Goal: Task Accomplishment & Management: Manage account settings

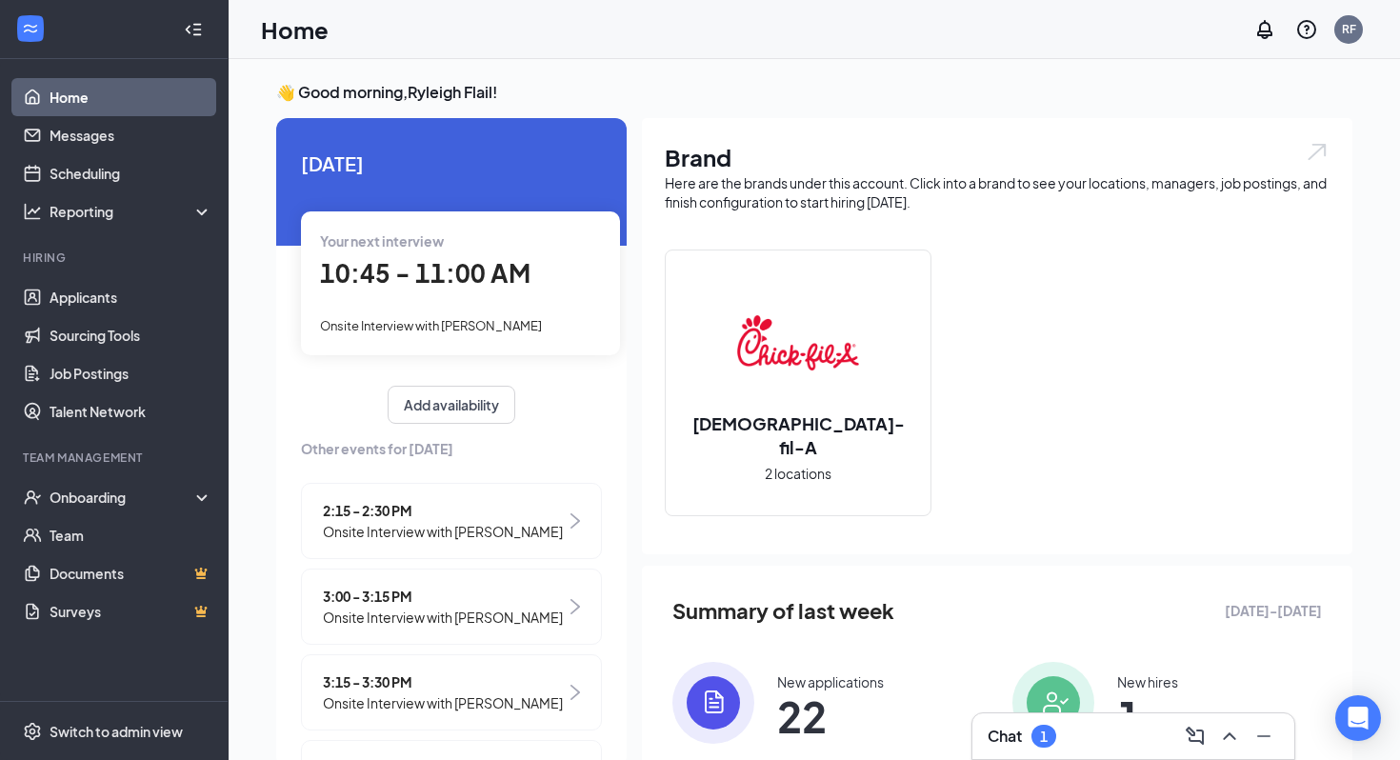
click at [1087, 741] on div "Chat 1" at bounding box center [1133, 736] width 291 height 30
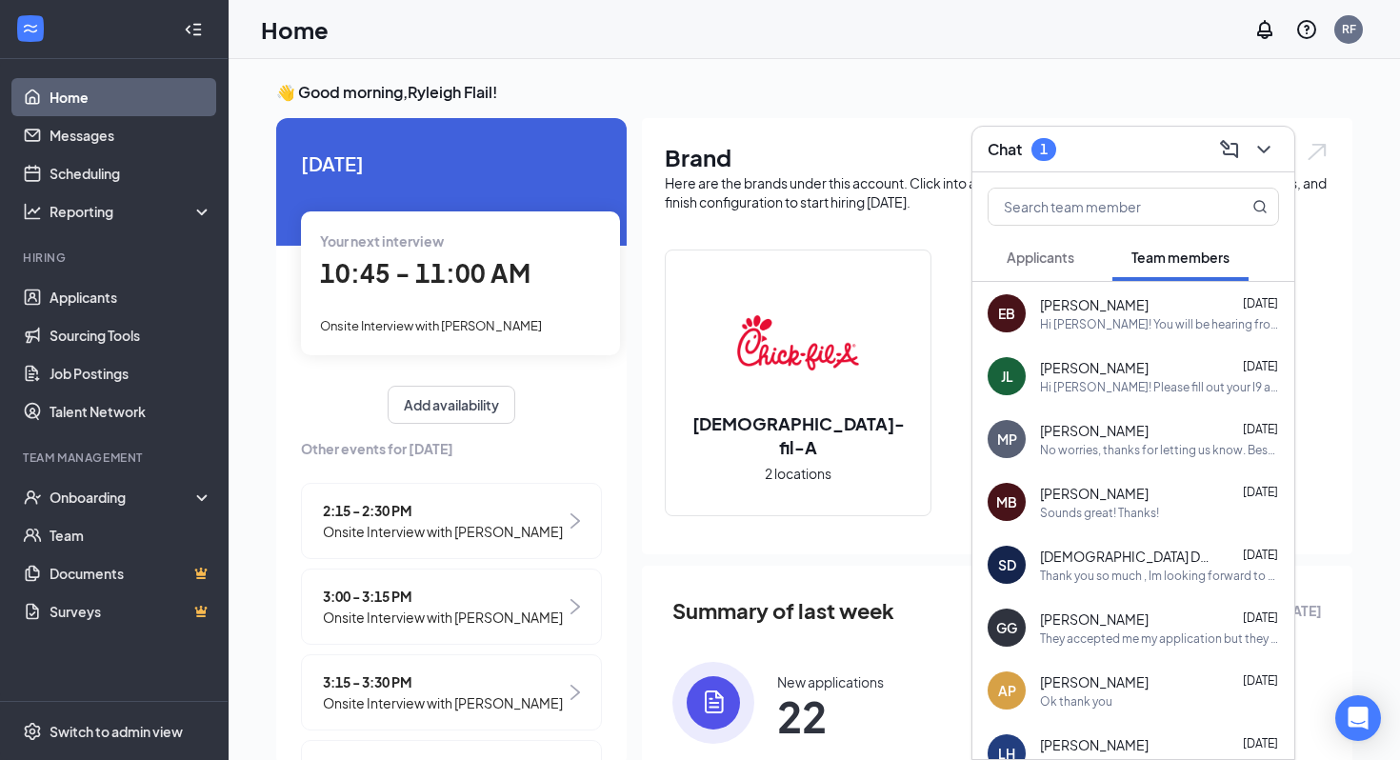
click at [1058, 270] on button "Applicants" at bounding box center [1041, 257] width 106 height 48
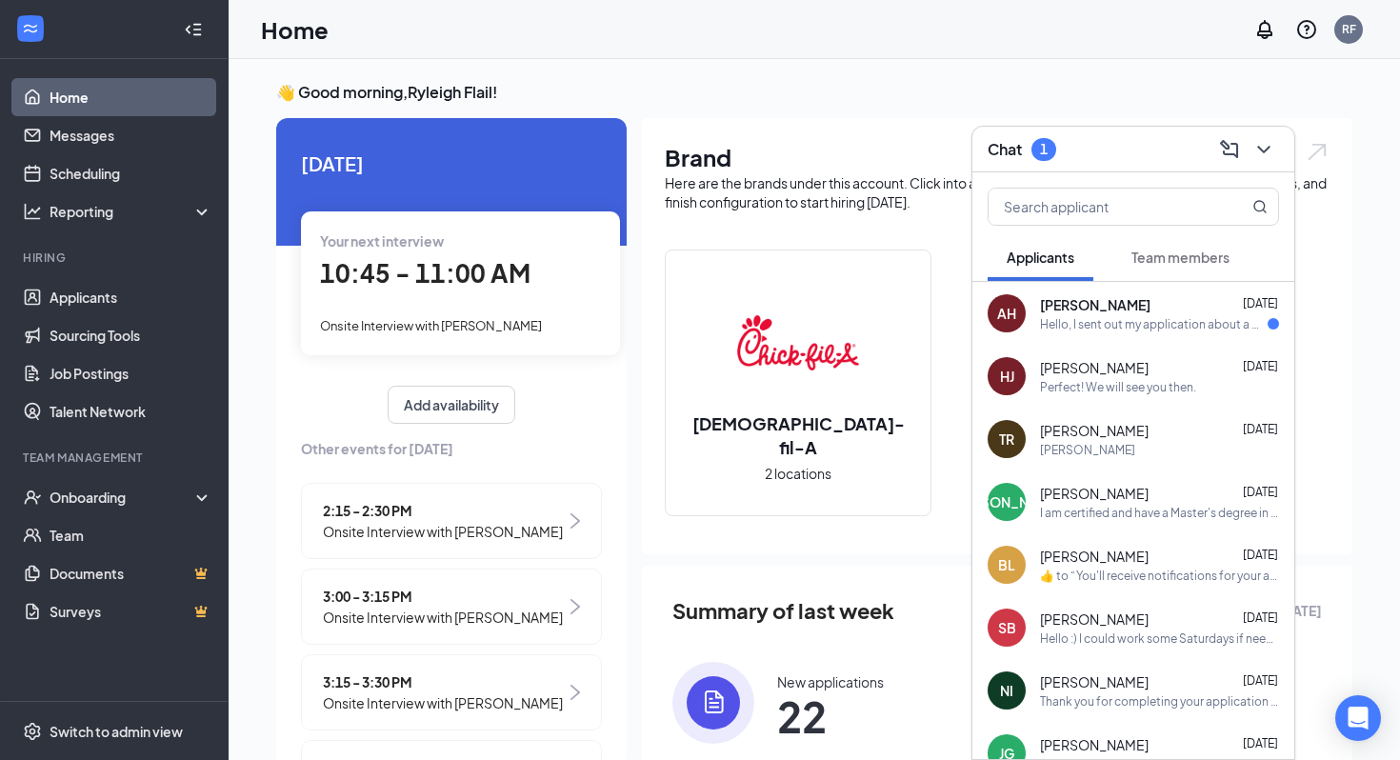
click at [1086, 330] on div "Hello, I sent out my application about a week ago. I was wondering when I may h…" at bounding box center [1154, 324] width 228 height 16
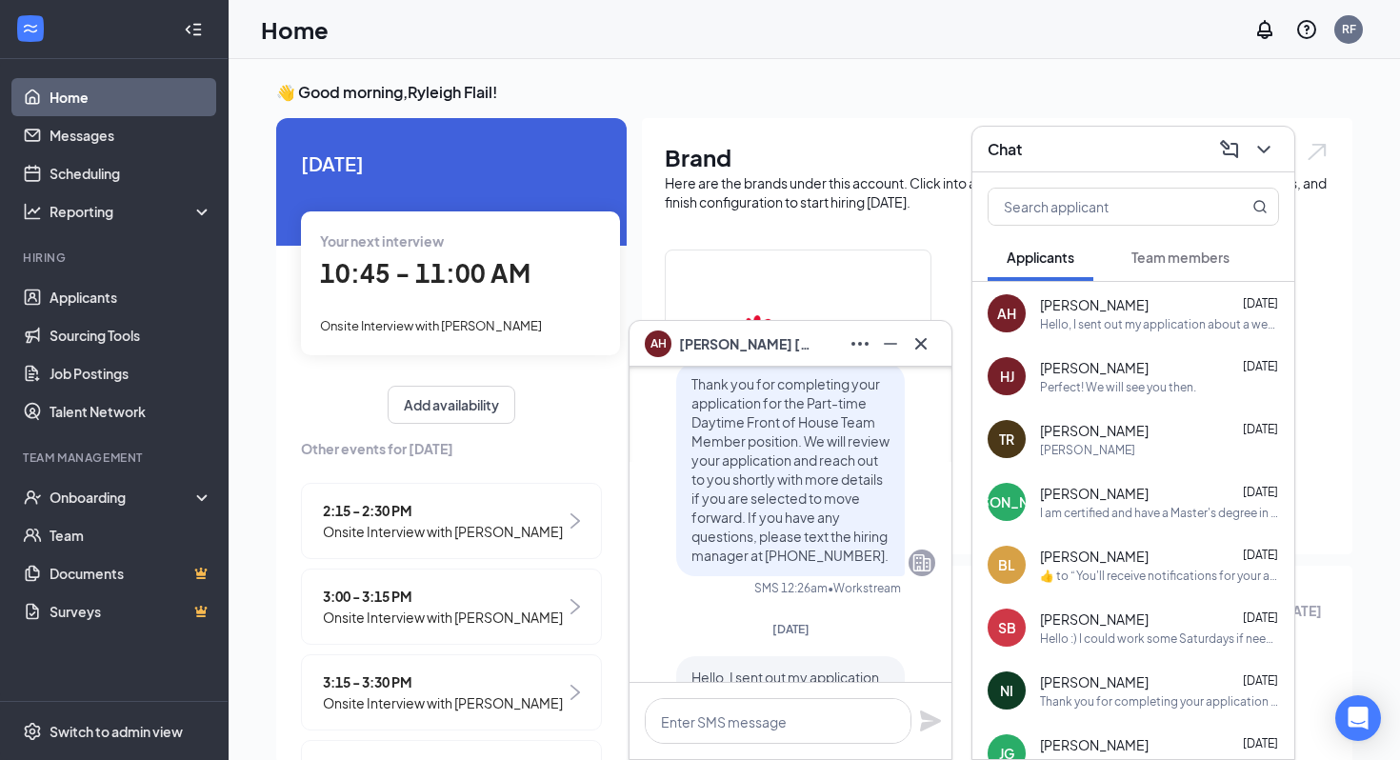
scroll to position [-113, 0]
click at [931, 341] on icon "Cross" at bounding box center [921, 343] width 23 height 23
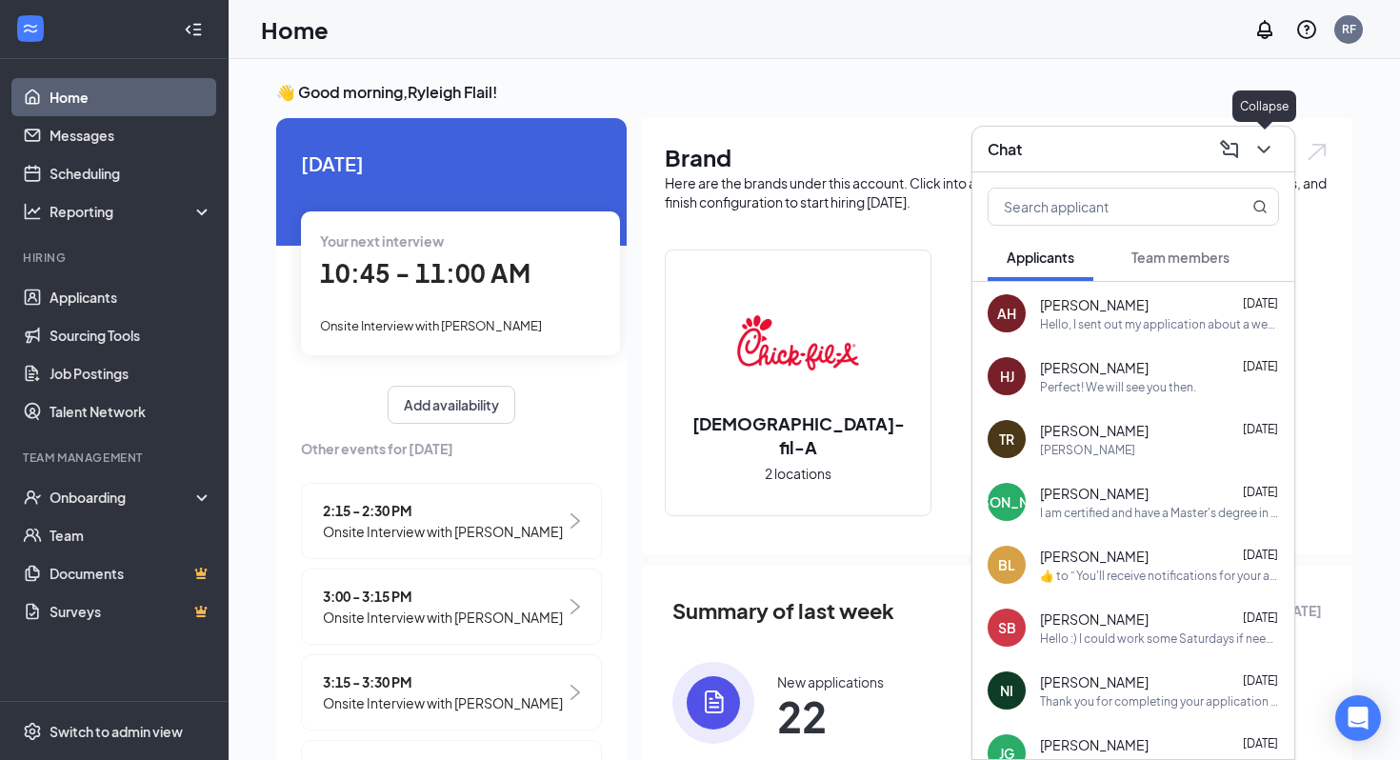
click at [1274, 142] on icon "ChevronDown" at bounding box center [1264, 149] width 23 height 23
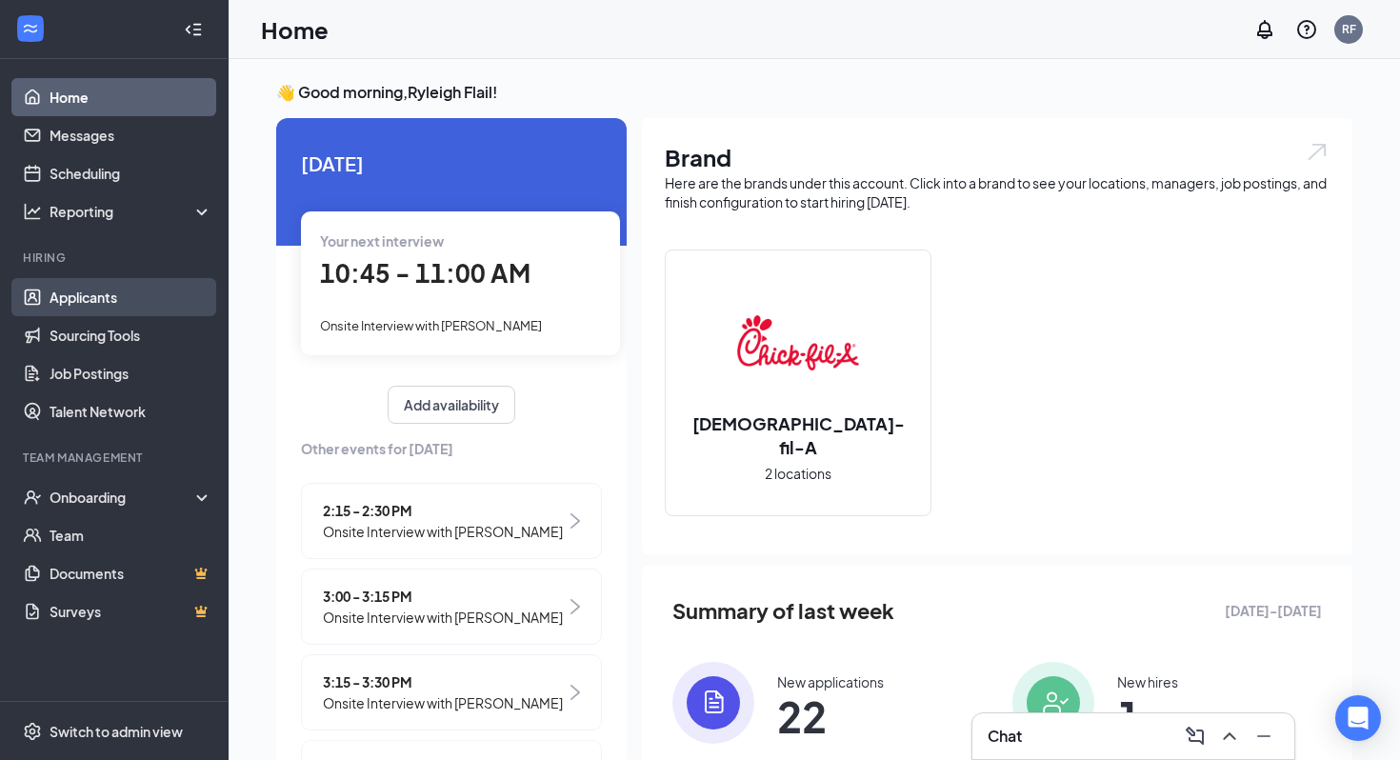
click at [102, 298] on link "Applicants" at bounding box center [131, 297] width 163 height 38
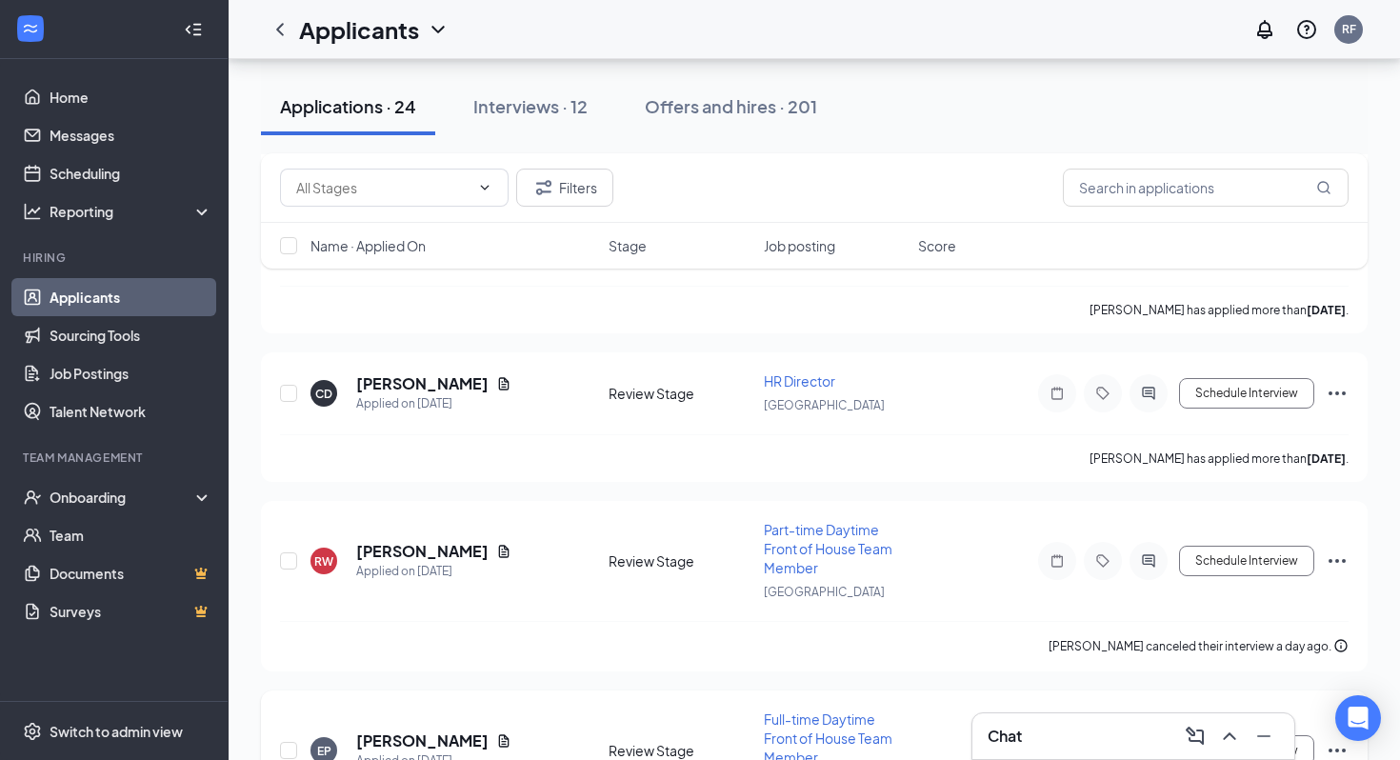
scroll to position [2007, 0]
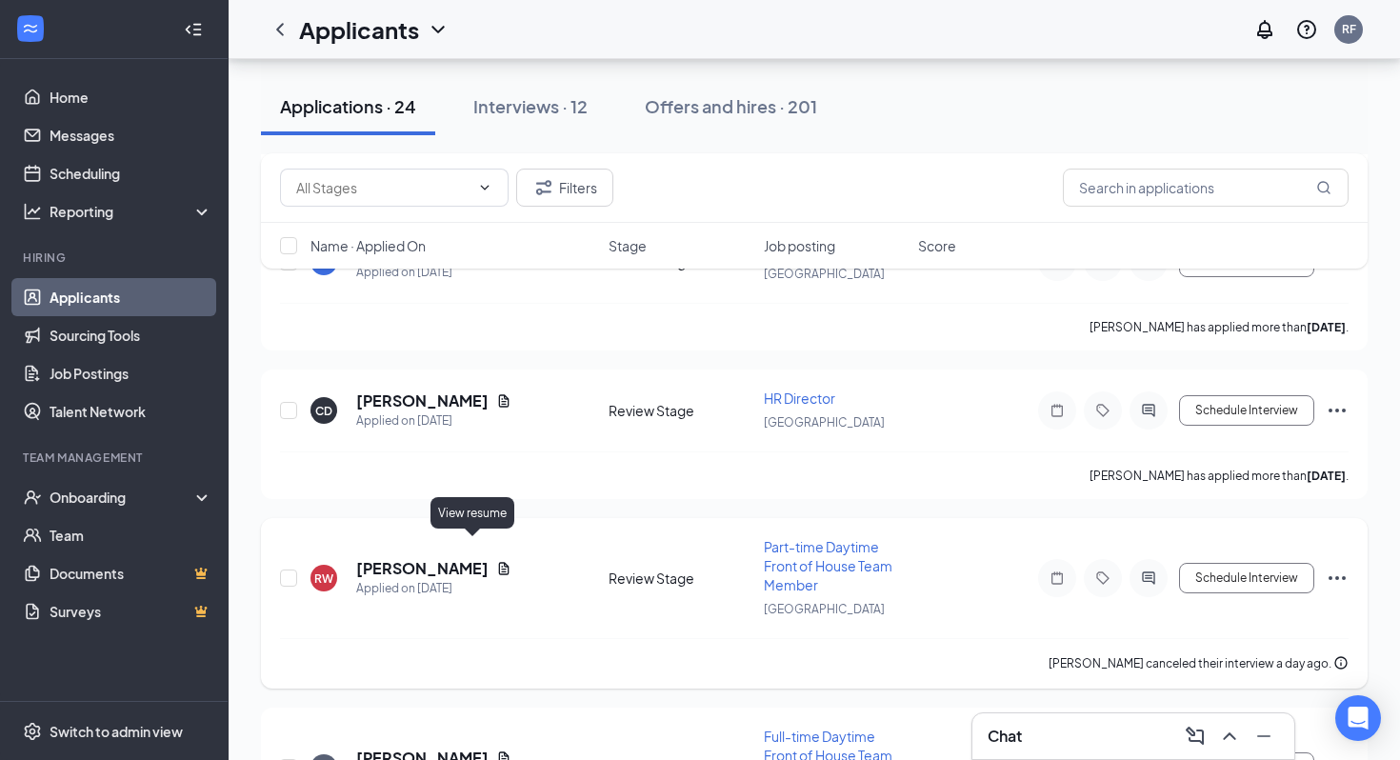
click at [496, 561] on icon "Document" at bounding box center [503, 568] width 15 height 15
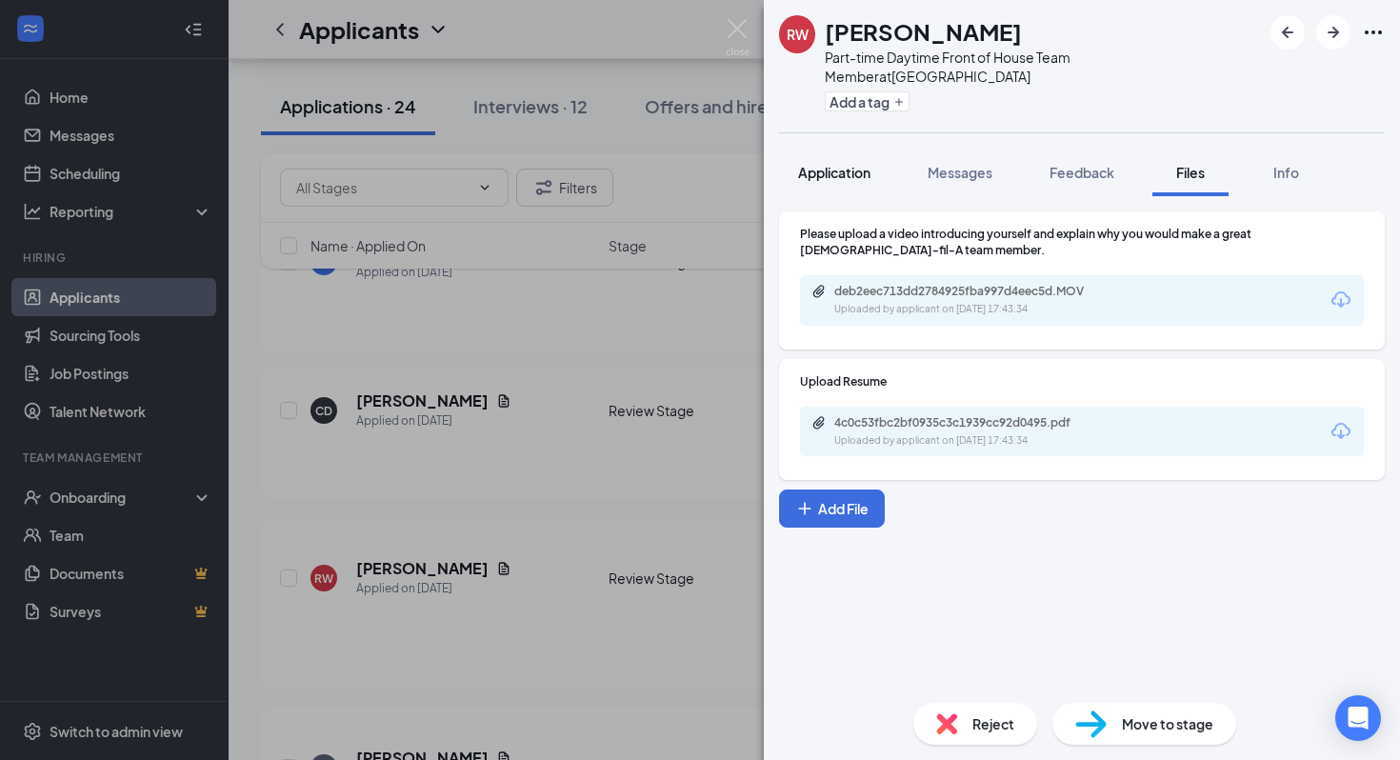
click at [854, 159] on button "Application" at bounding box center [834, 173] width 110 height 48
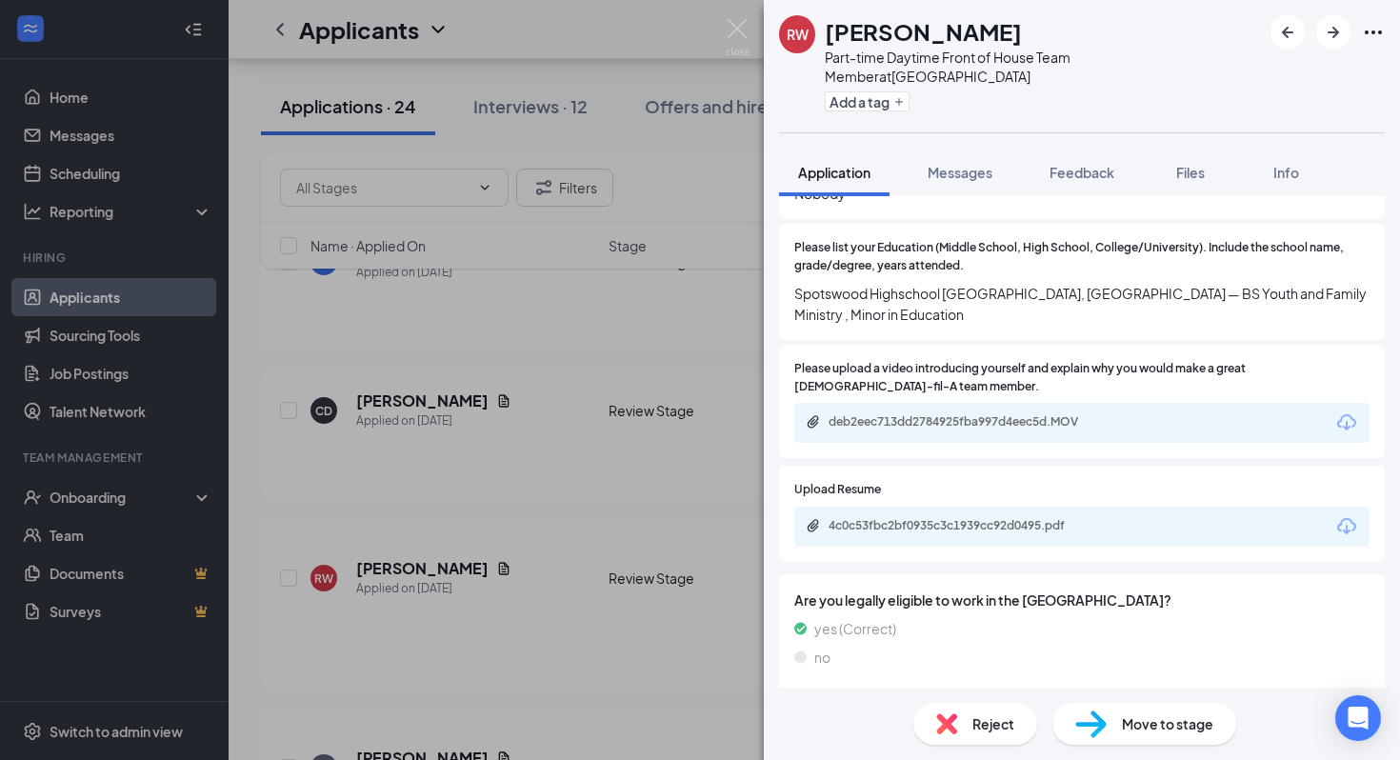
scroll to position [1641, 0]
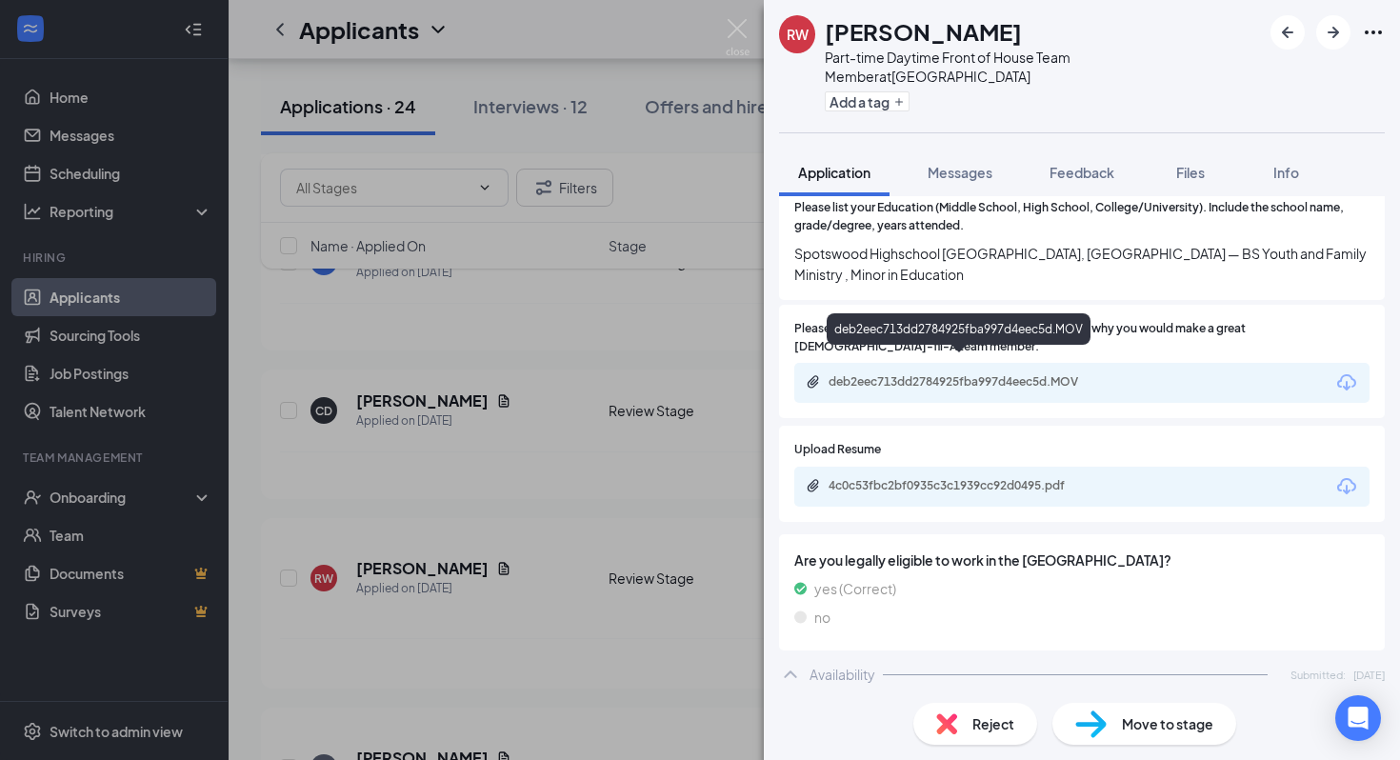
click at [879, 374] on div "deb2eec713dd2784925fba997d4eec5d.MOV" at bounding box center [960, 383] width 309 height 18
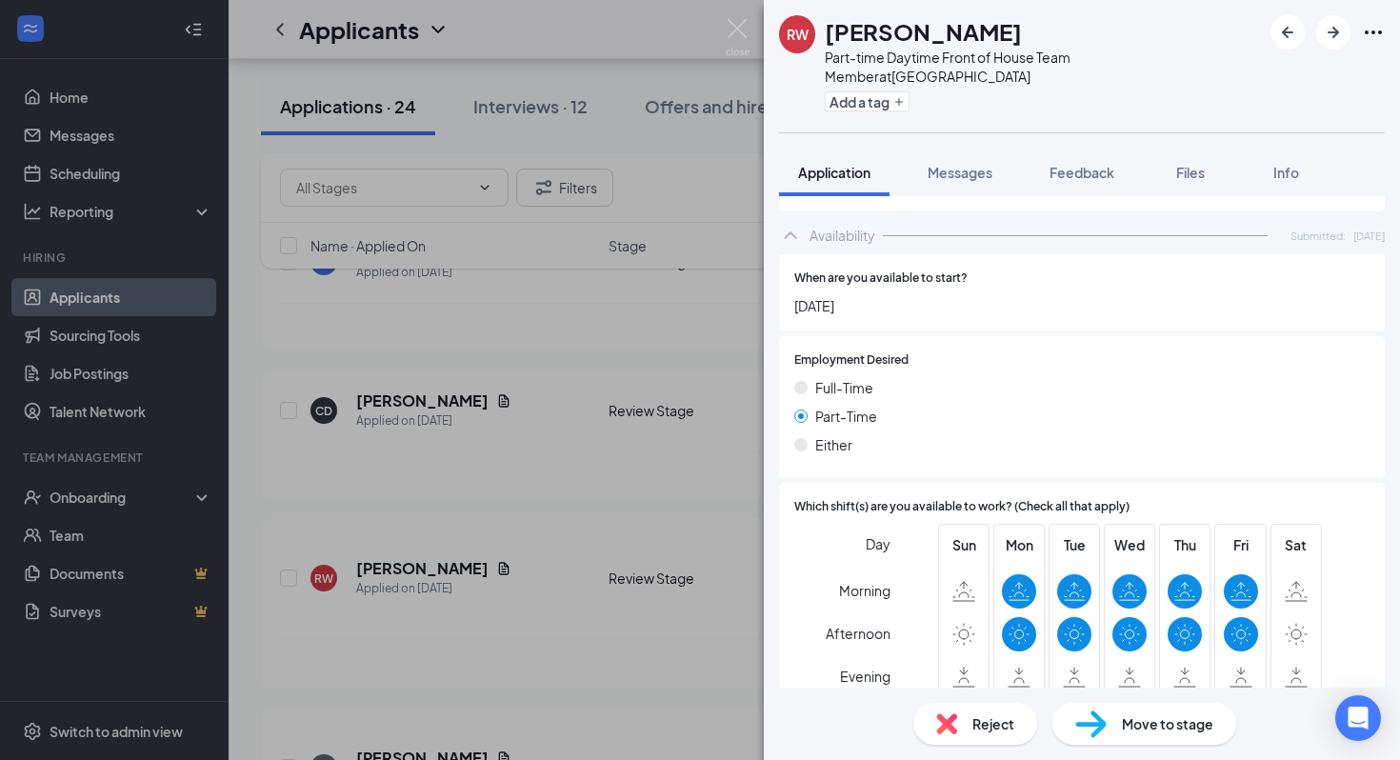
scroll to position [2047, 0]
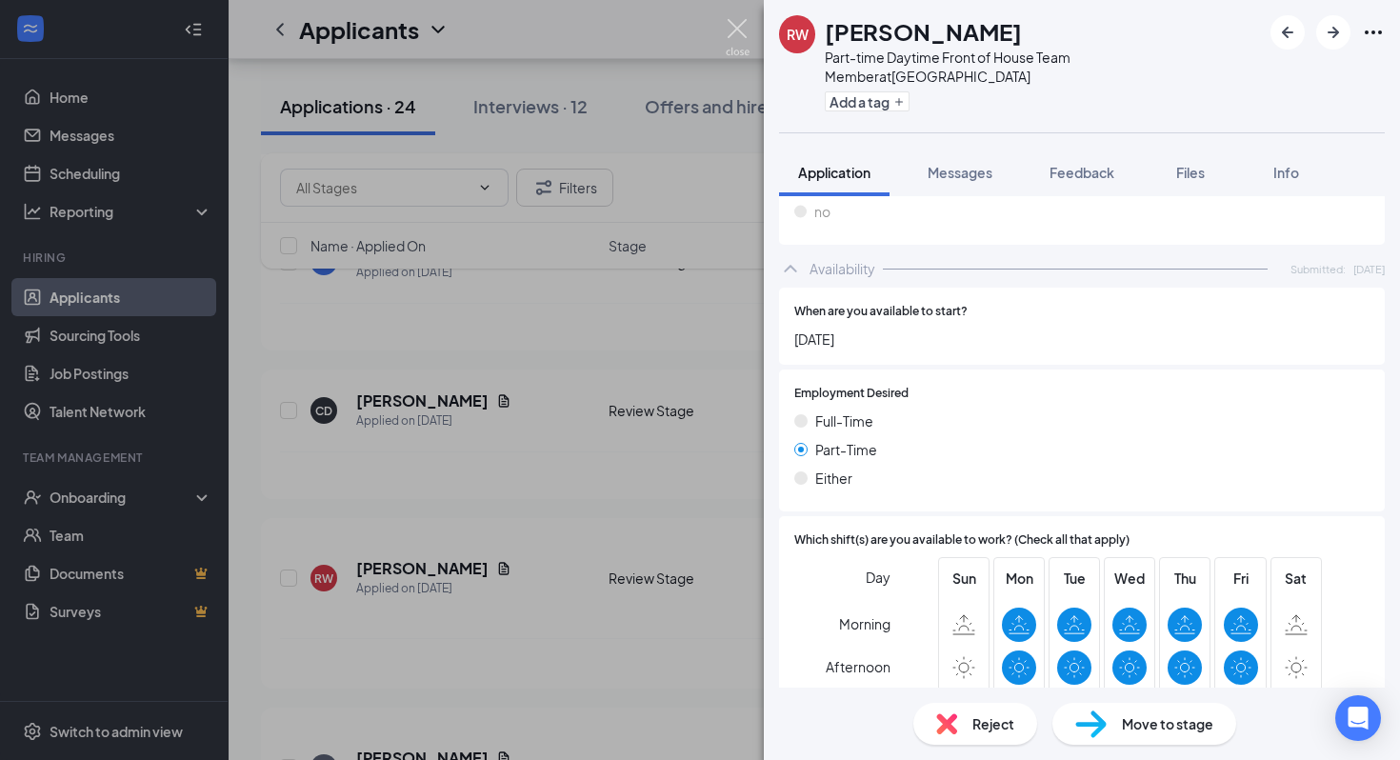
click at [747, 35] on img at bounding box center [738, 37] width 24 height 37
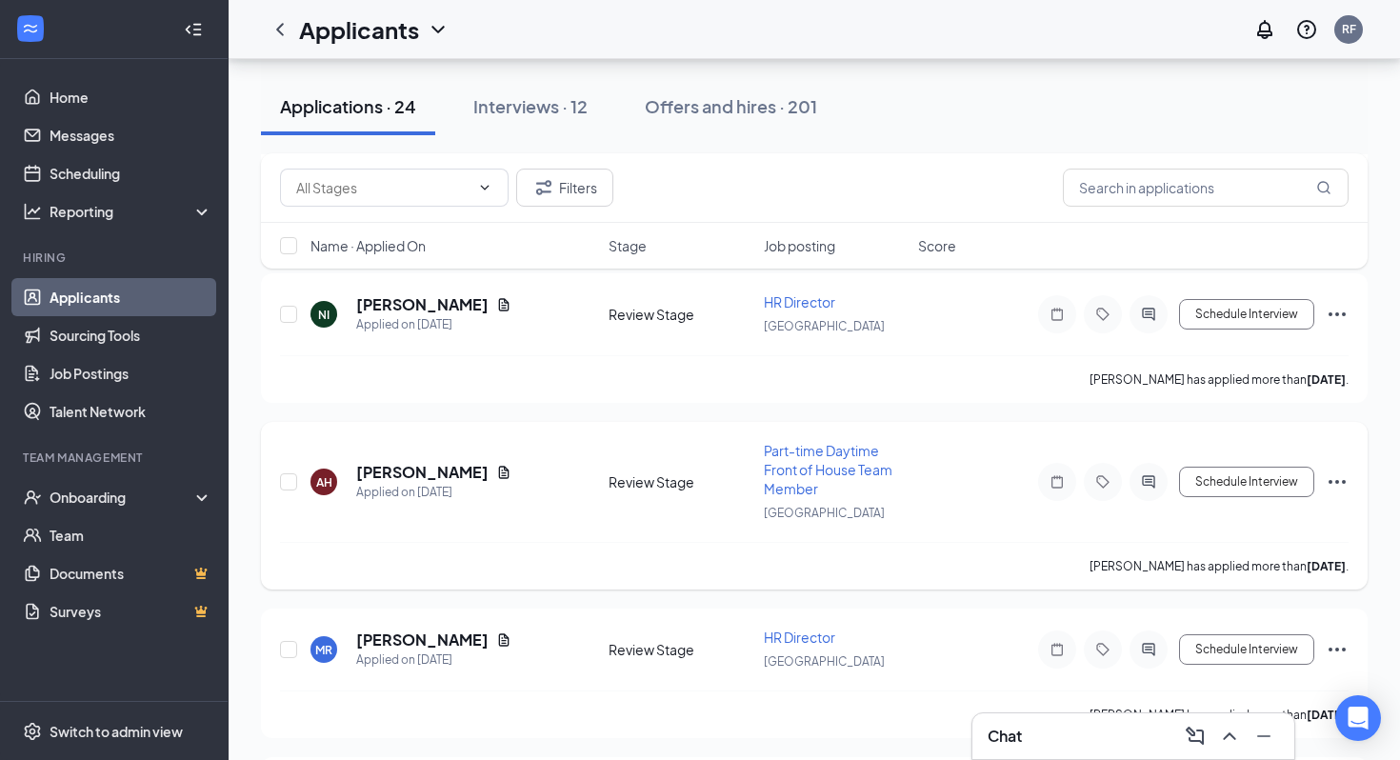
scroll to position [1614, 0]
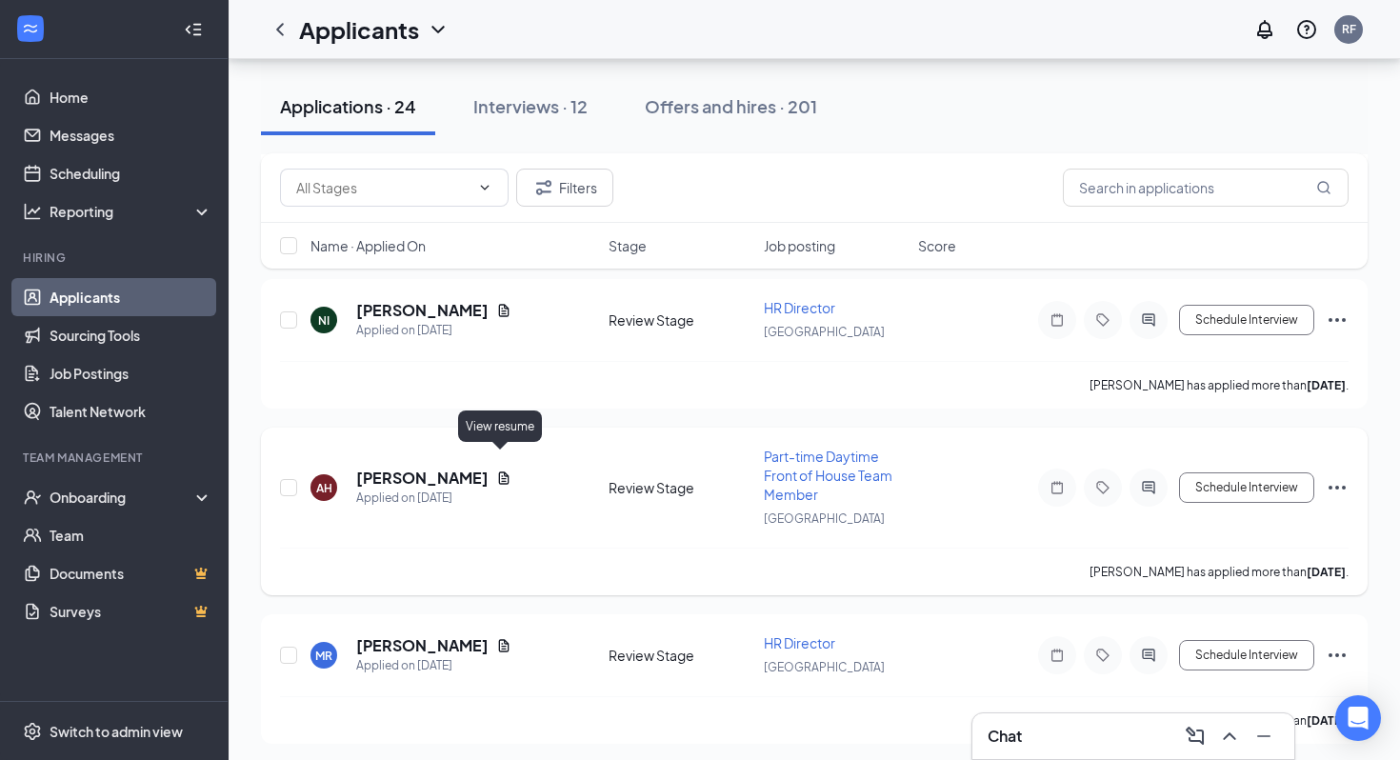
click at [498, 471] on icon "Document" at bounding box center [503, 478] width 15 height 15
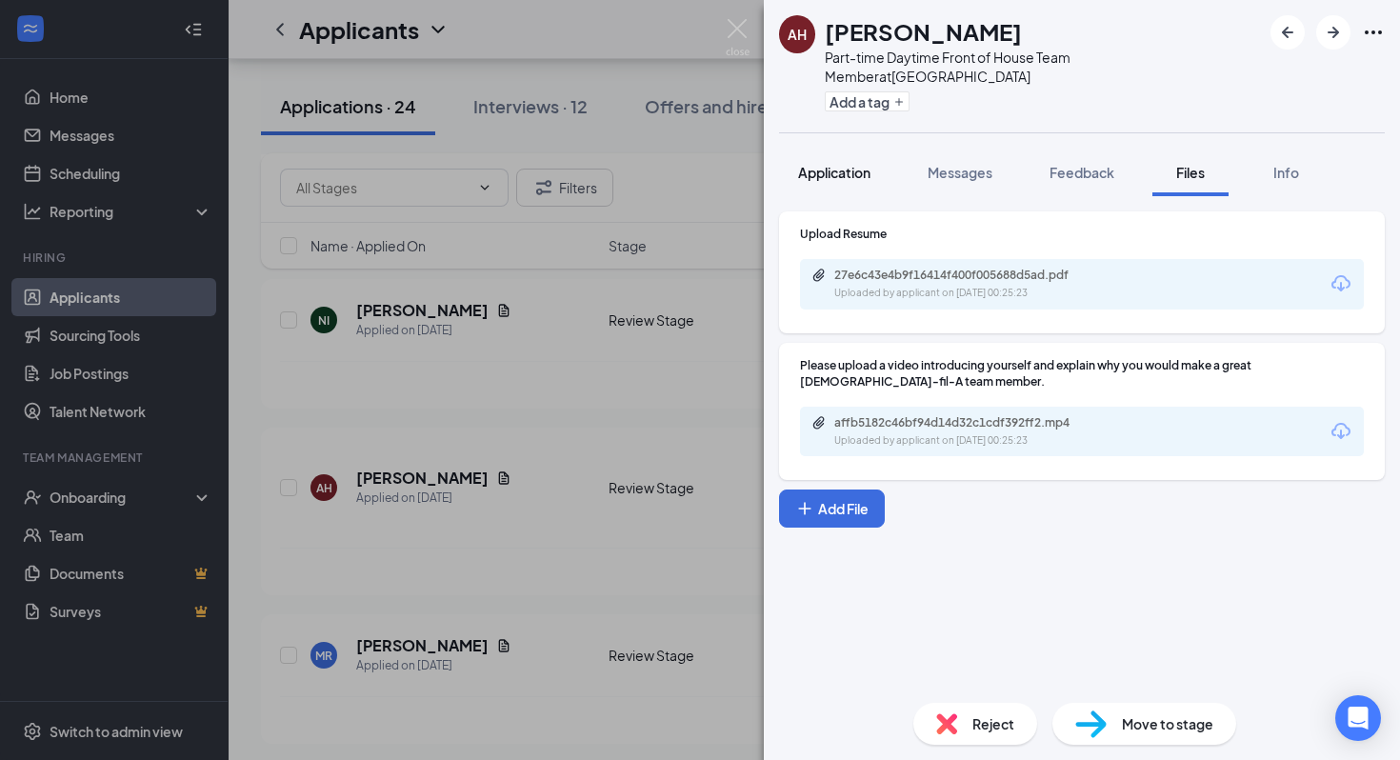
click at [814, 176] on span "Application" at bounding box center [834, 172] width 72 height 17
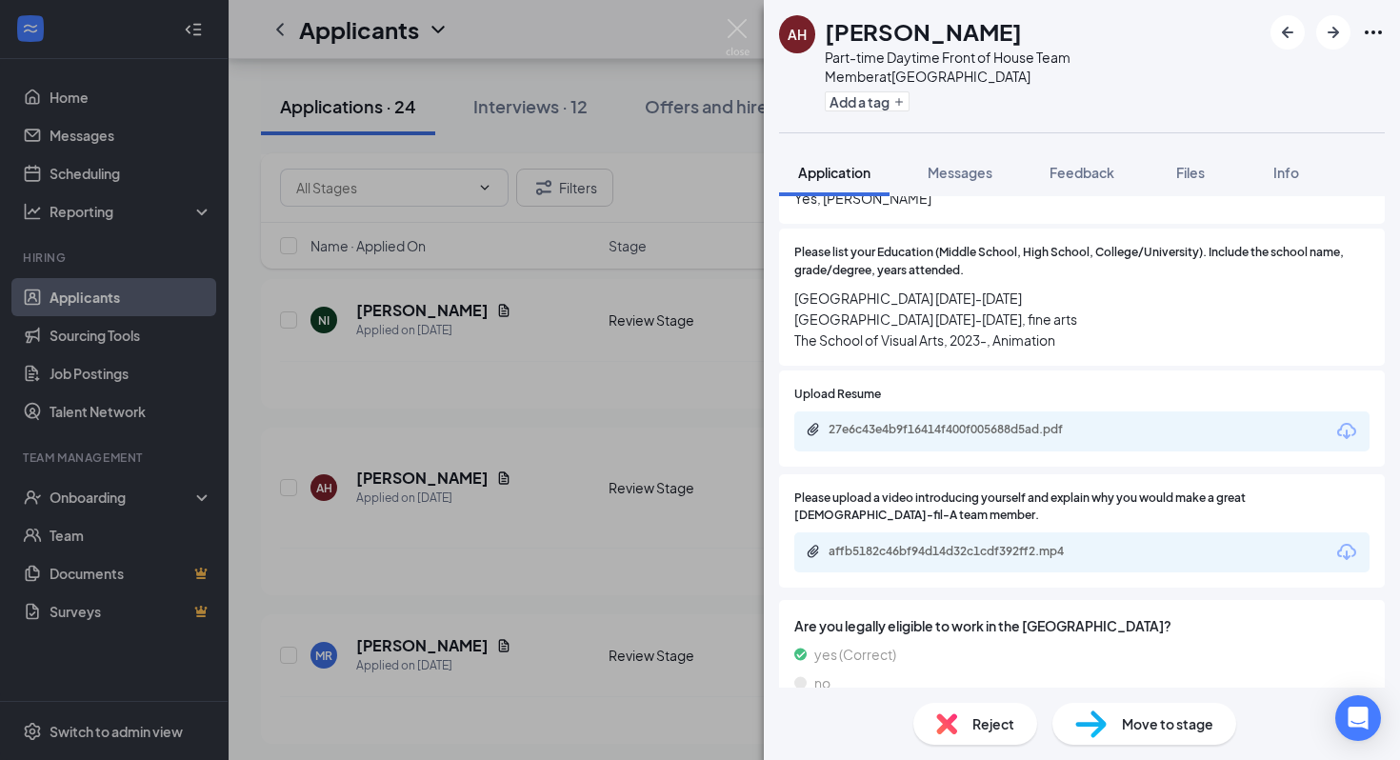
scroll to position [1023, 0]
click at [732, 16] on div "AH [PERSON_NAME] Part-time Daytime Front of House Team Member at [GEOGRAPHIC_DA…" at bounding box center [700, 380] width 1400 height 760
click at [732, 25] on div "Applicants RF" at bounding box center [815, 29] width 1172 height 59
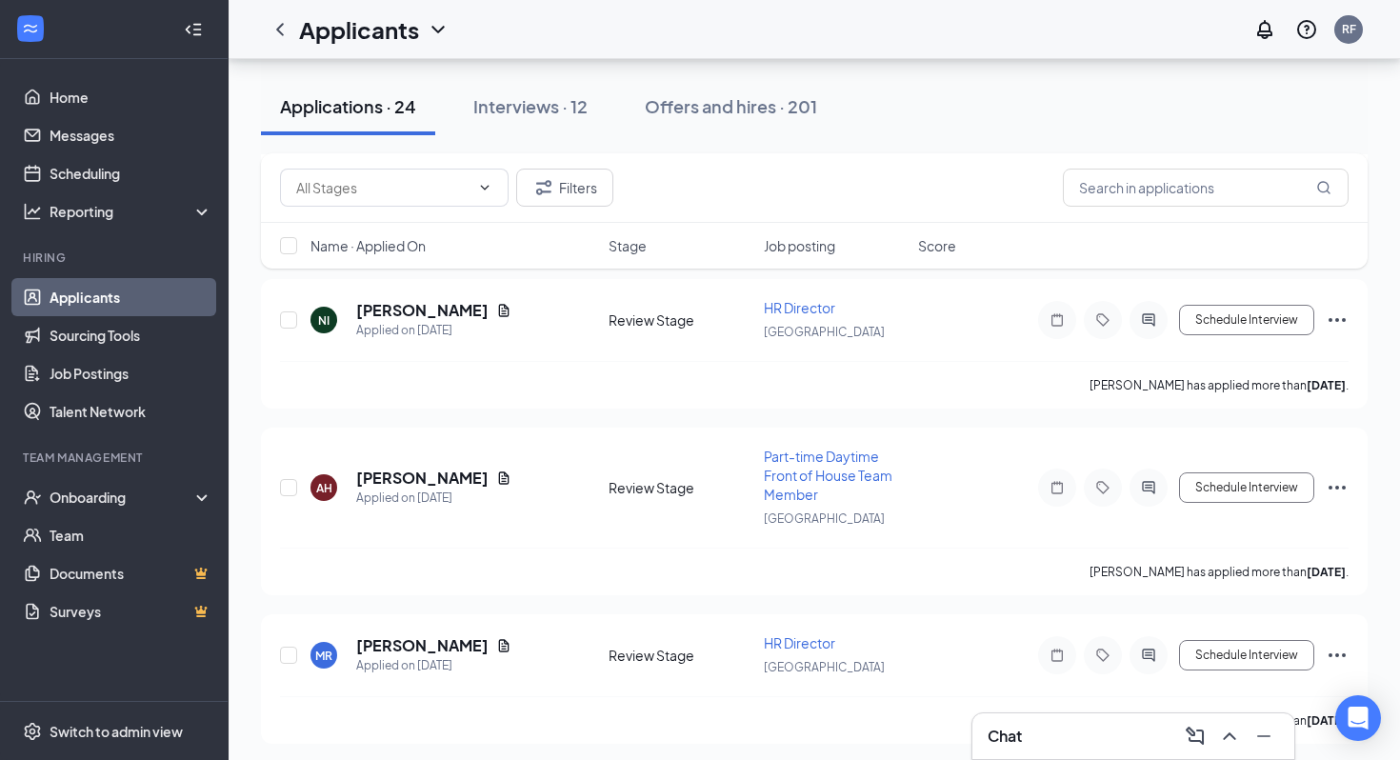
click at [1015, 742] on h3 "Chat" at bounding box center [1005, 736] width 34 height 21
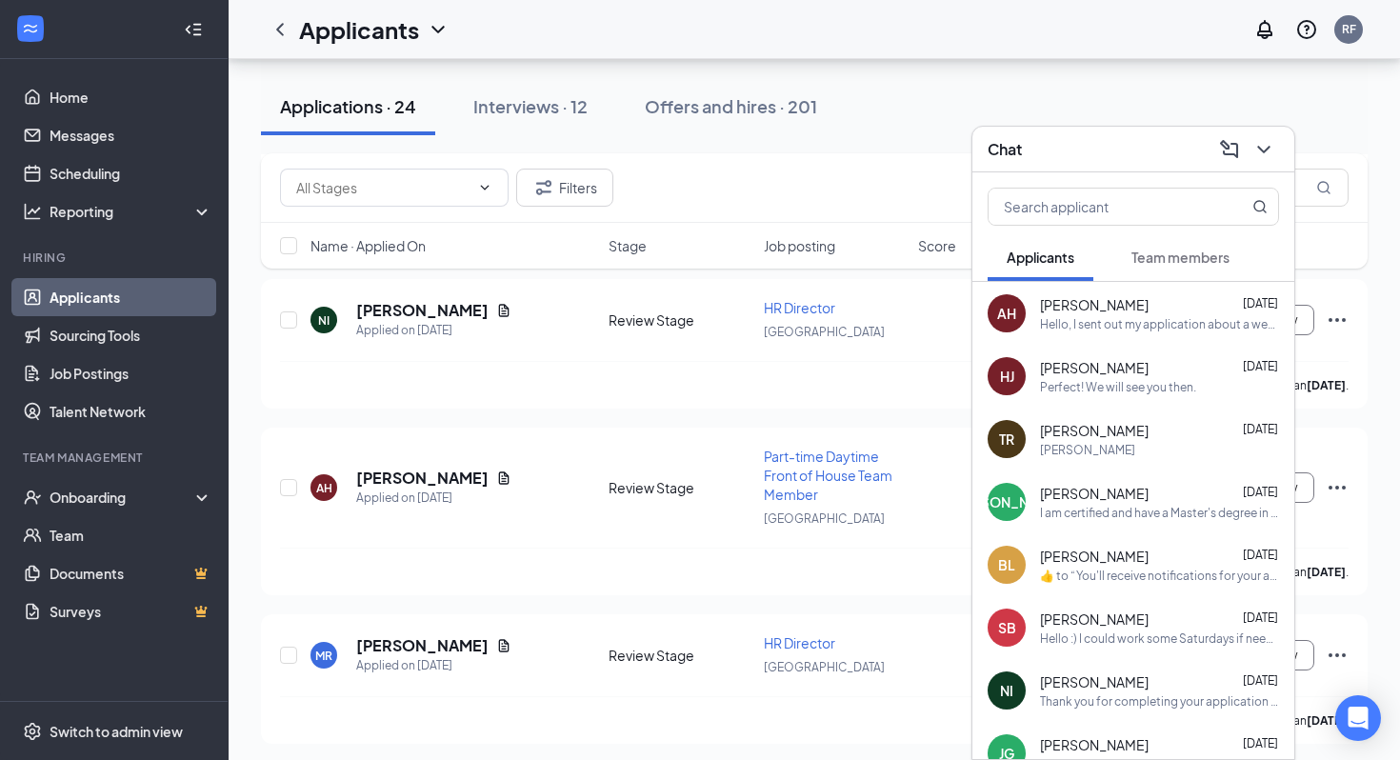
click at [1116, 309] on span "[PERSON_NAME]" at bounding box center [1094, 304] width 109 height 19
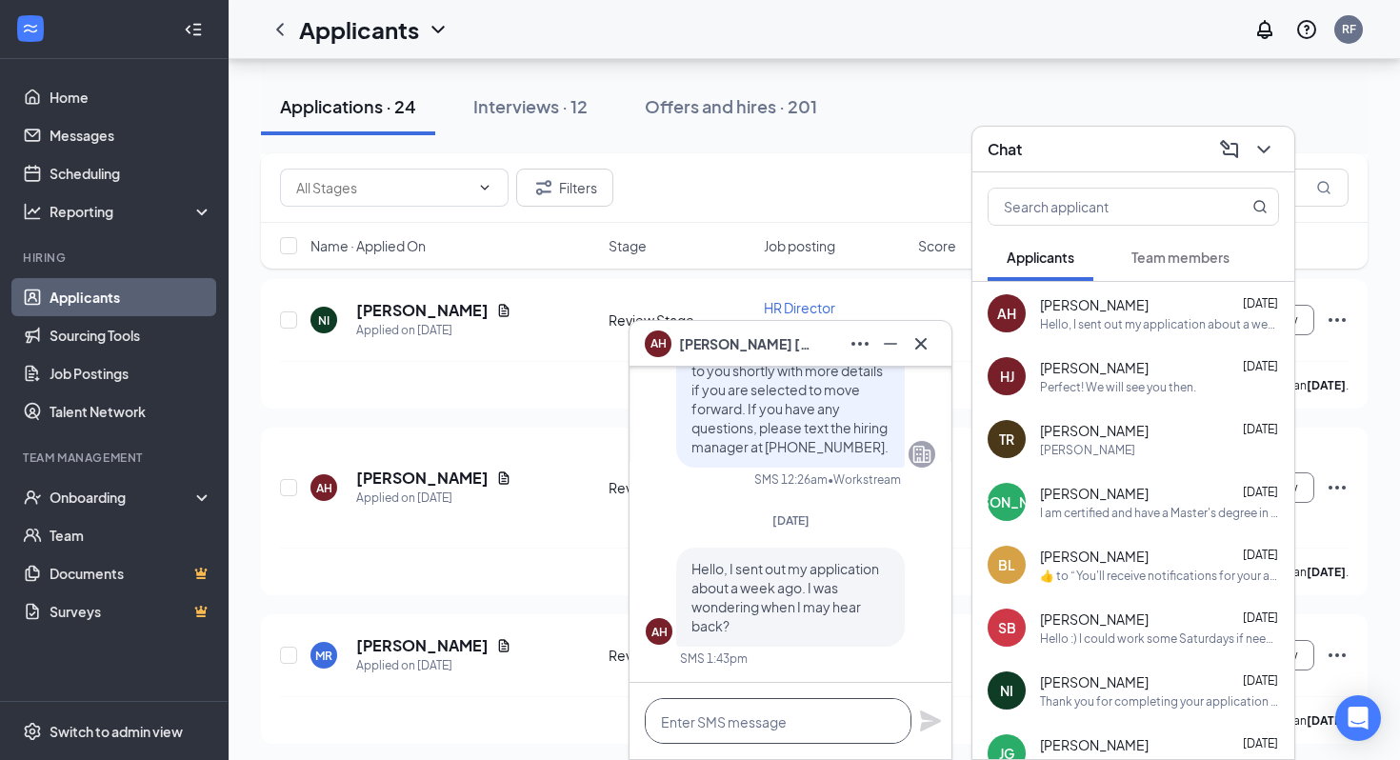
click at [781, 708] on textarea at bounding box center [778, 721] width 267 height 46
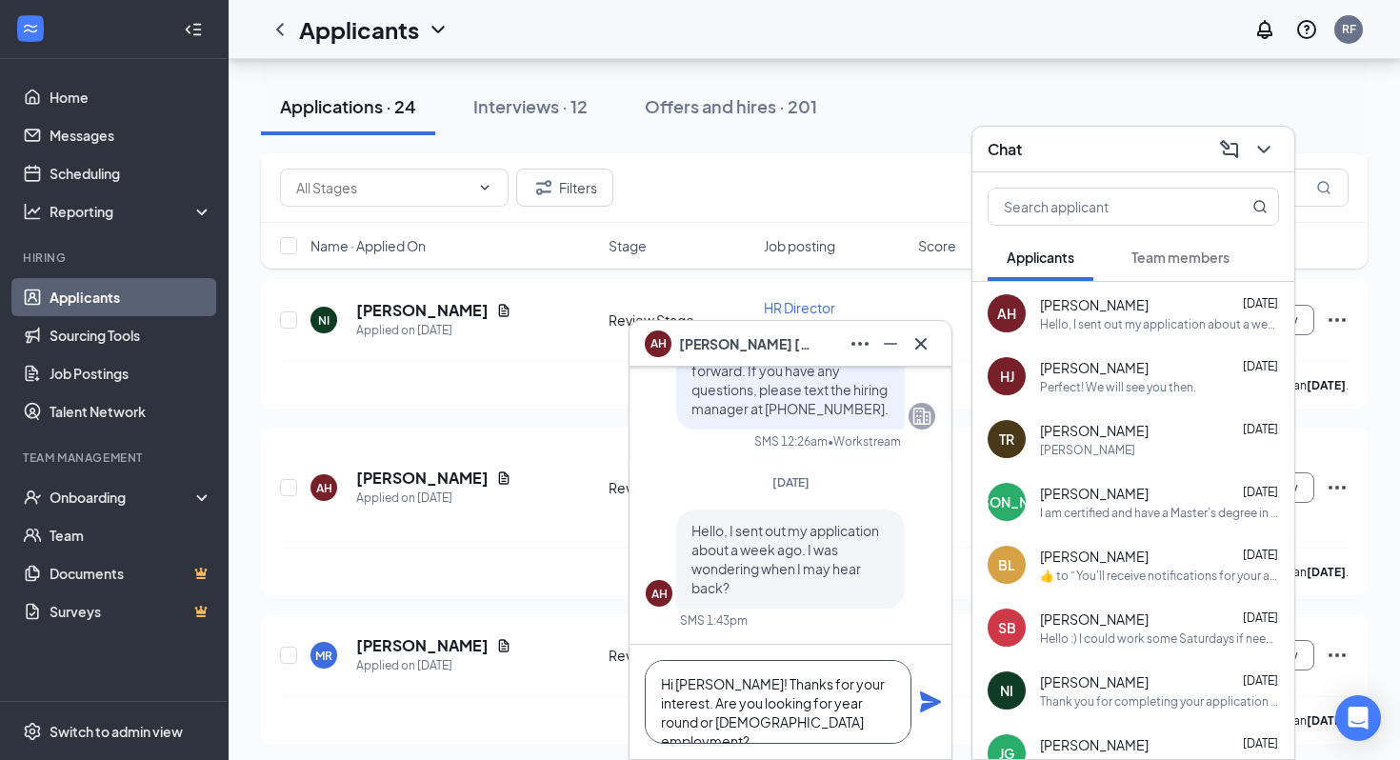
type textarea "Hi [PERSON_NAME]! Thanks for your interest. Are you looking for year round or […"
click at [926, 706] on icon "Plane" at bounding box center [930, 702] width 21 height 21
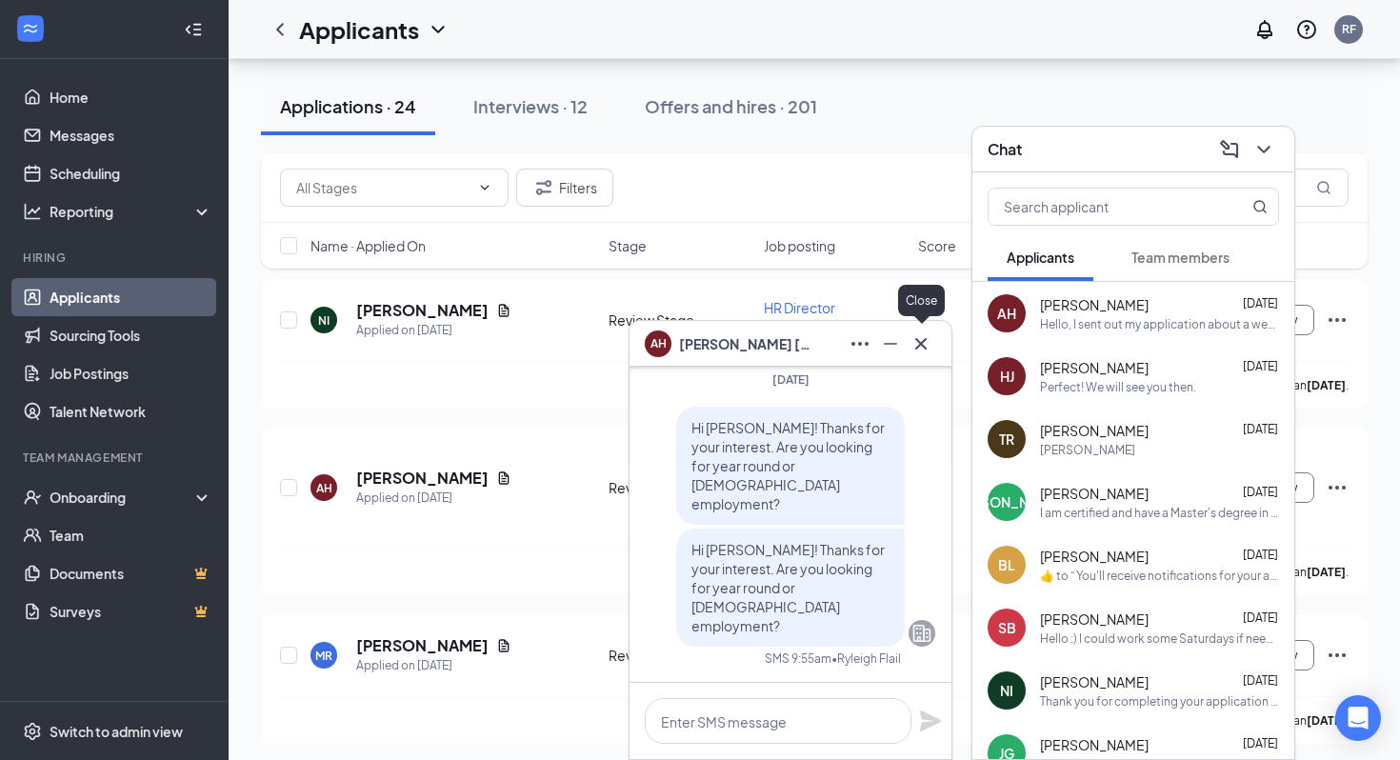
click at [932, 346] on icon "Cross" at bounding box center [921, 343] width 23 height 23
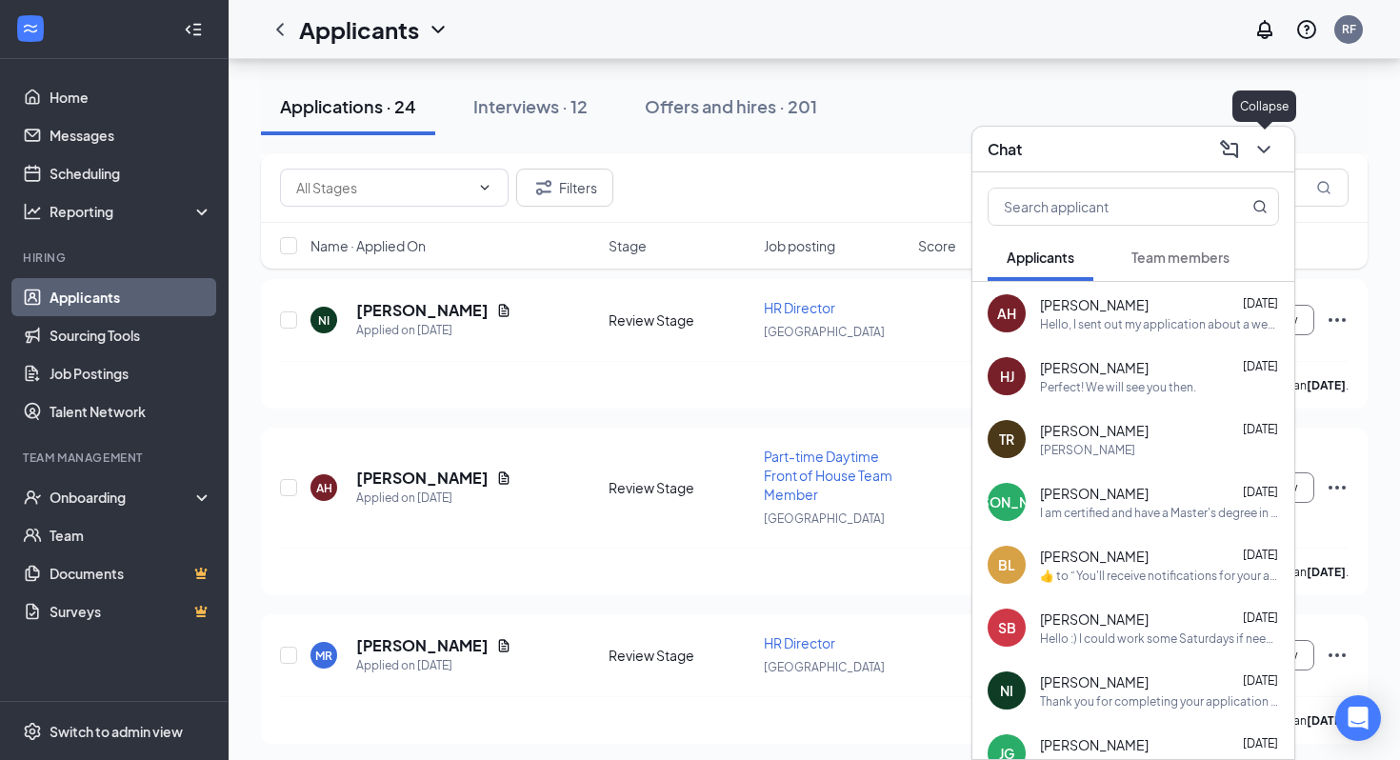
click at [1254, 146] on icon "ChevronDown" at bounding box center [1264, 149] width 23 height 23
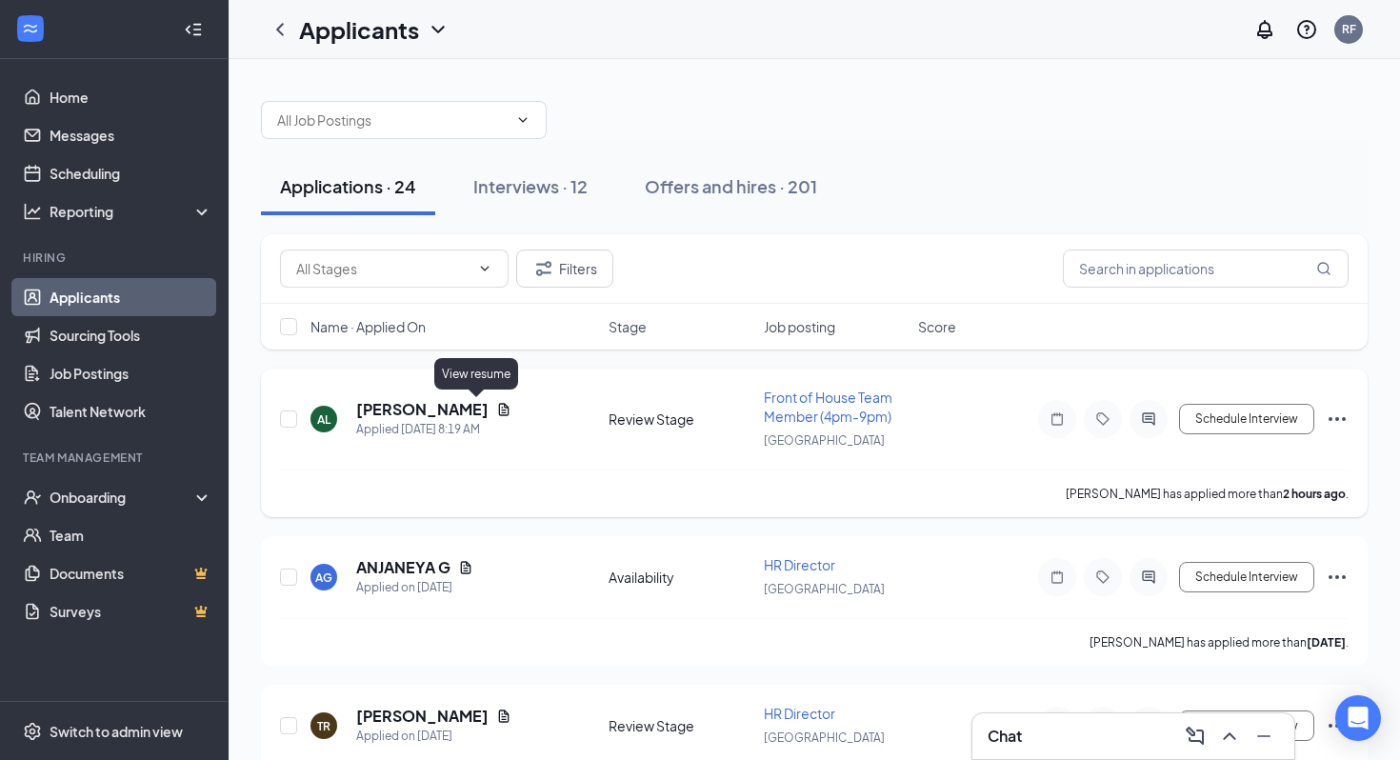
click at [499, 406] on icon "Document" at bounding box center [504, 409] width 10 height 12
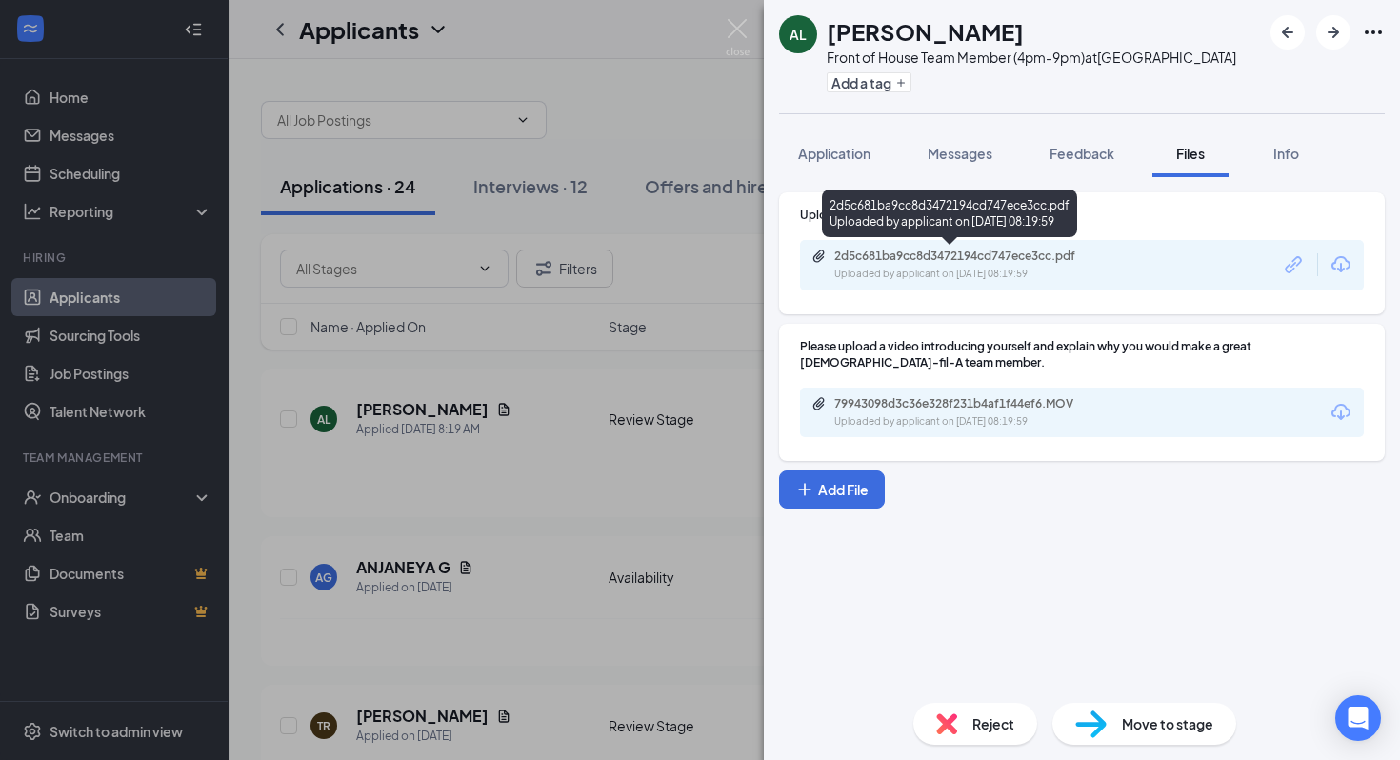
click at [964, 243] on div "2d5c681ba9cc8d3472194cd747ece3cc.pdf Uploaded by applicant on [DATE] 08:19:59" at bounding box center [949, 217] width 255 height 55
click at [964, 247] on div "2d5c681ba9cc8d3472194cd747ece3cc.pdf Uploaded by applicant on [DATE] 08:19:59" at bounding box center [1082, 265] width 564 height 50
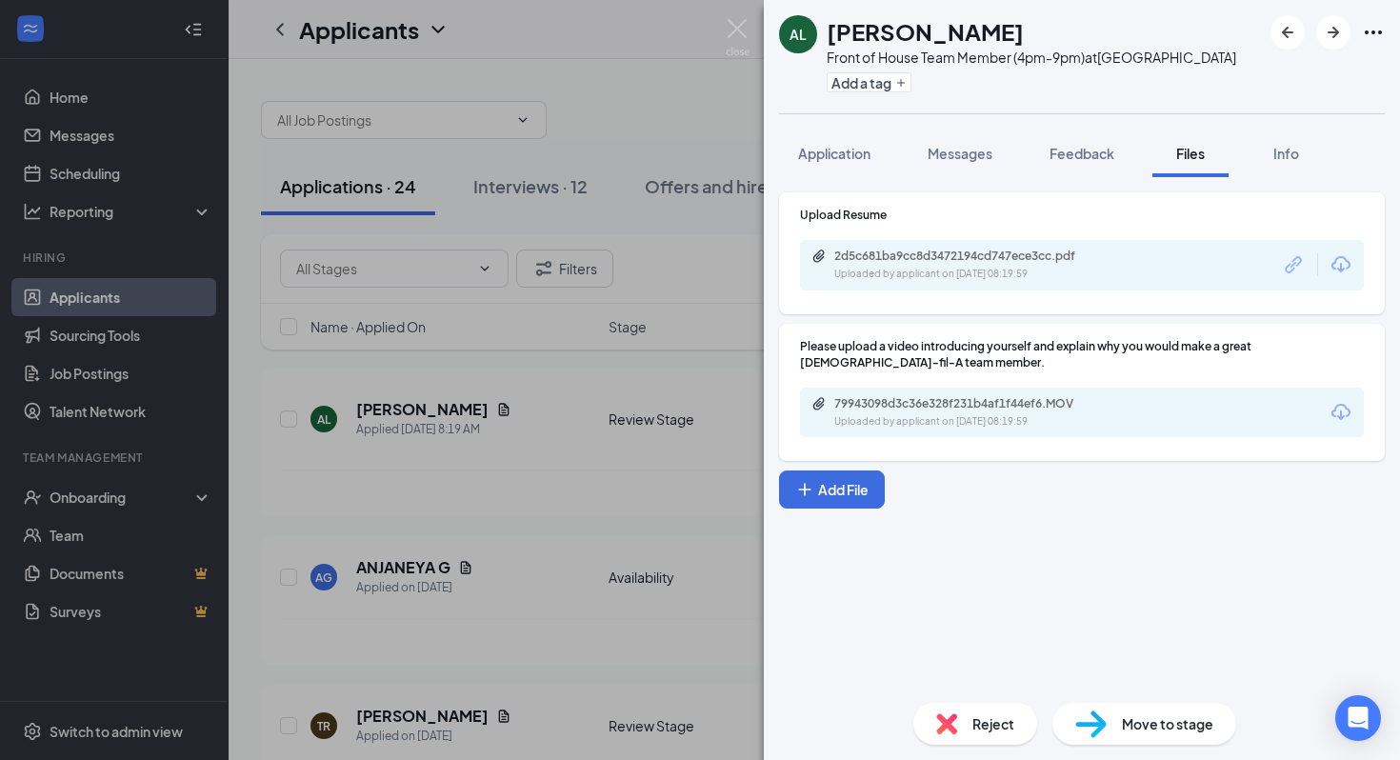
click at [966, 264] on div "2d5c681ba9cc8d3472194cd747ece3cc.pdf Uploaded by applicant on [DATE] 08:19:59" at bounding box center [966, 265] width 309 height 33
click at [845, 145] on span "Application" at bounding box center [834, 153] width 72 height 17
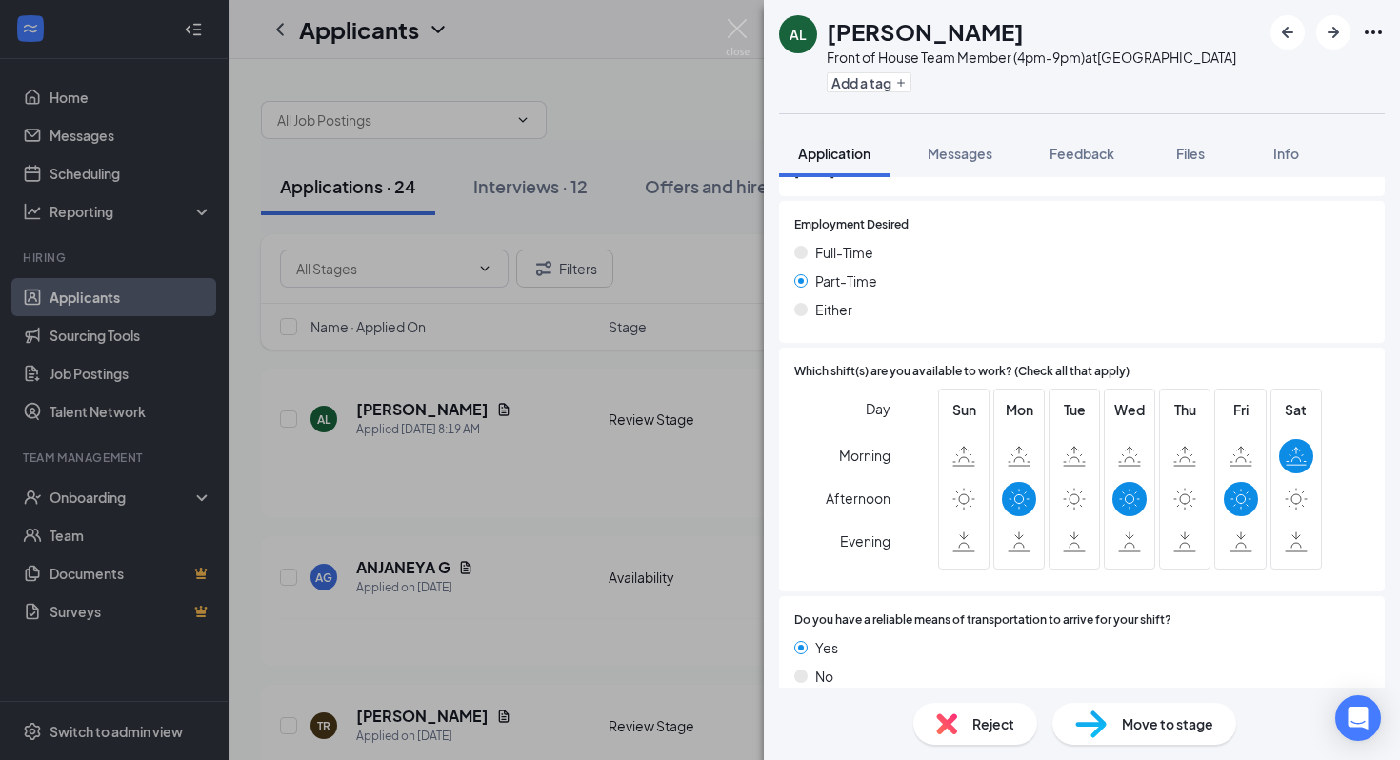
scroll to position [1555, 0]
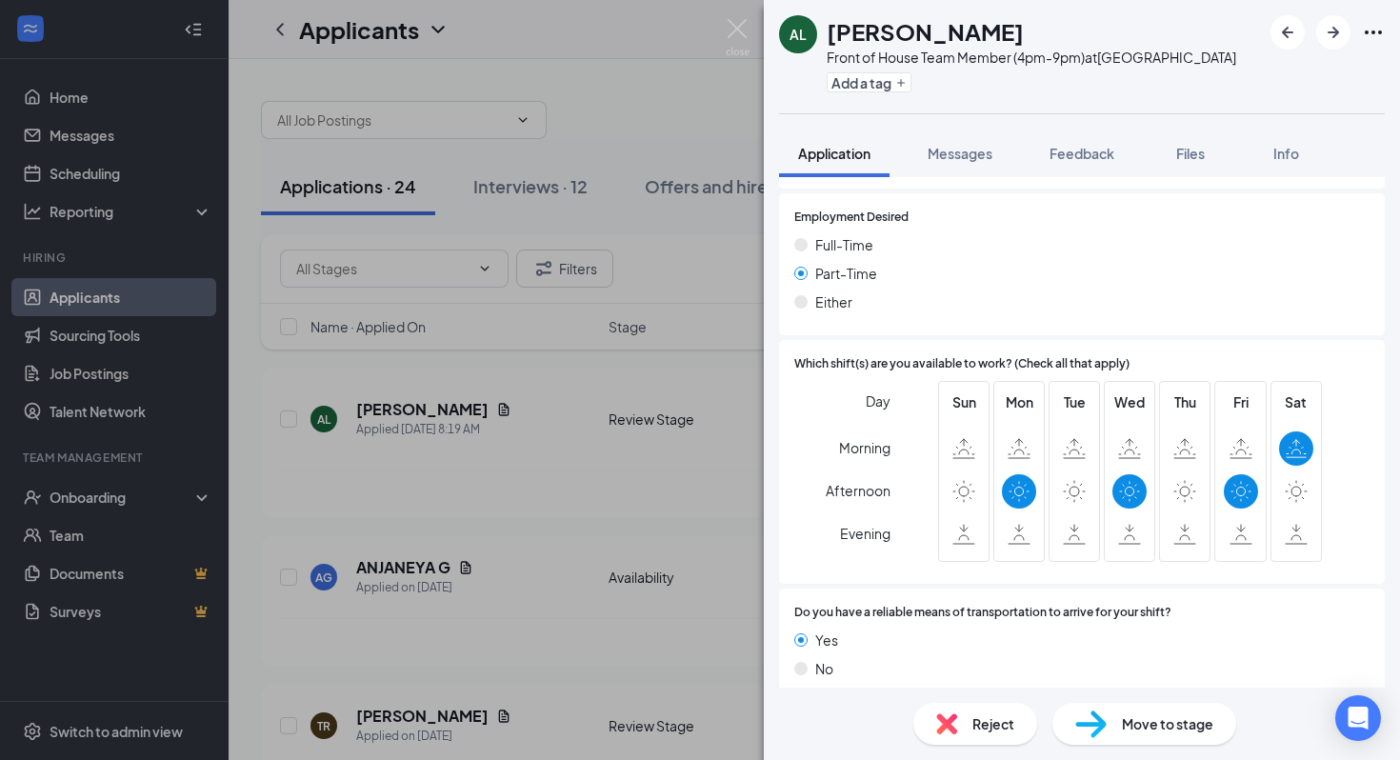
click at [953, 706] on div "Reject" at bounding box center [975, 724] width 124 height 42
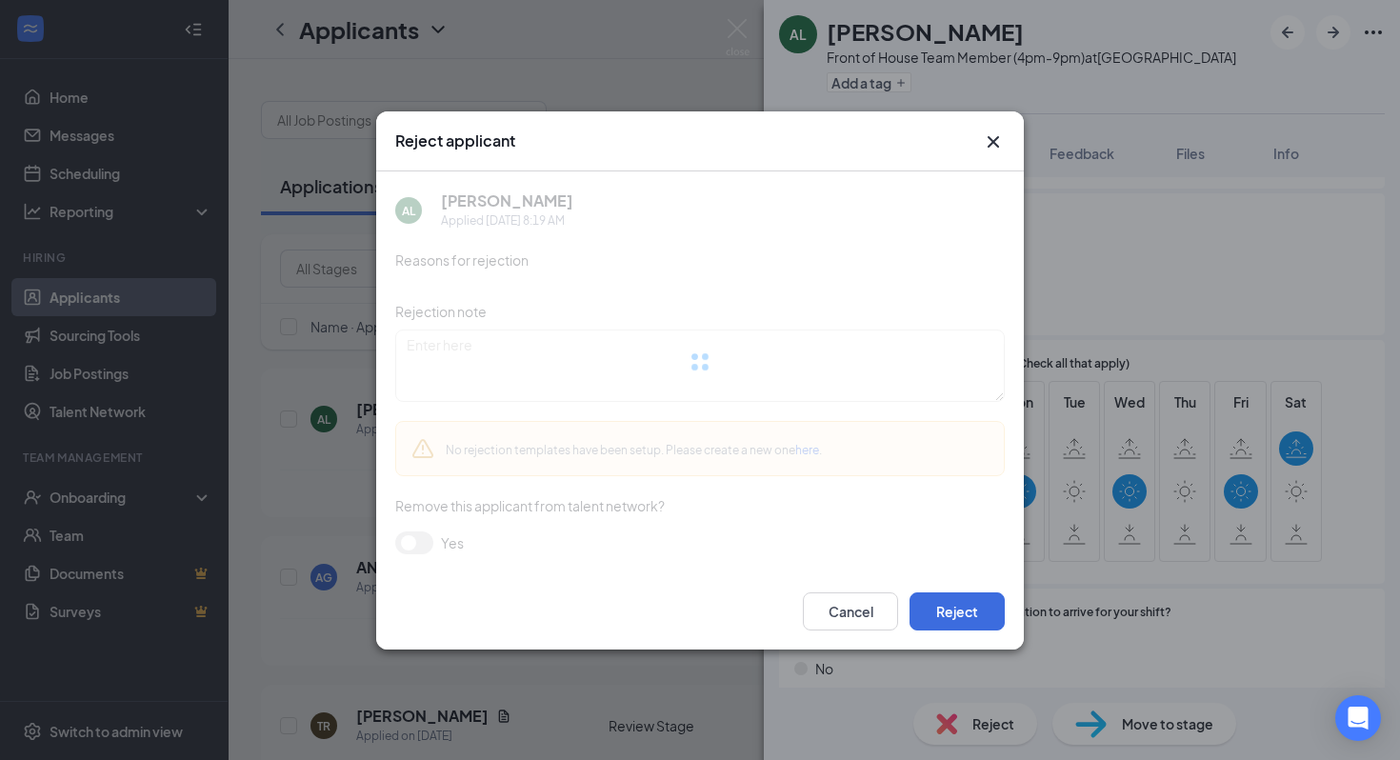
scroll to position [1547, 0]
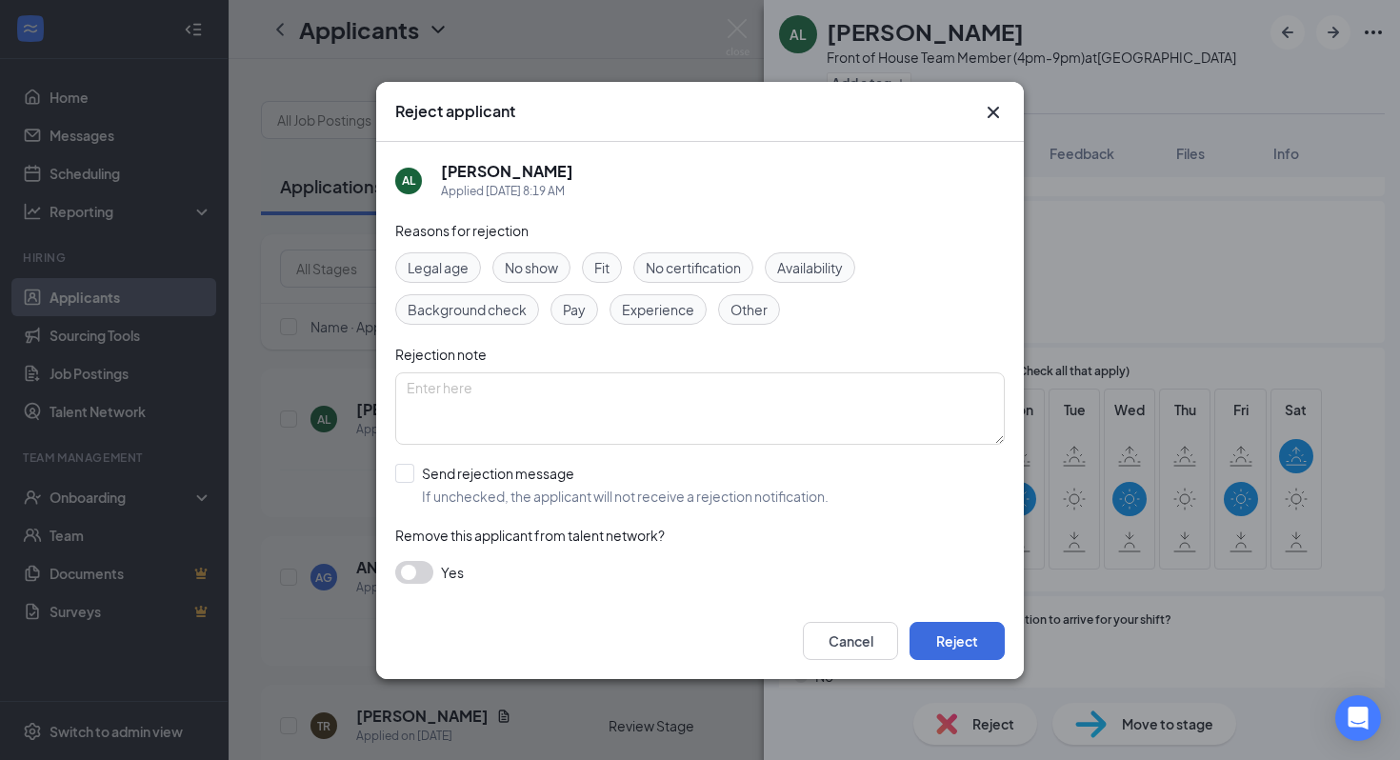
click at [978, 106] on div "Reject applicant" at bounding box center [700, 111] width 610 height 21
click at [995, 106] on icon "Cross" at bounding box center [993, 112] width 23 height 23
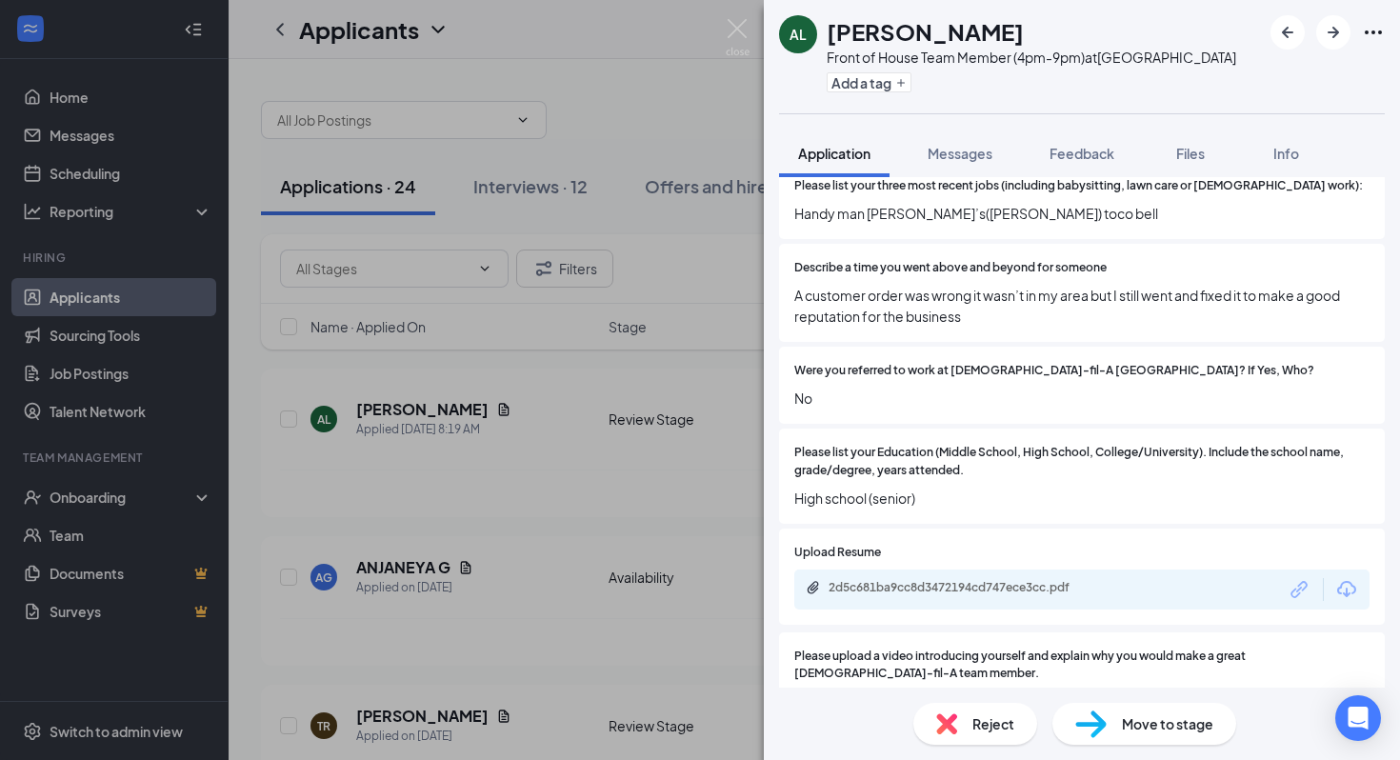
scroll to position [744, 0]
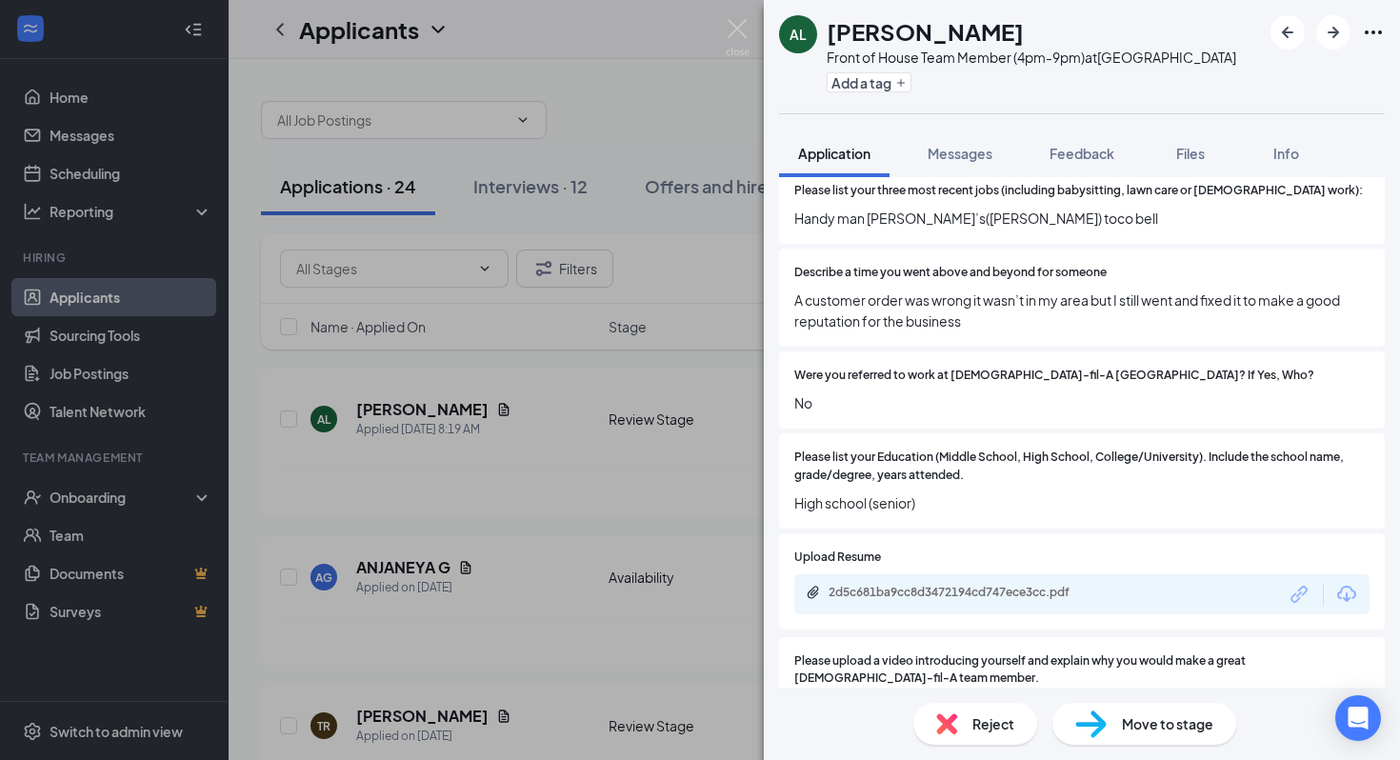
click at [964, 723] on div "Reject" at bounding box center [975, 724] width 124 height 42
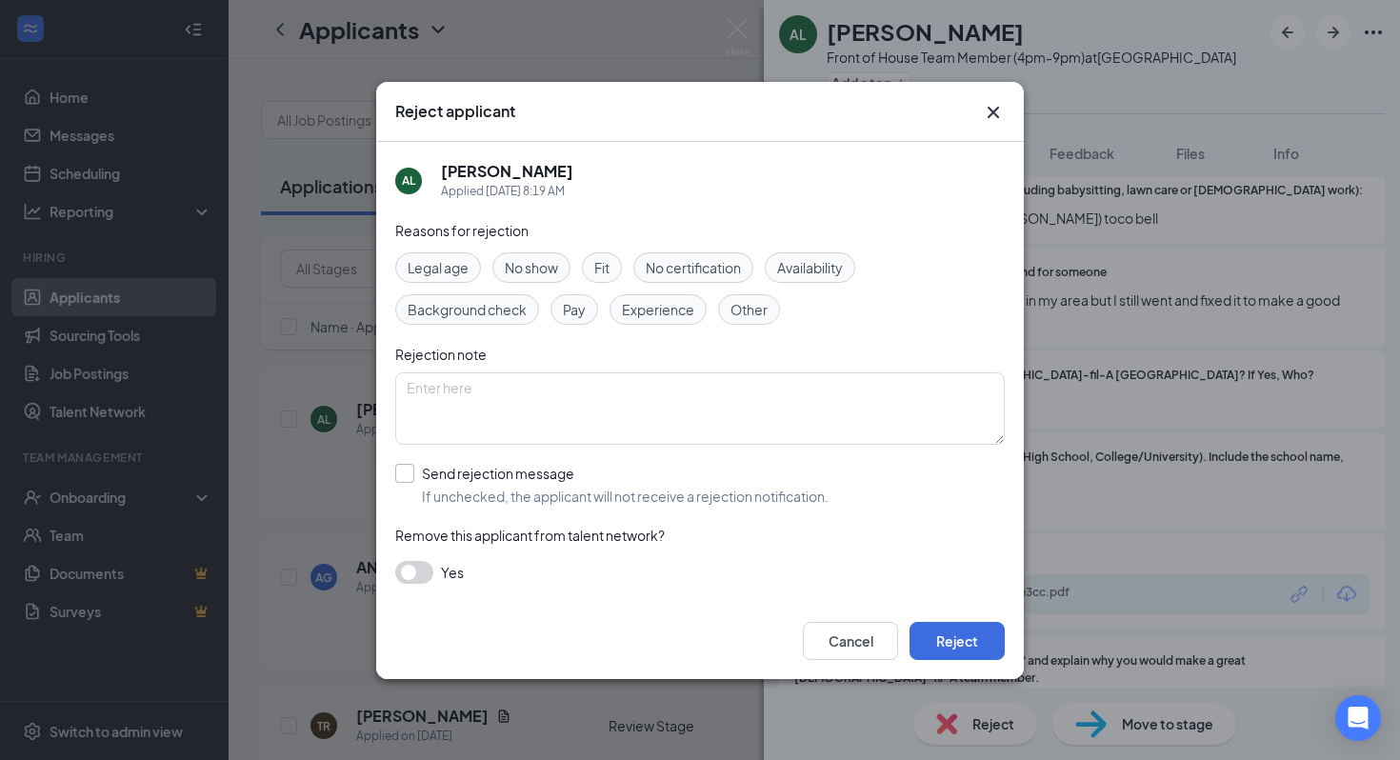
click at [478, 472] on input "Send rejection message If unchecked, the applicant will not receive a rejection…" at bounding box center [611, 485] width 433 height 42
checkbox input "true"
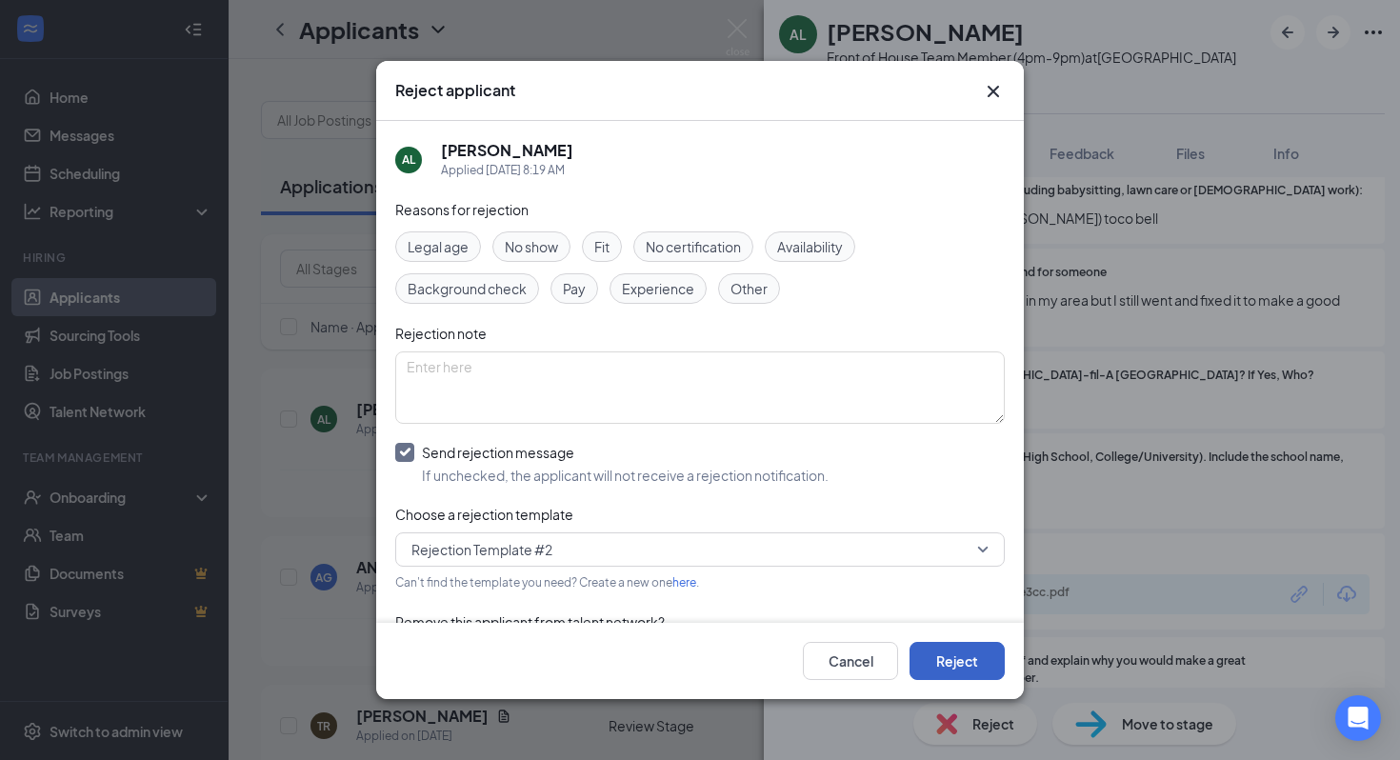
click at [955, 670] on button "Reject" at bounding box center [957, 661] width 95 height 38
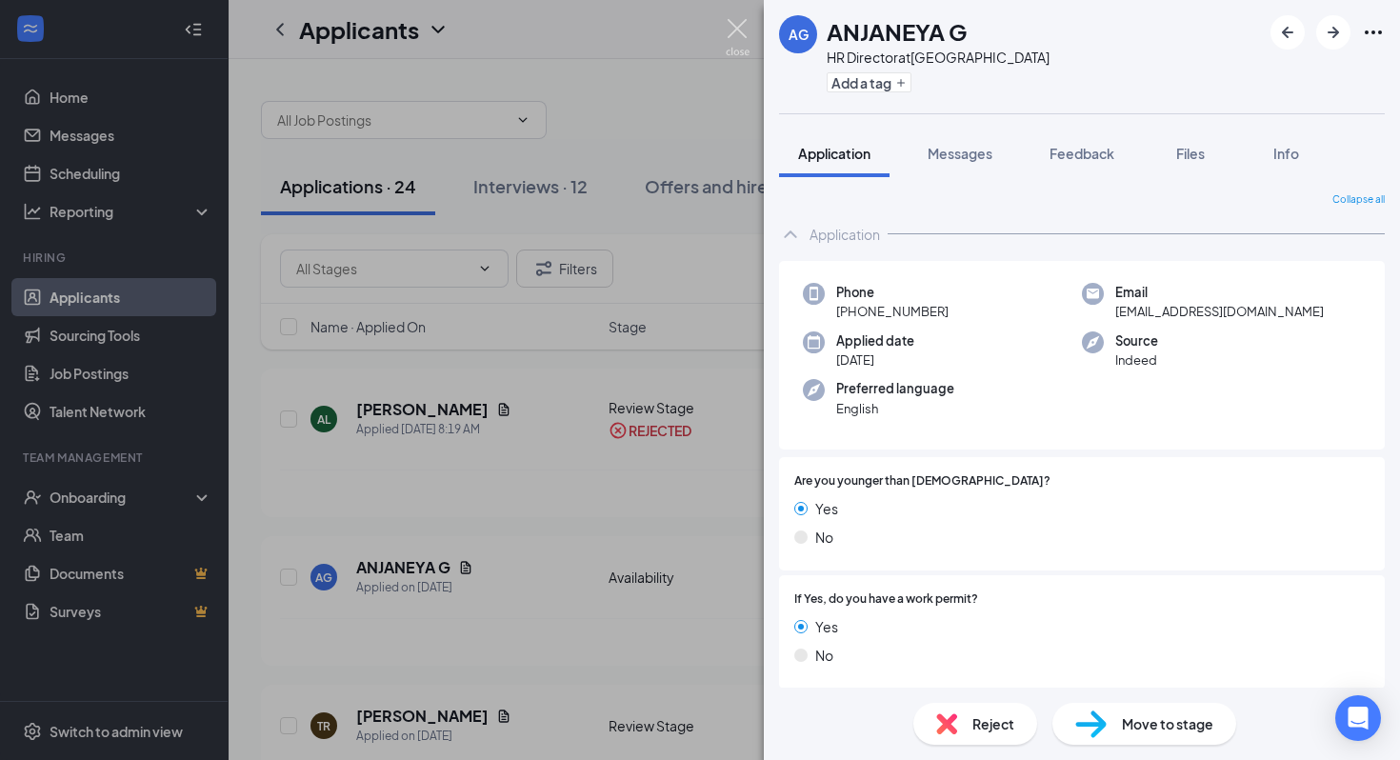
click at [734, 27] on img at bounding box center [738, 37] width 24 height 37
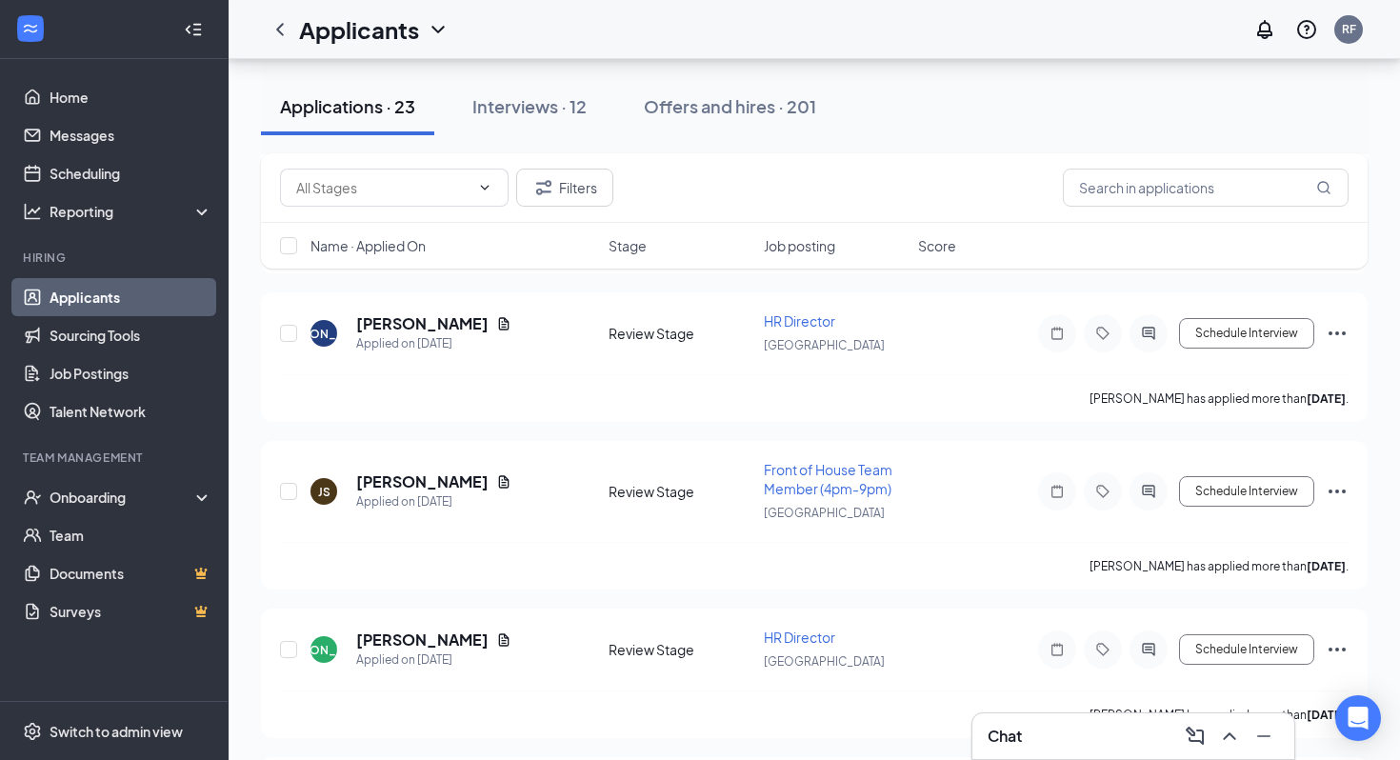
scroll to position [594, 0]
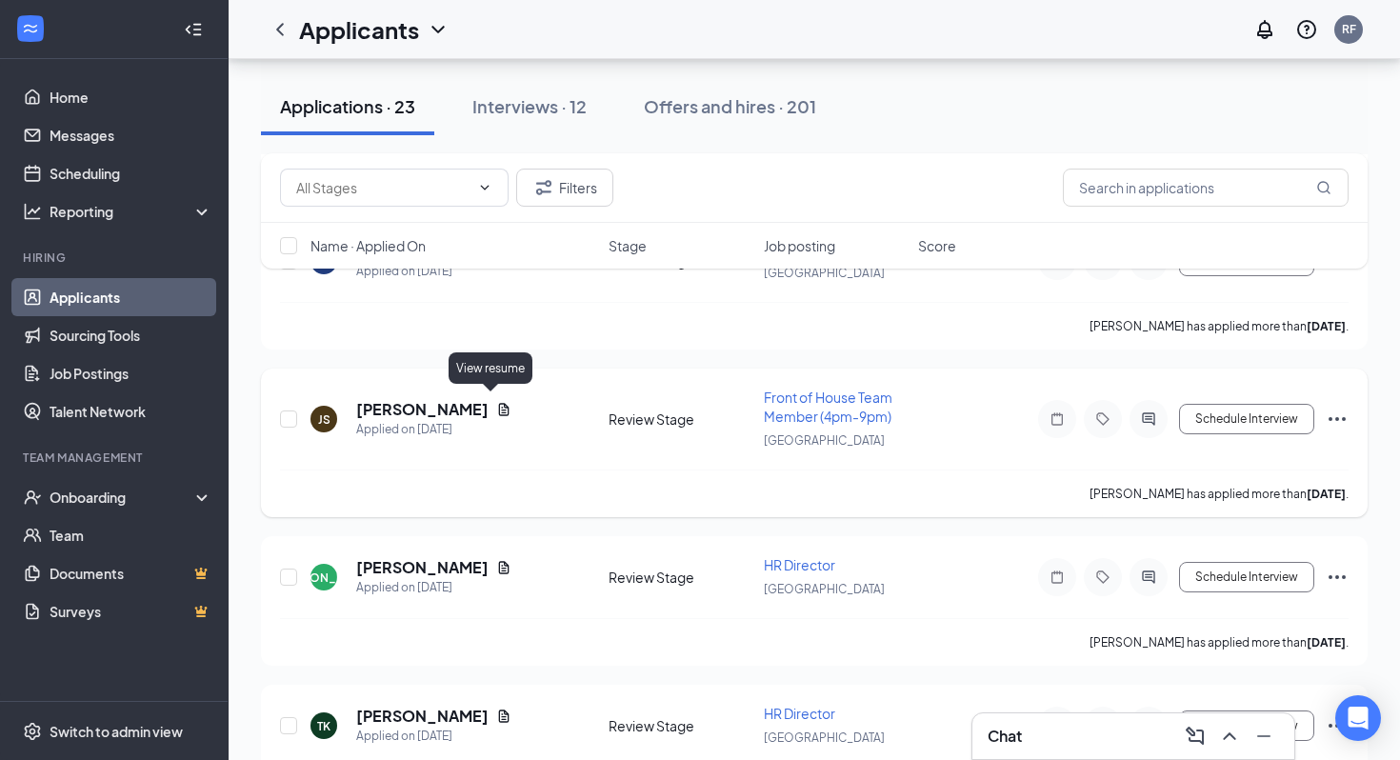
click at [496, 410] on icon "Document" at bounding box center [503, 409] width 15 height 15
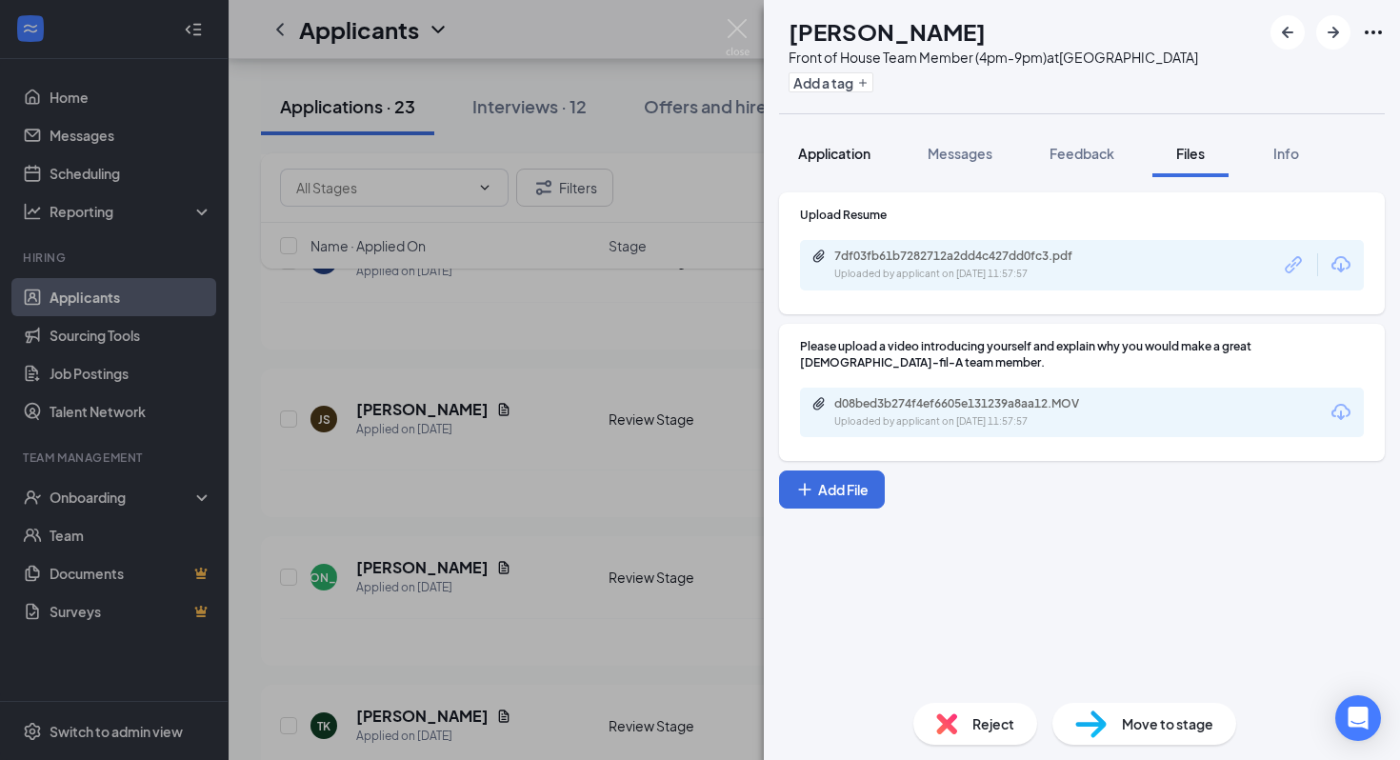
click at [848, 161] on span "Application" at bounding box center [834, 153] width 72 height 17
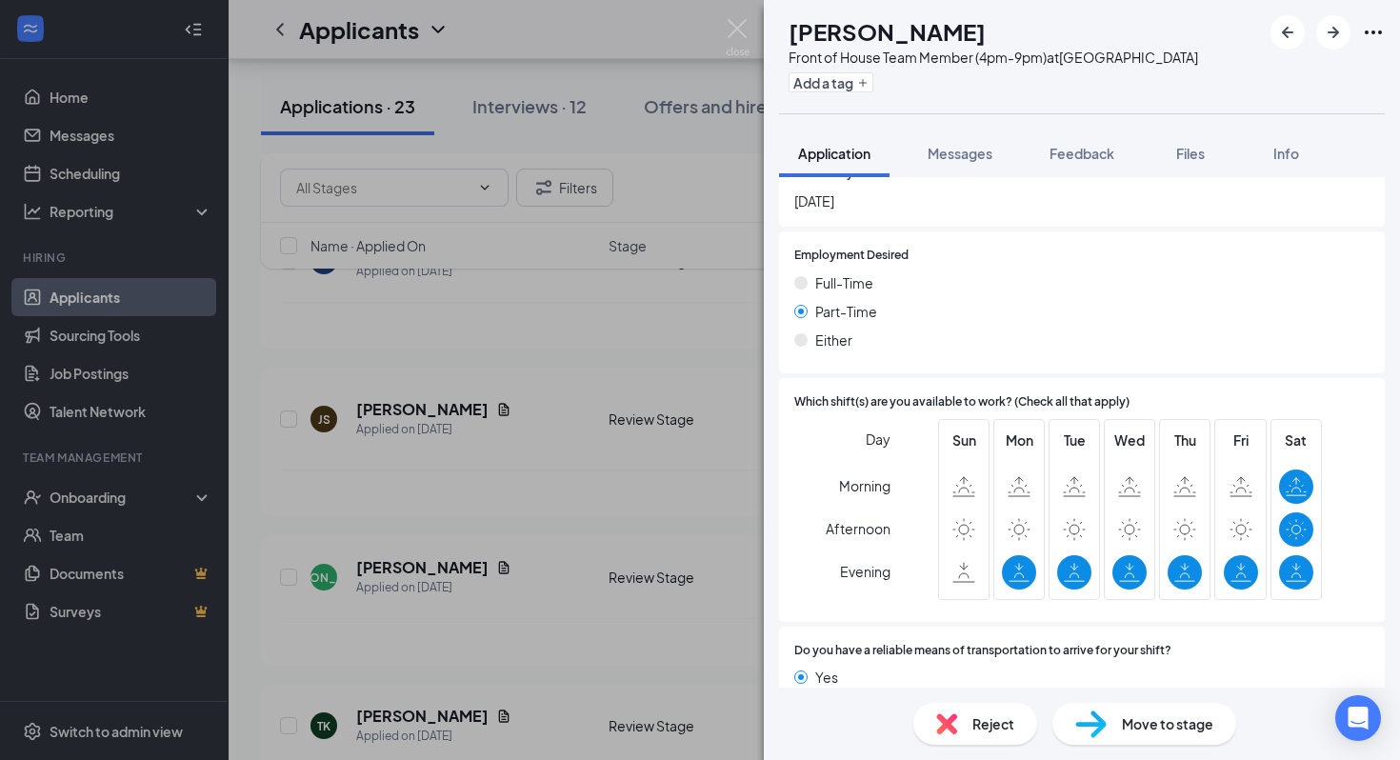
scroll to position [1531, 0]
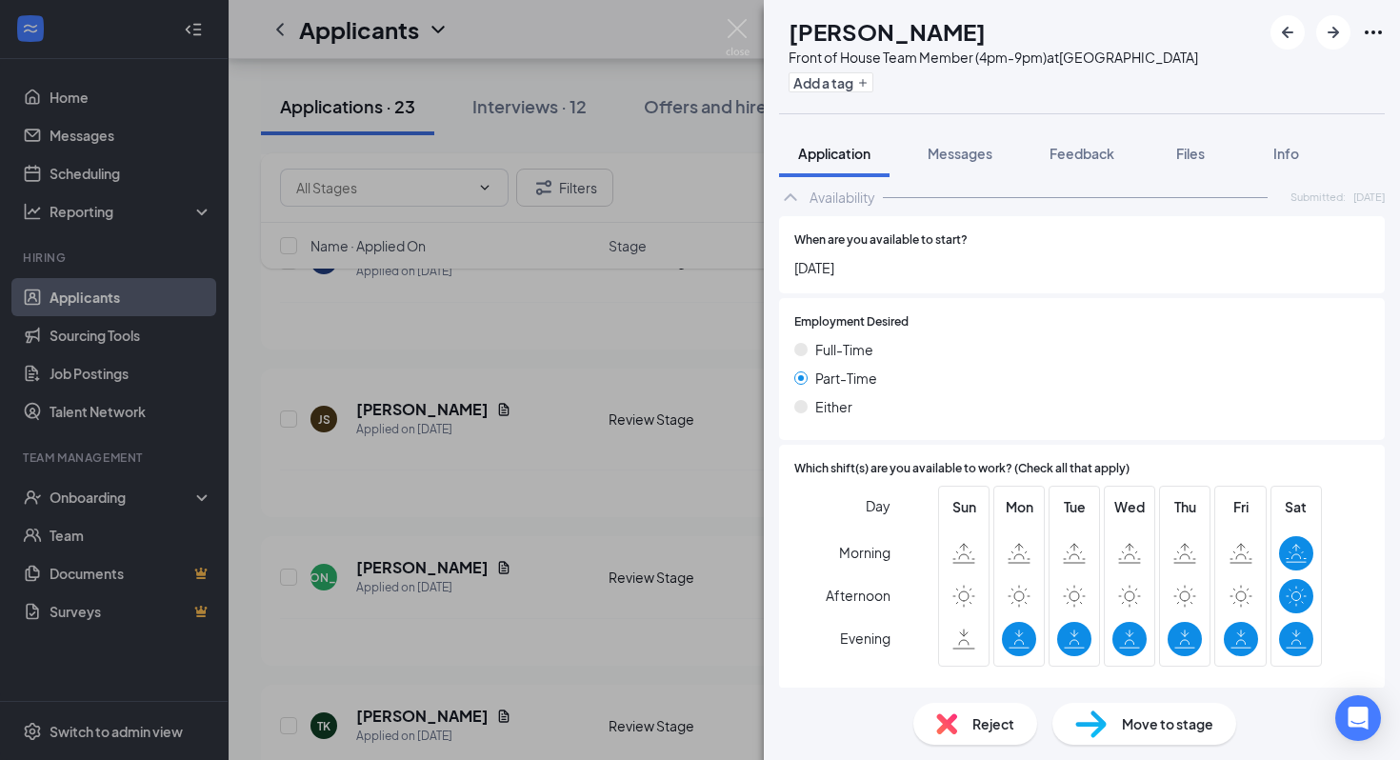
click at [1140, 734] on div "Move to stage" at bounding box center [1145, 724] width 184 height 42
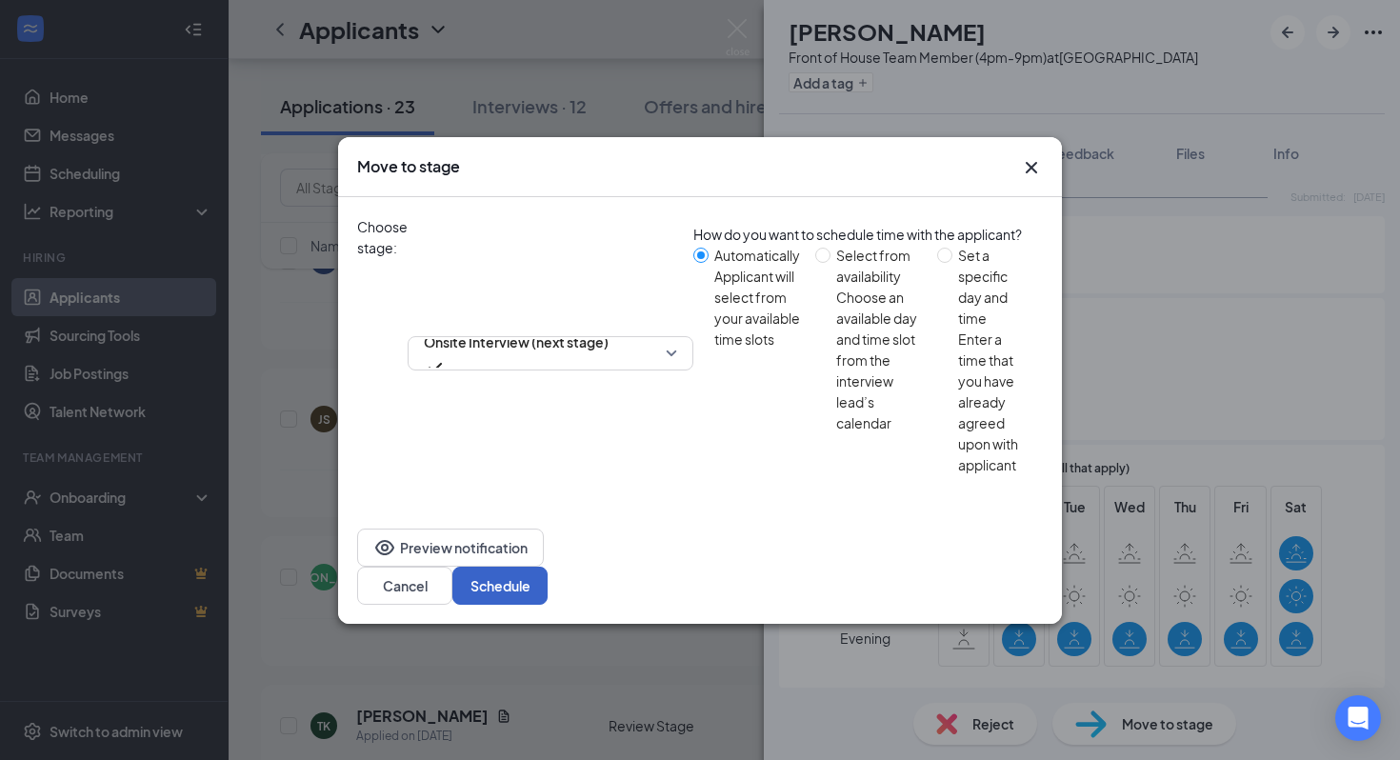
click at [548, 567] on button "Schedule" at bounding box center [499, 586] width 95 height 38
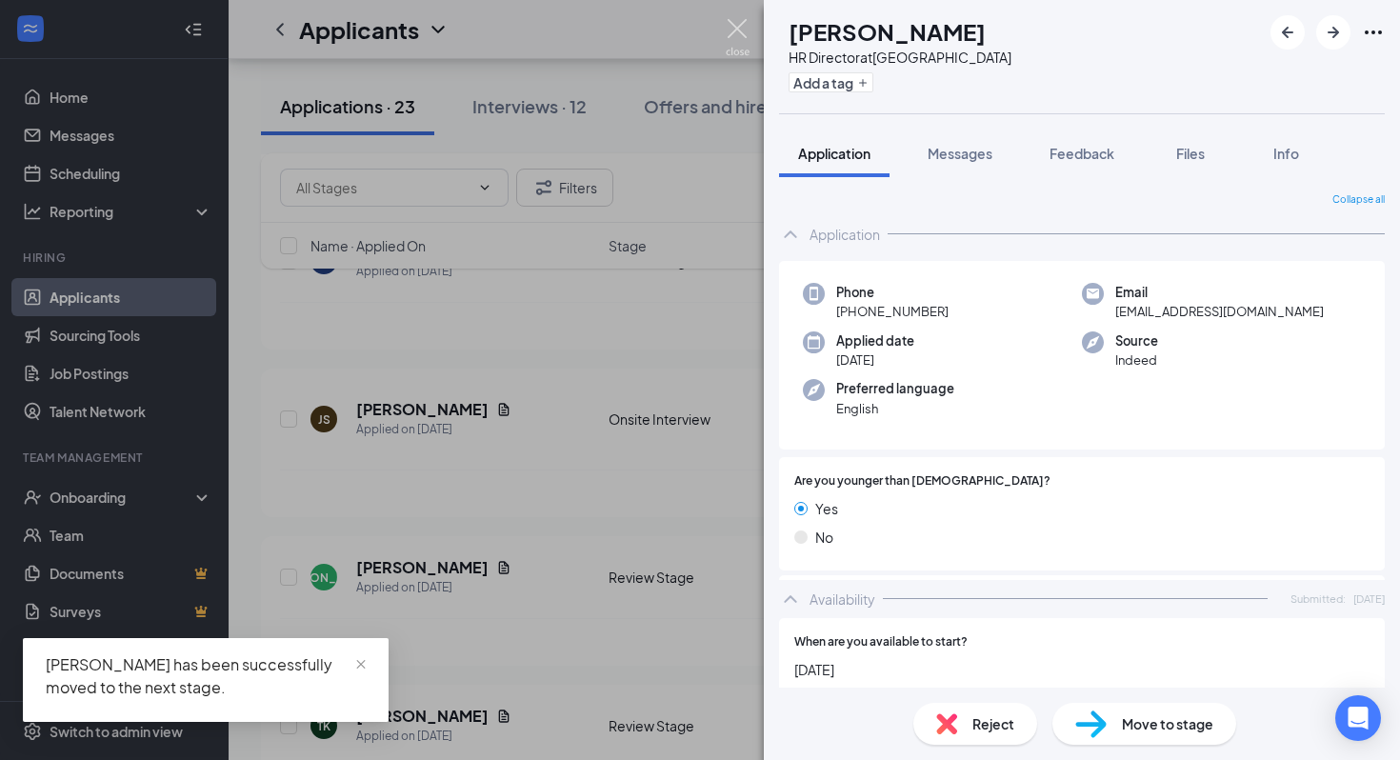
click at [726, 29] on img at bounding box center [738, 37] width 24 height 37
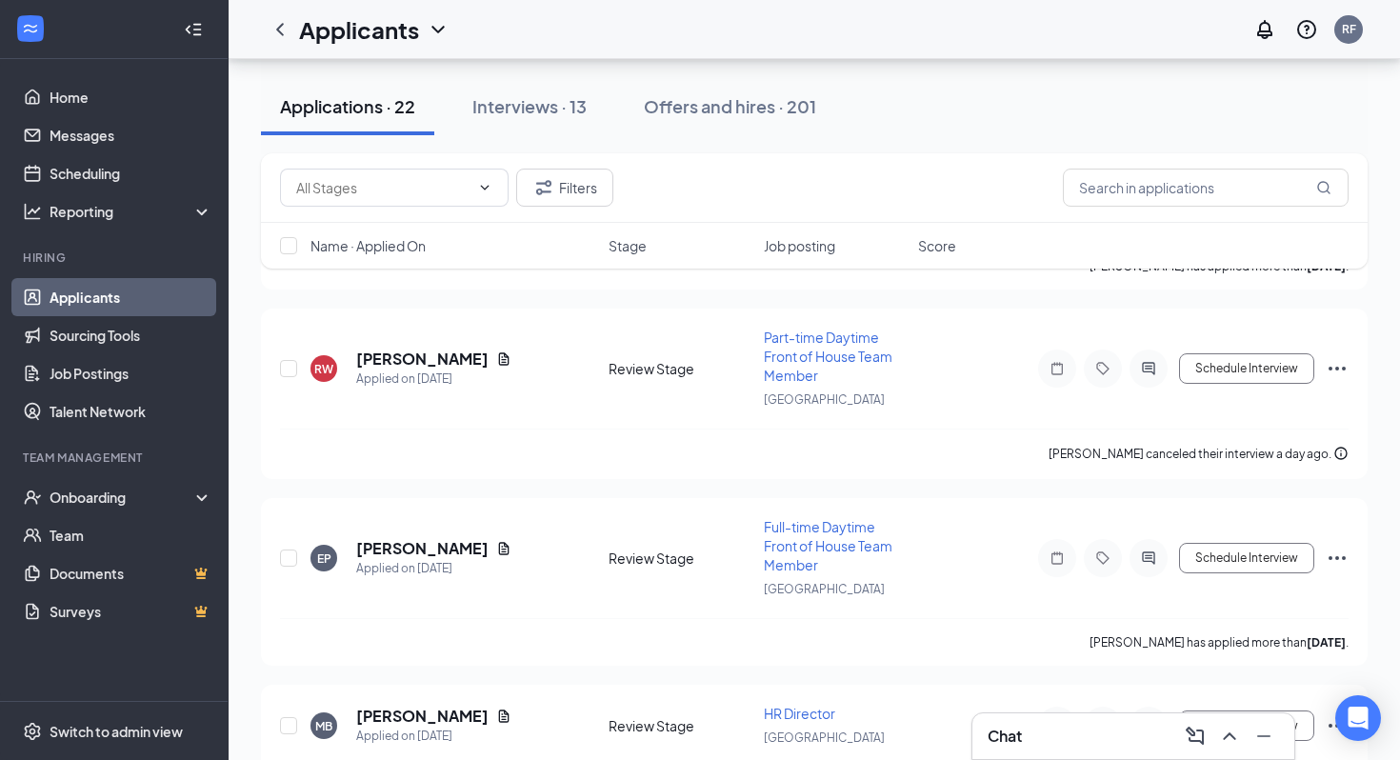
scroll to position [1876, 0]
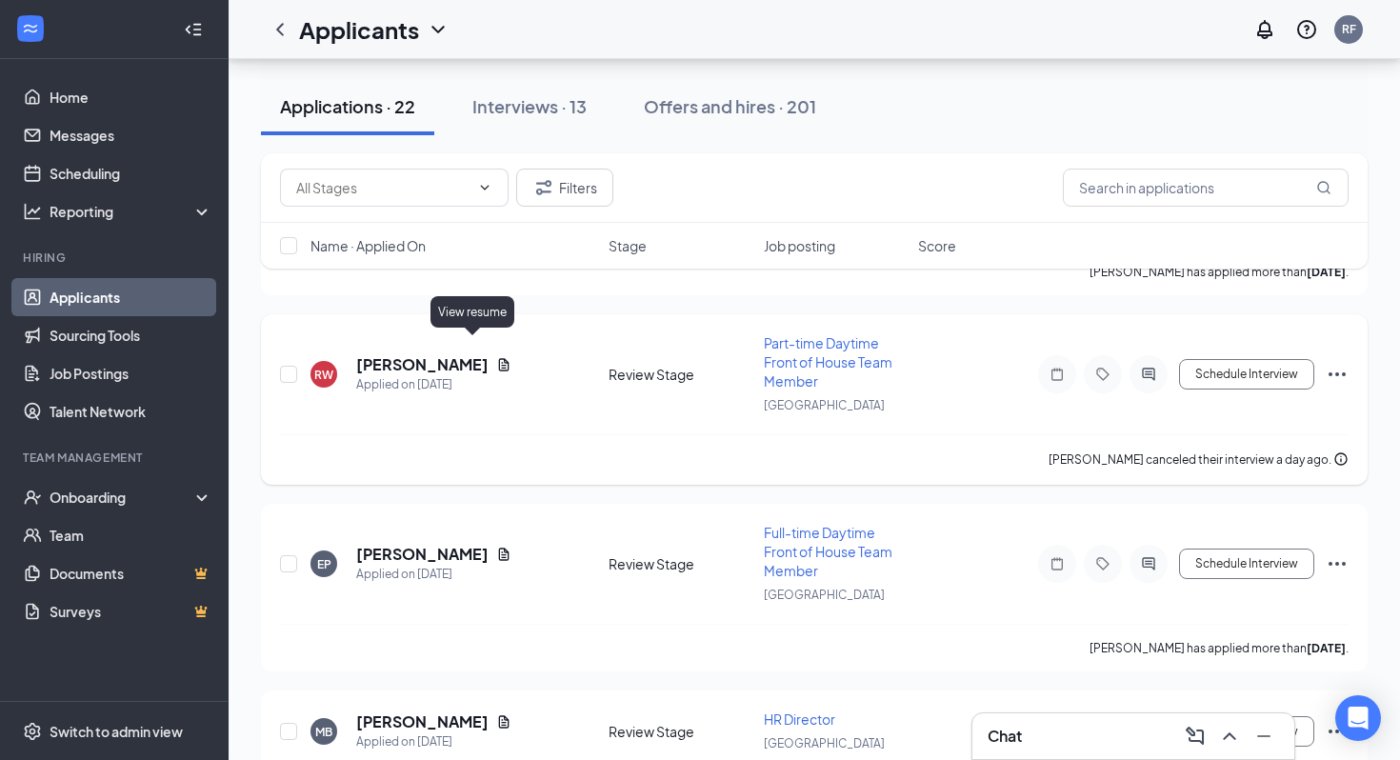
click at [499, 358] on icon "Document" at bounding box center [504, 364] width 10 height 12
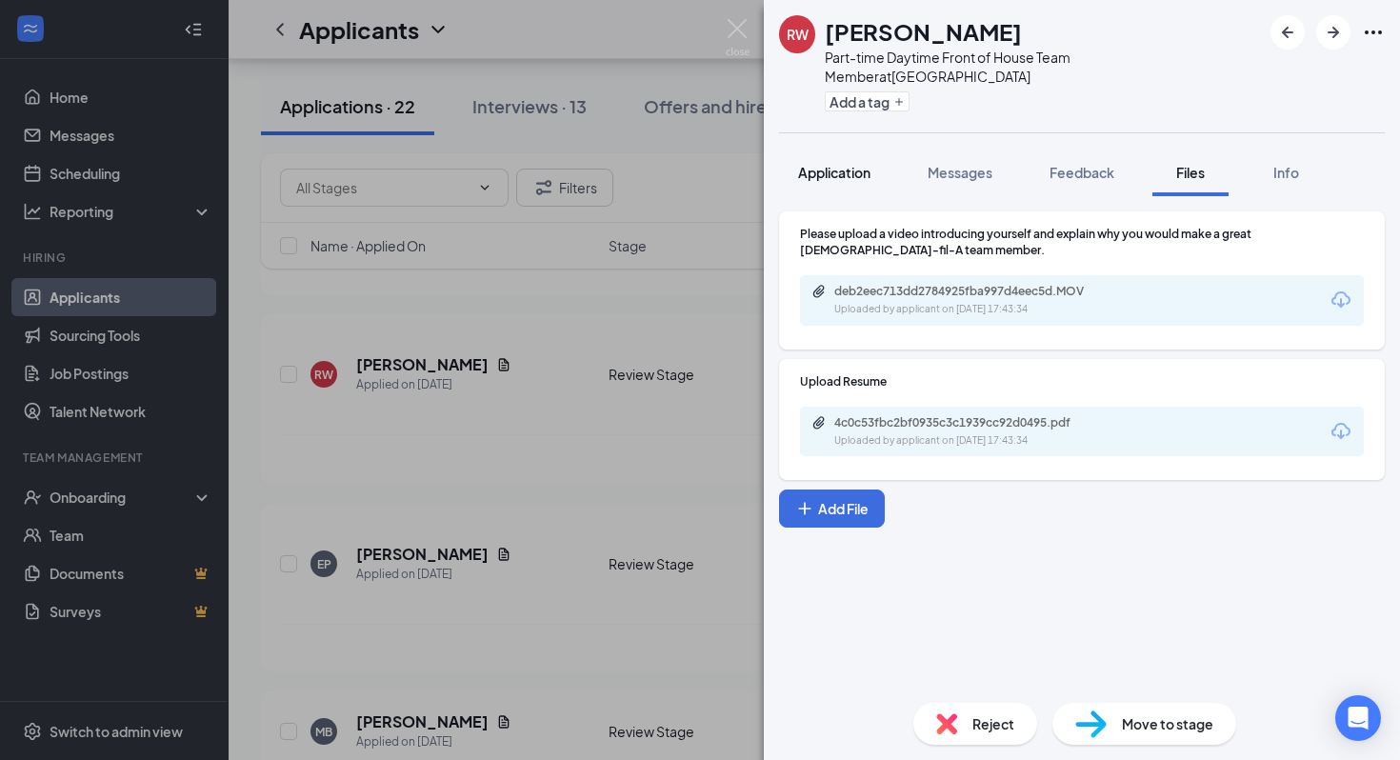
click at [820, 168] on span "Application" at bounding box center [834, 172] width 72 height 17
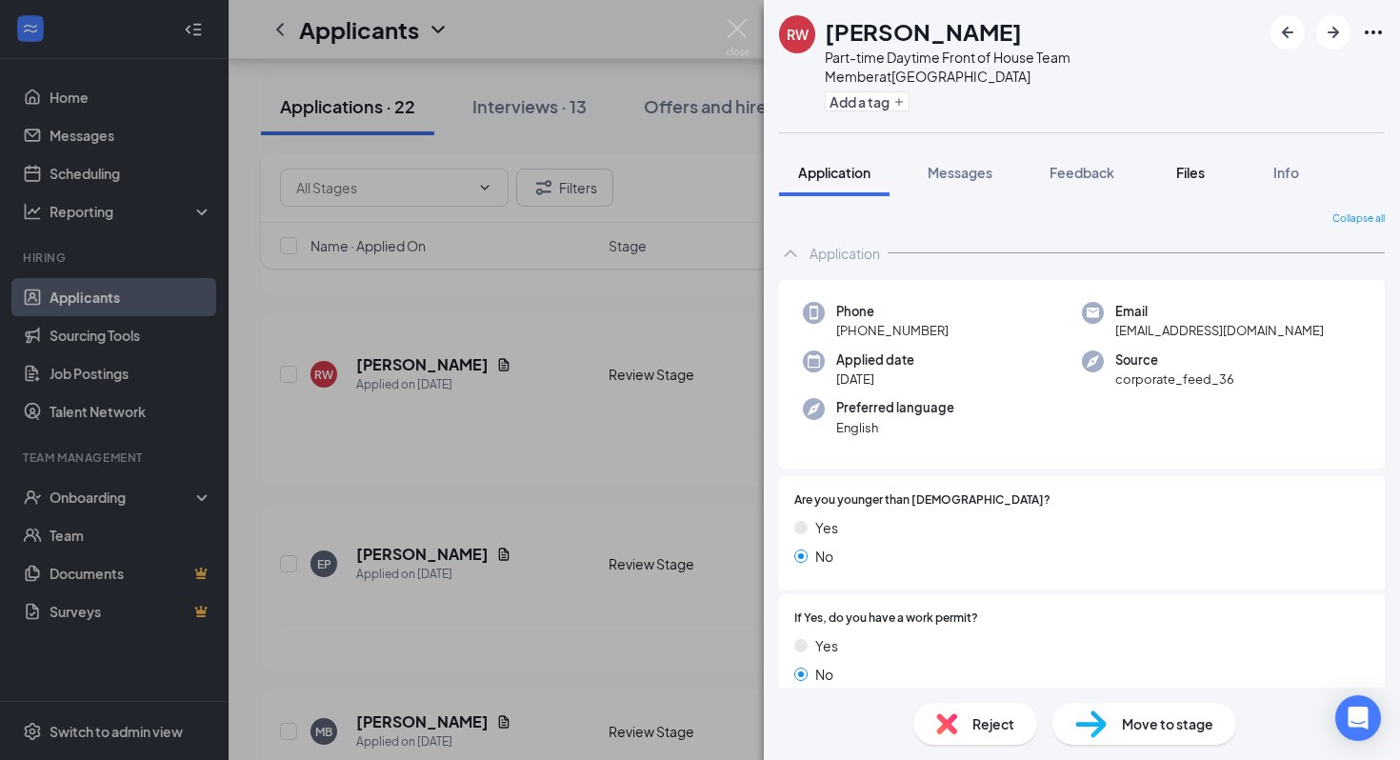
click at [1203, 177] on span "Files" at bounding box center [1190, 172] width 29 height 17
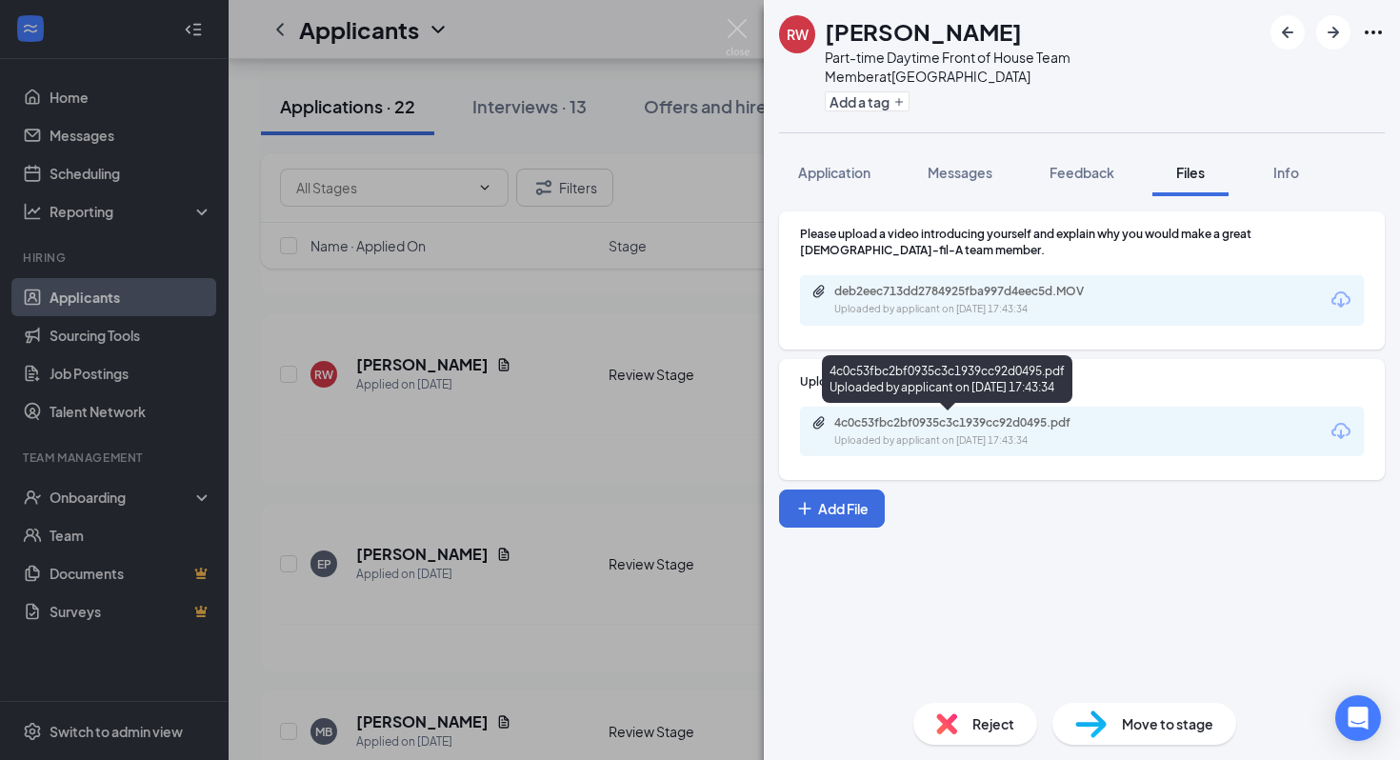
click at [926, 421] on div "4c0c53fbc2bf0935c3c1939cc92d0495.pdf" at bounding box center [967, 422] width 267 height 15
click at [1148, 728] on span "Move to stage" at bounding box center [1167, 723] width 91 height 21
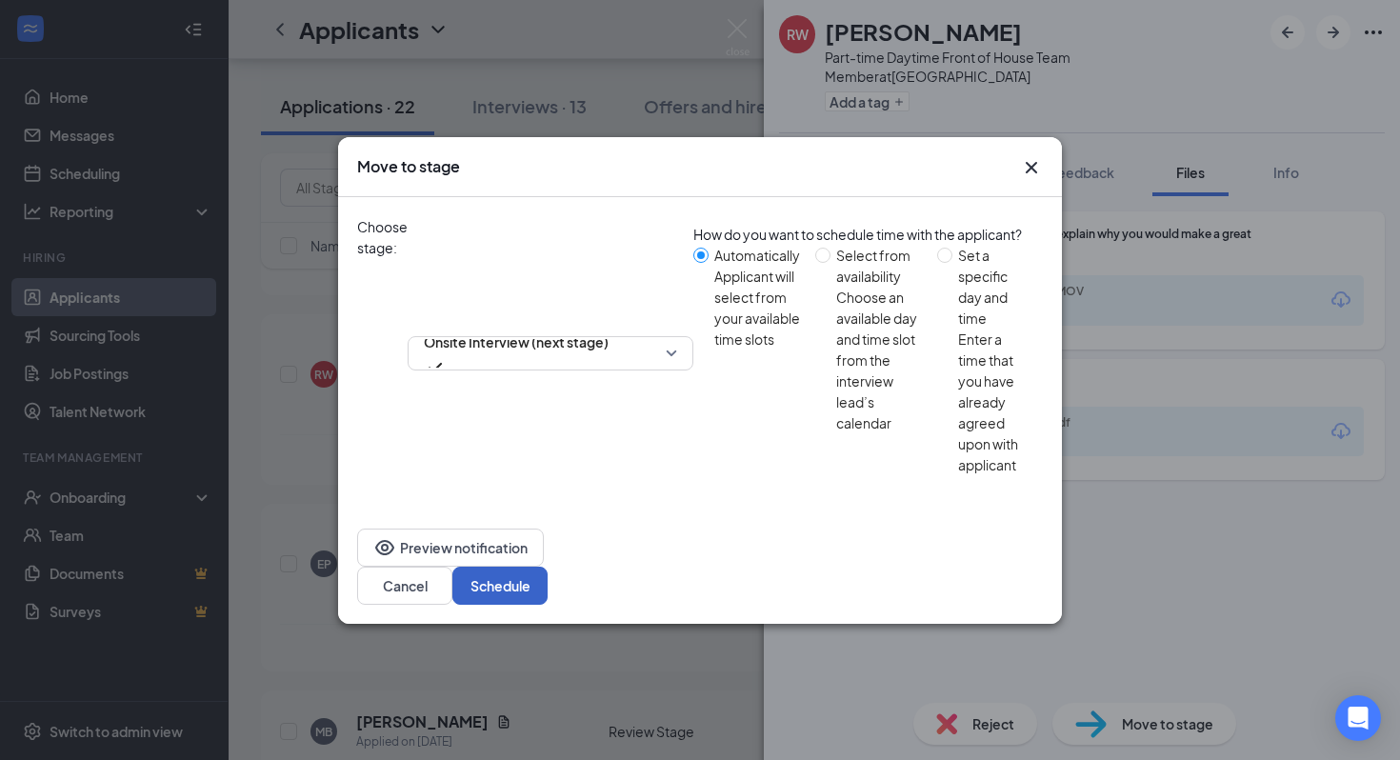
click at [548, 567] on button "Schedule" at bounding box center [499, 586] width 95 height 38
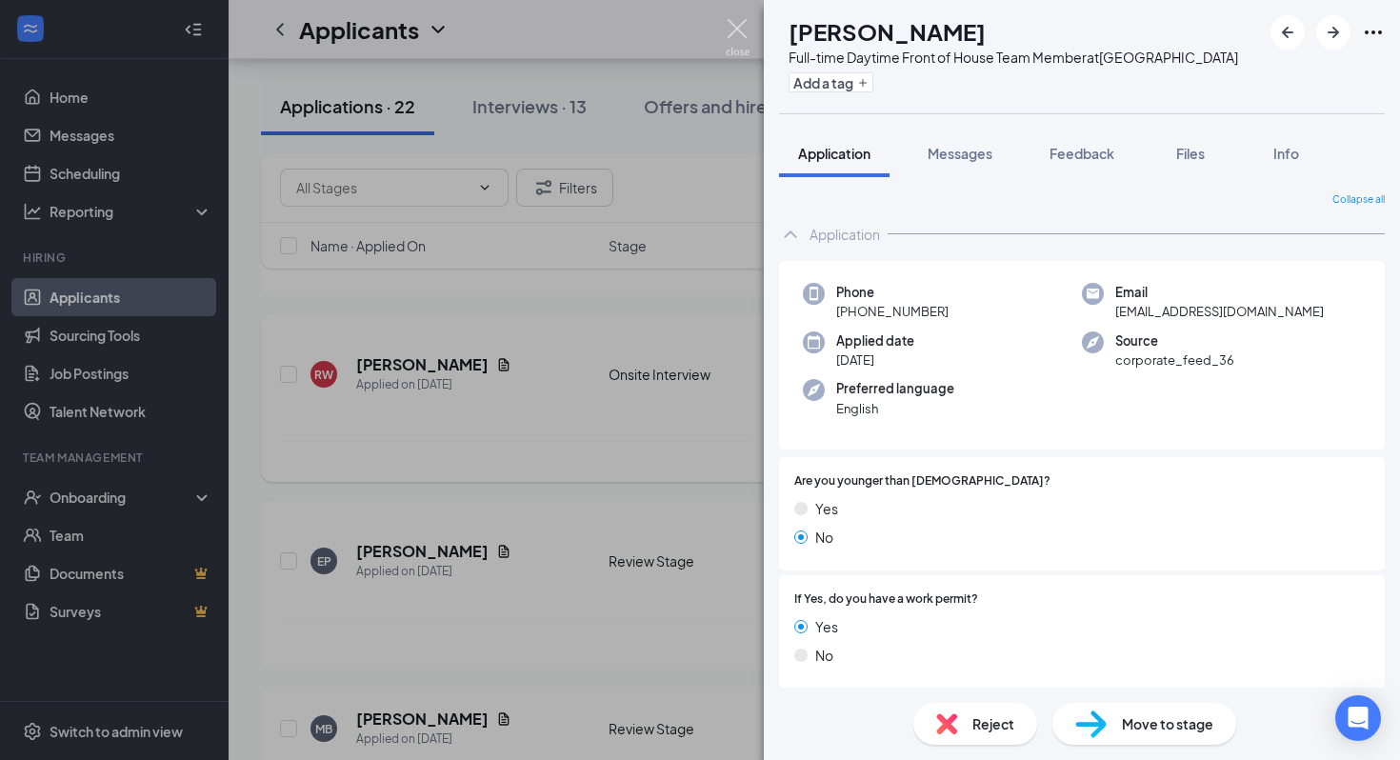
click at [745, 36] on img at bounding box center [738, 37] width 24 height 37
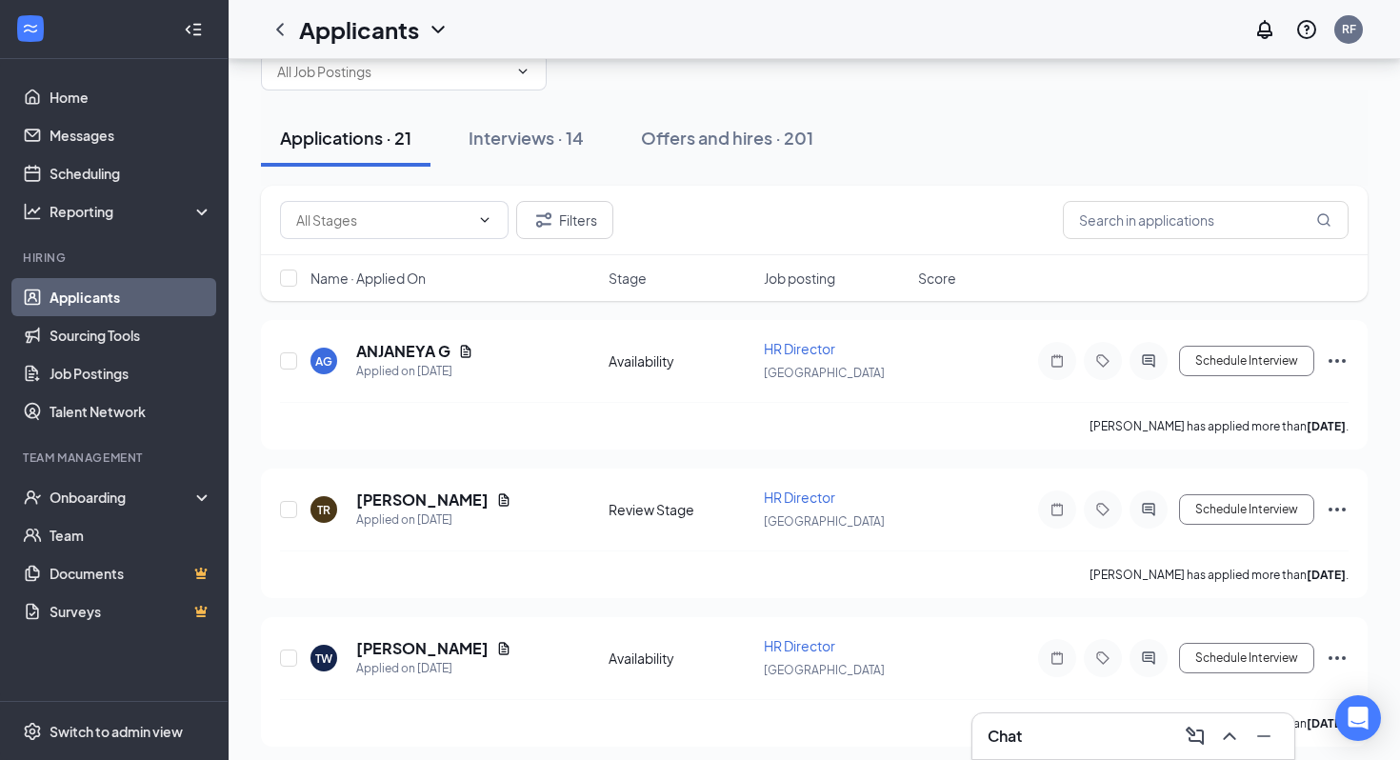
scroll to position [78, 0]
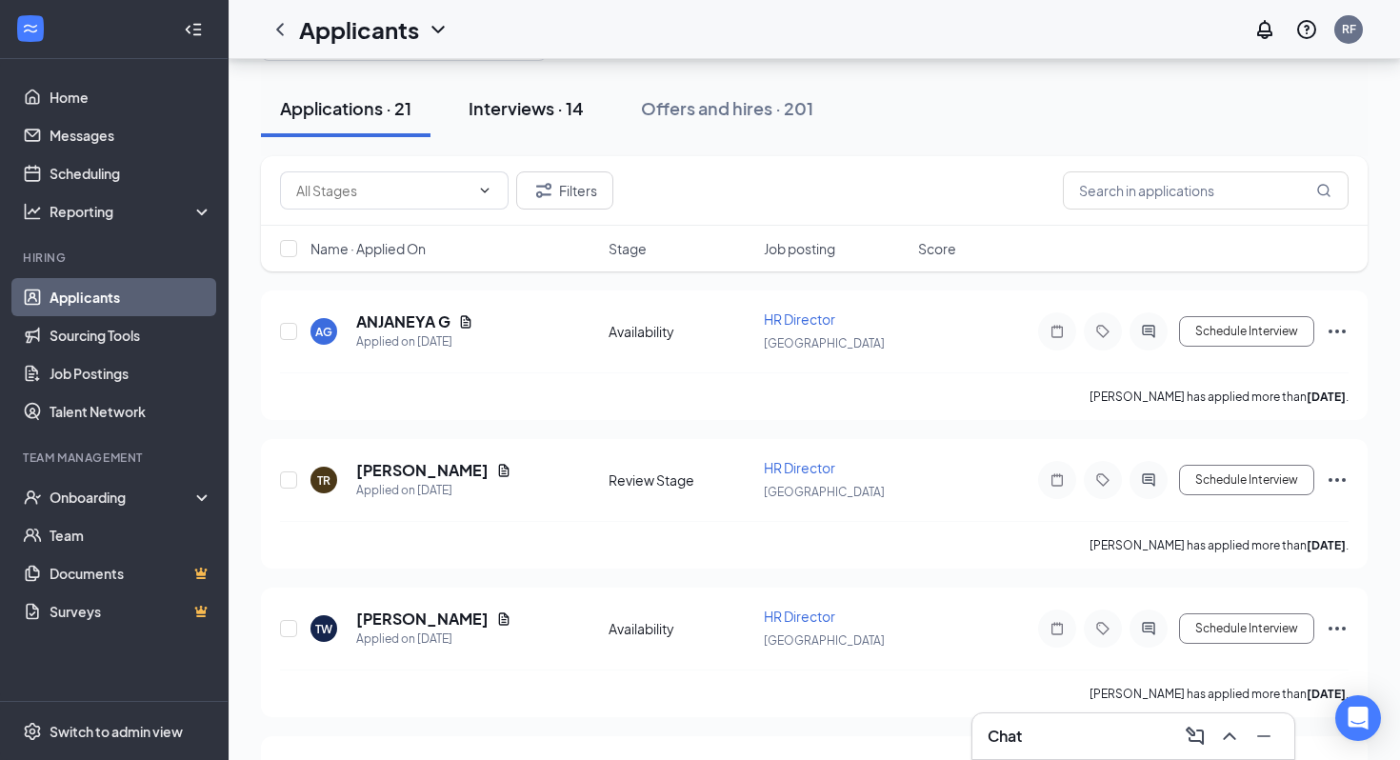
click at [555, 104] on div "Interviews · 14" at bounding box center [526, 108] width 115 height 24
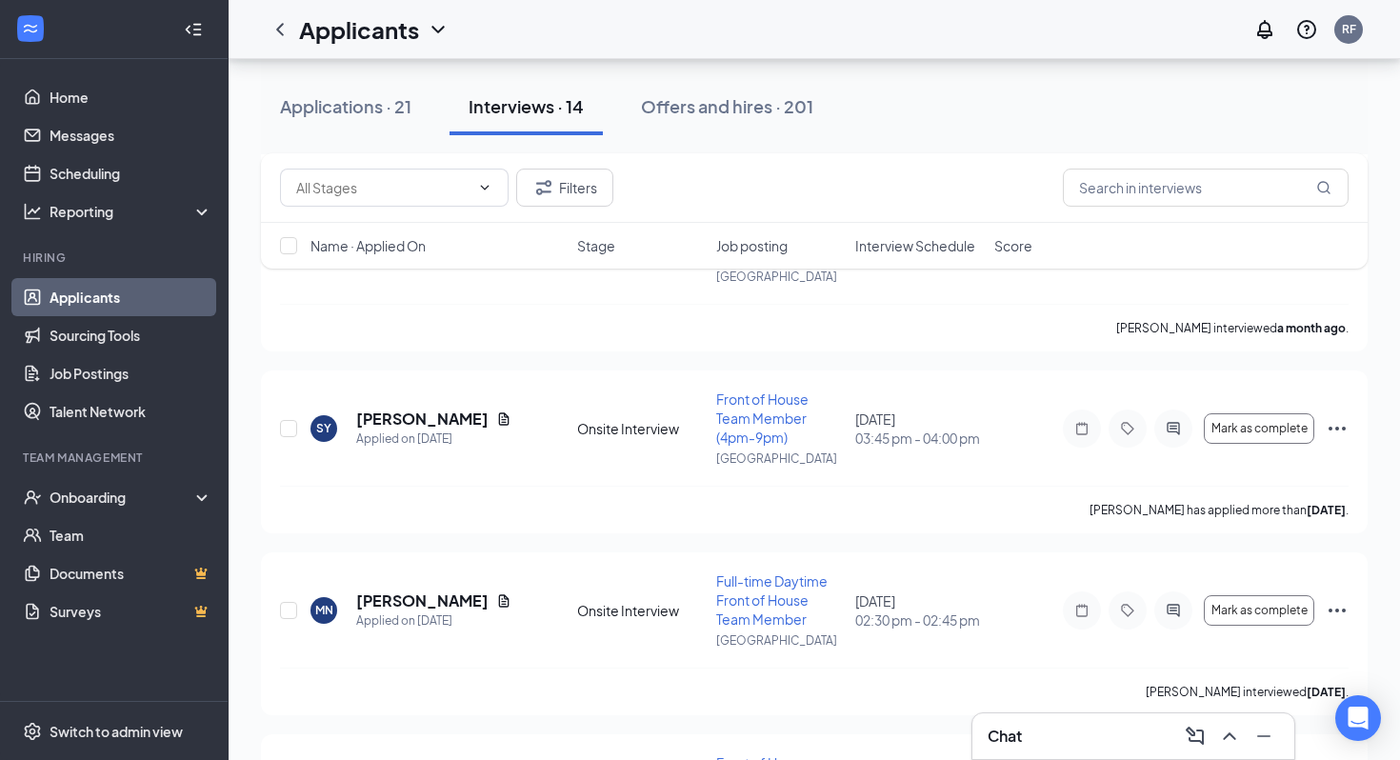
scroll to position [2140, 0]
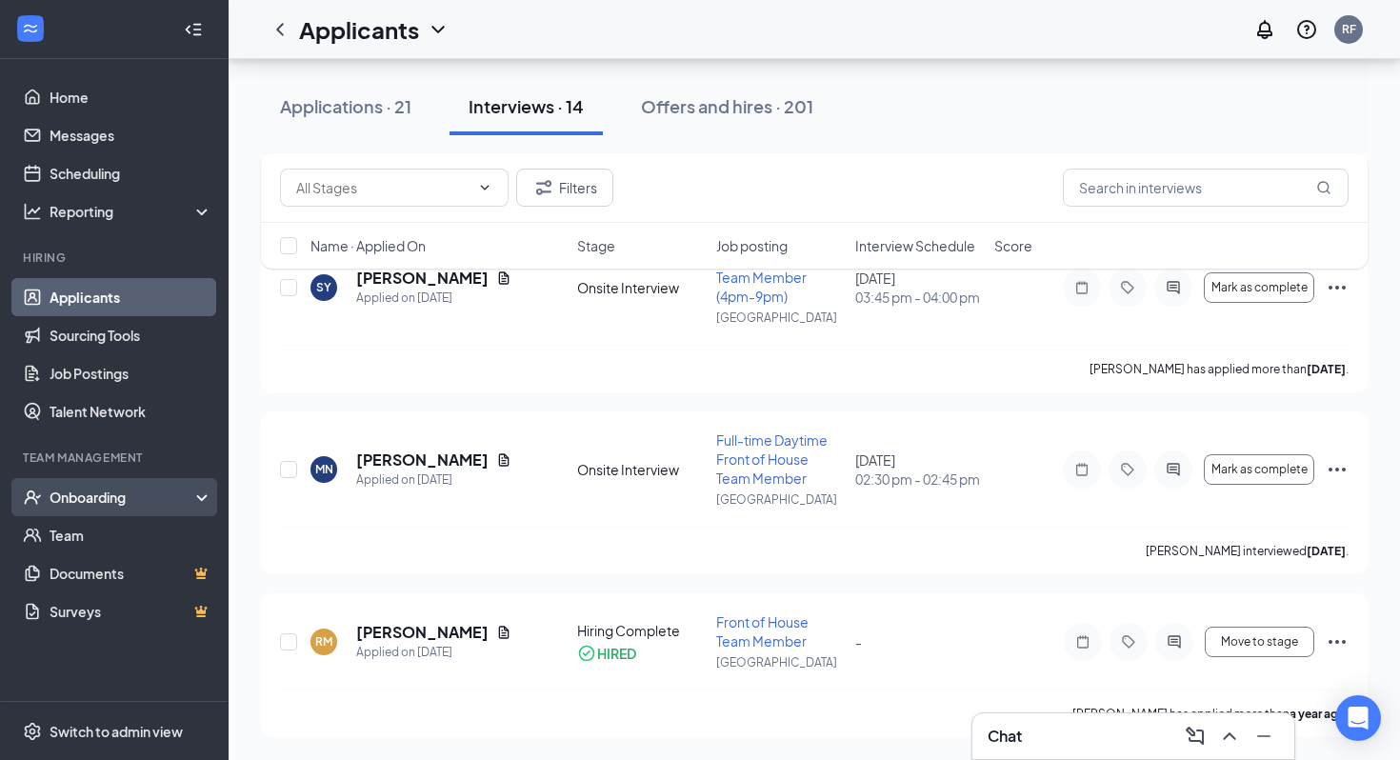
click at [130, 491] on div "Onboarding" at bounding box center [123, 497] width 147 height 19
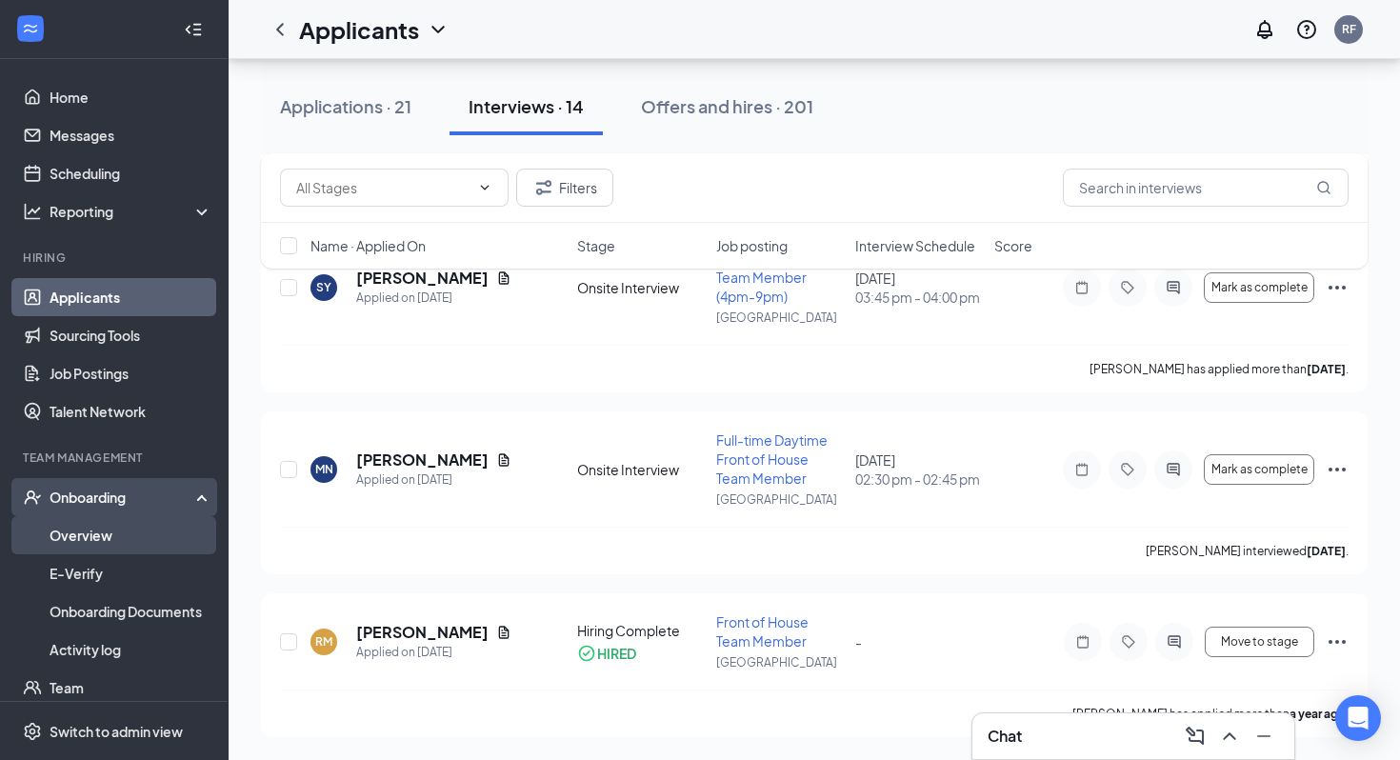
click at [119, 518] on link "Overview" at bounding box center [131, 535] width 163 height 38
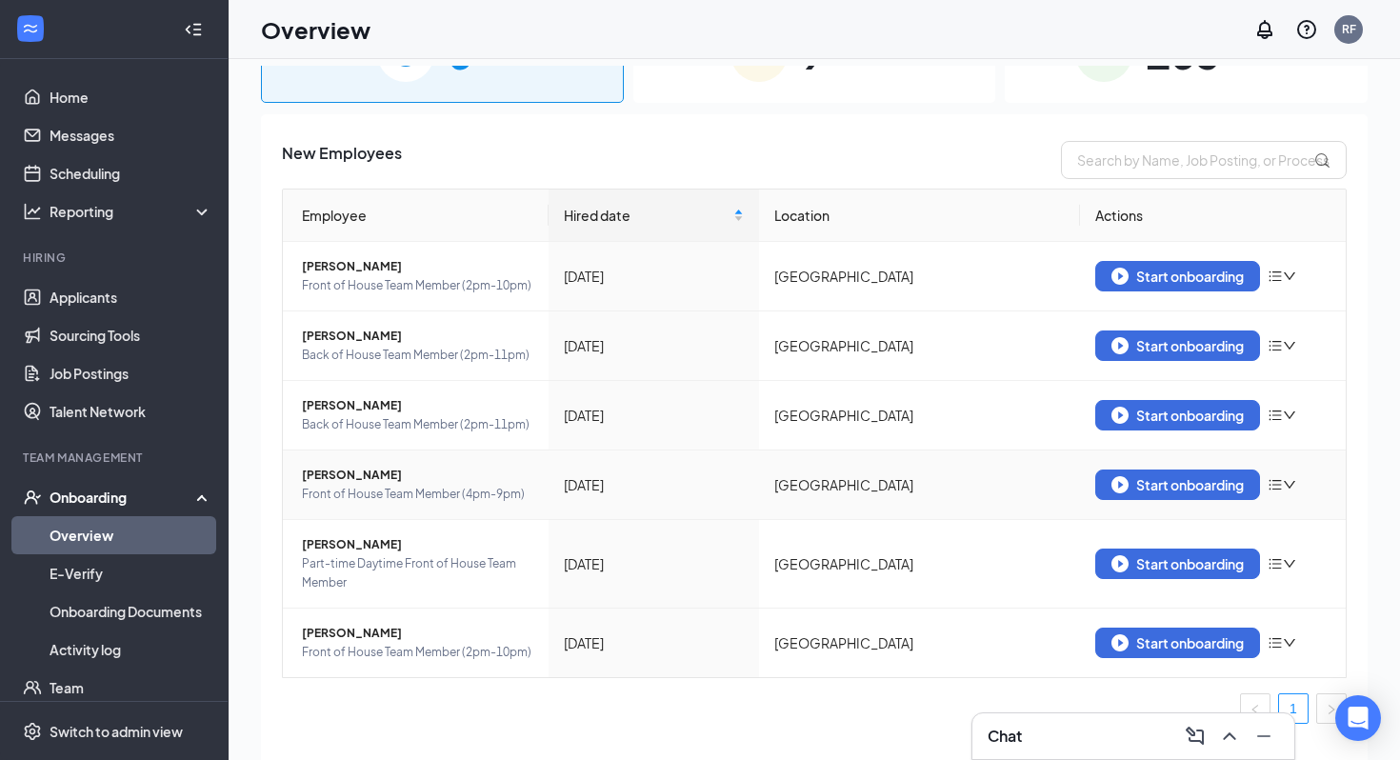
scroll to position [25, 0]
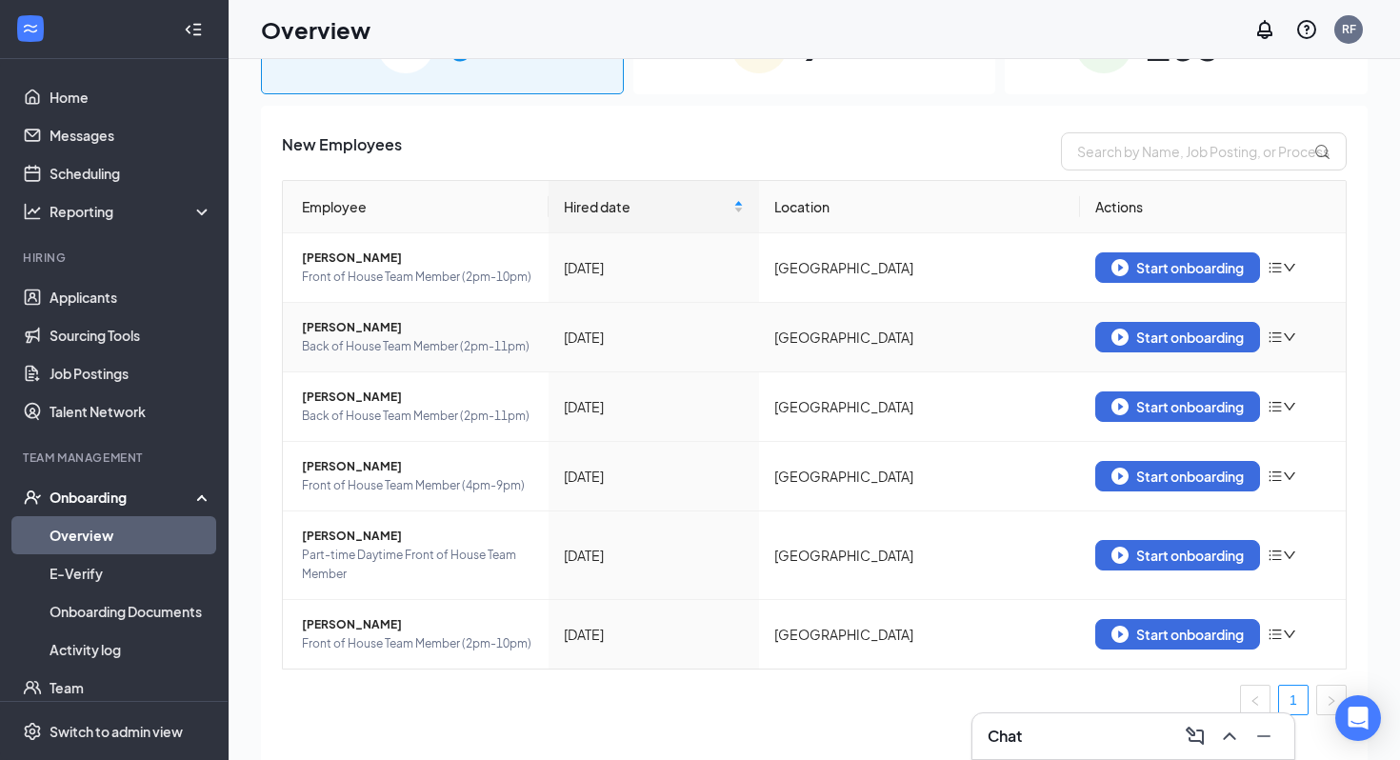
click at [325, 331] on span "Andrea Fajardo" at bounding box center [417, 327] width 231 height 19
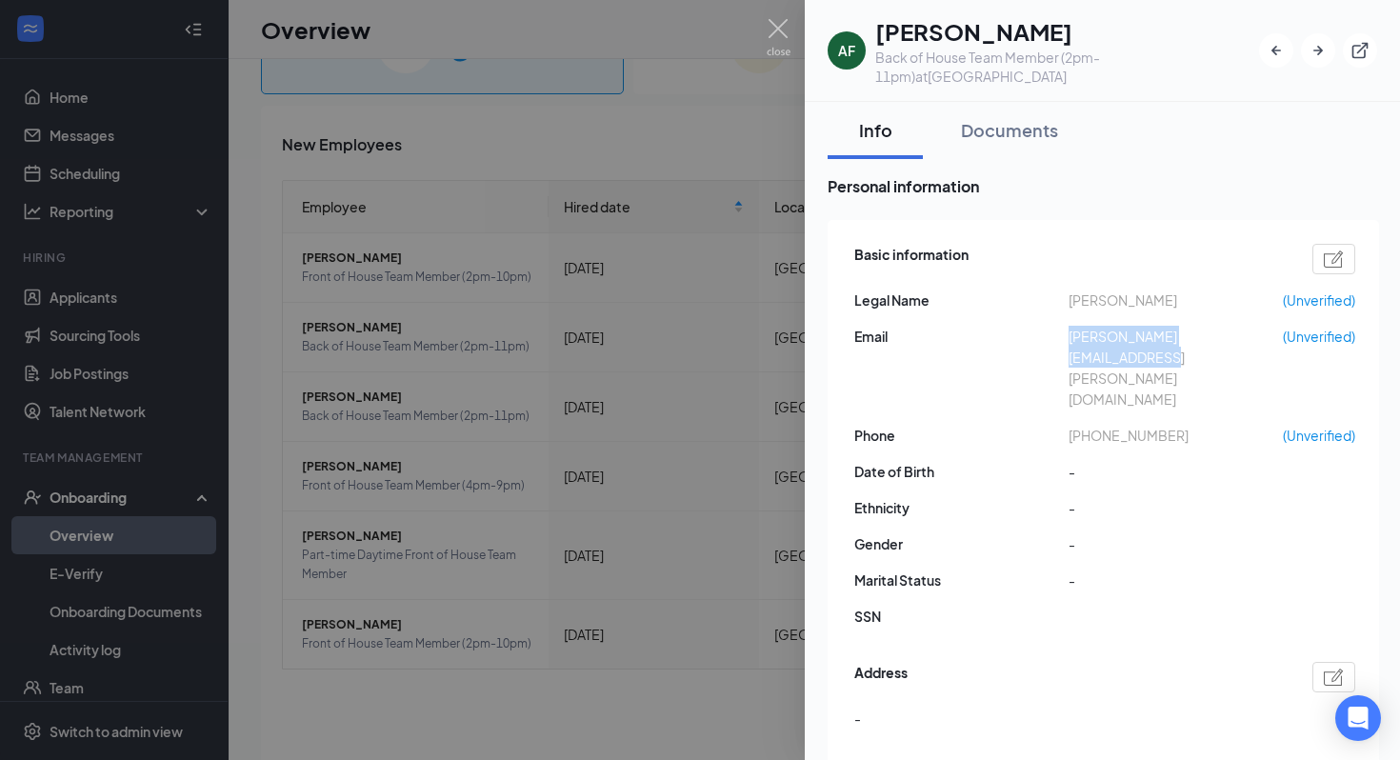
drag, startPoint x: 1258, startPoint y: 337, endPoint x: 1071, endPoint y: 337, distance: 187.6
click at [1071, 337] on span "angie.fajardo.s11@gmail.com" at bounding box center [1176, 368] width 214 height 84
copy span "angie.fajardo.s11@gmail.com"
click at [786, 46] on img at bounding box center [779, 37] width 24 height 37
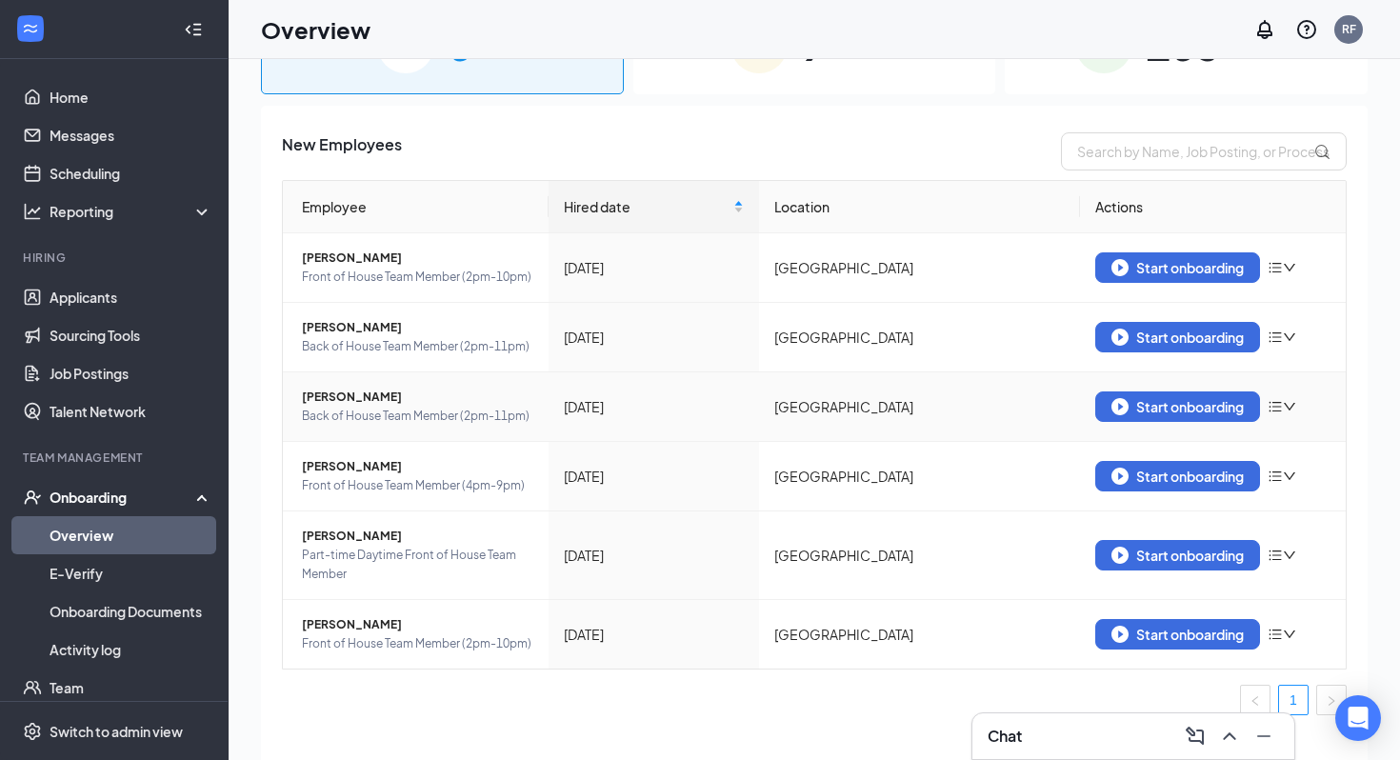
click at [321, 401] on span "Keylin Perez" at bounding box center [417, 397] width 231 height 19
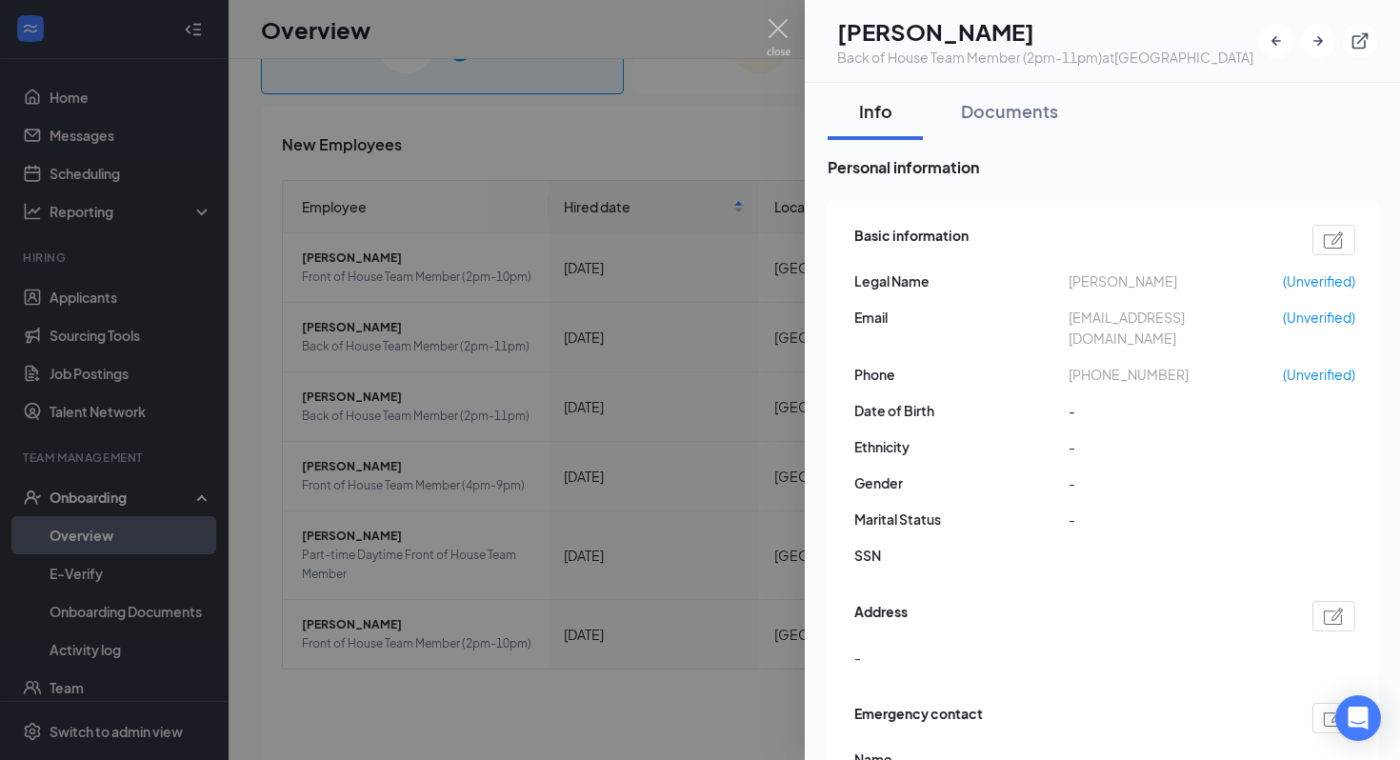
drag, startPoint x: 1068, startPoint y: 339, endPoint x: 1216, endPoint y: 338, distance: 148.6
click at [1216, 338] on span "hn0098440@gmail.com" at bounding box center [1176, 328] width 214 height 42
drag, startPoint x: 1222, startPoint y: 338, endPoint x: 1069, endPoint y: 345, distance: 153.5
click at [1069, 345] on span "hn0098440@gmail.com" at bounding box center [1176, 328] width 214 height 42
copy span "hn0098440@gmail.com"
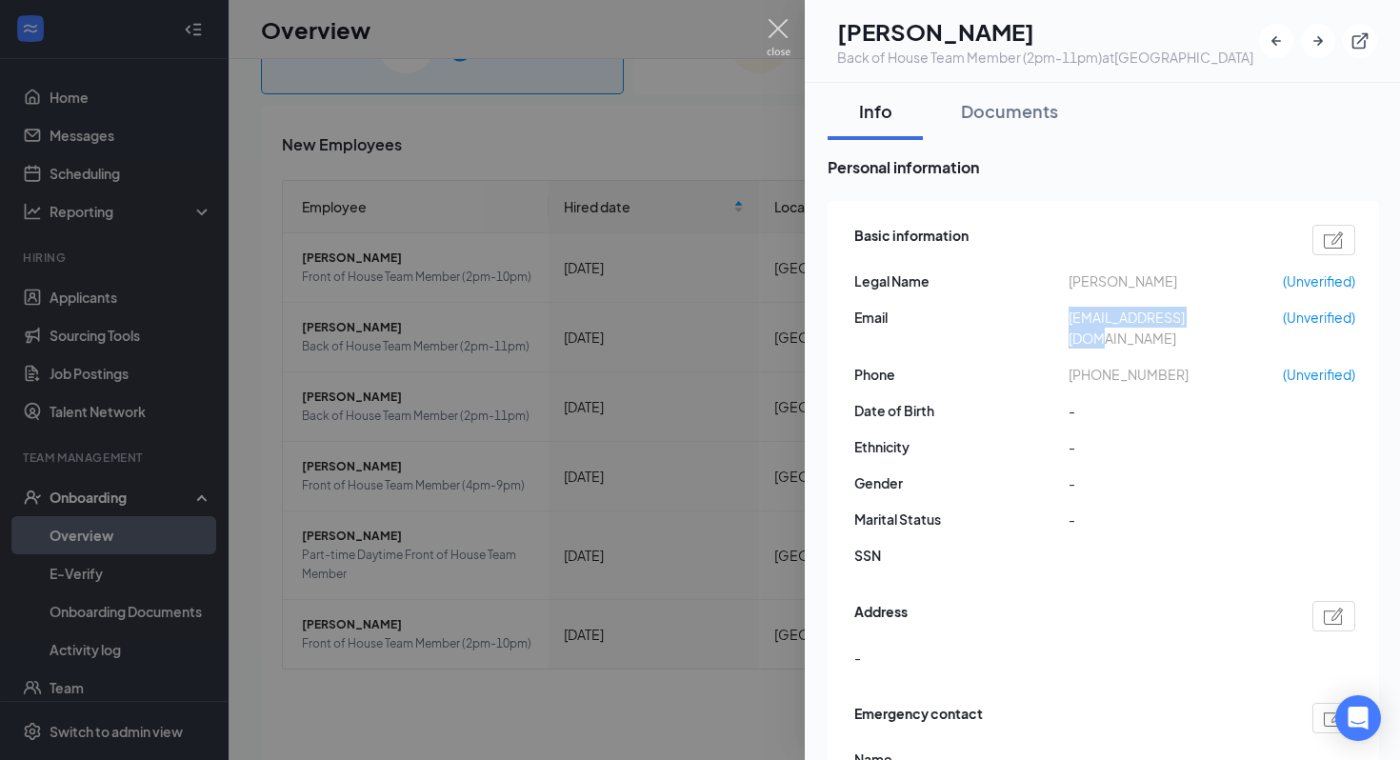
click at [774, 29] on img at bounding box center [779, 37] width 24 height 37
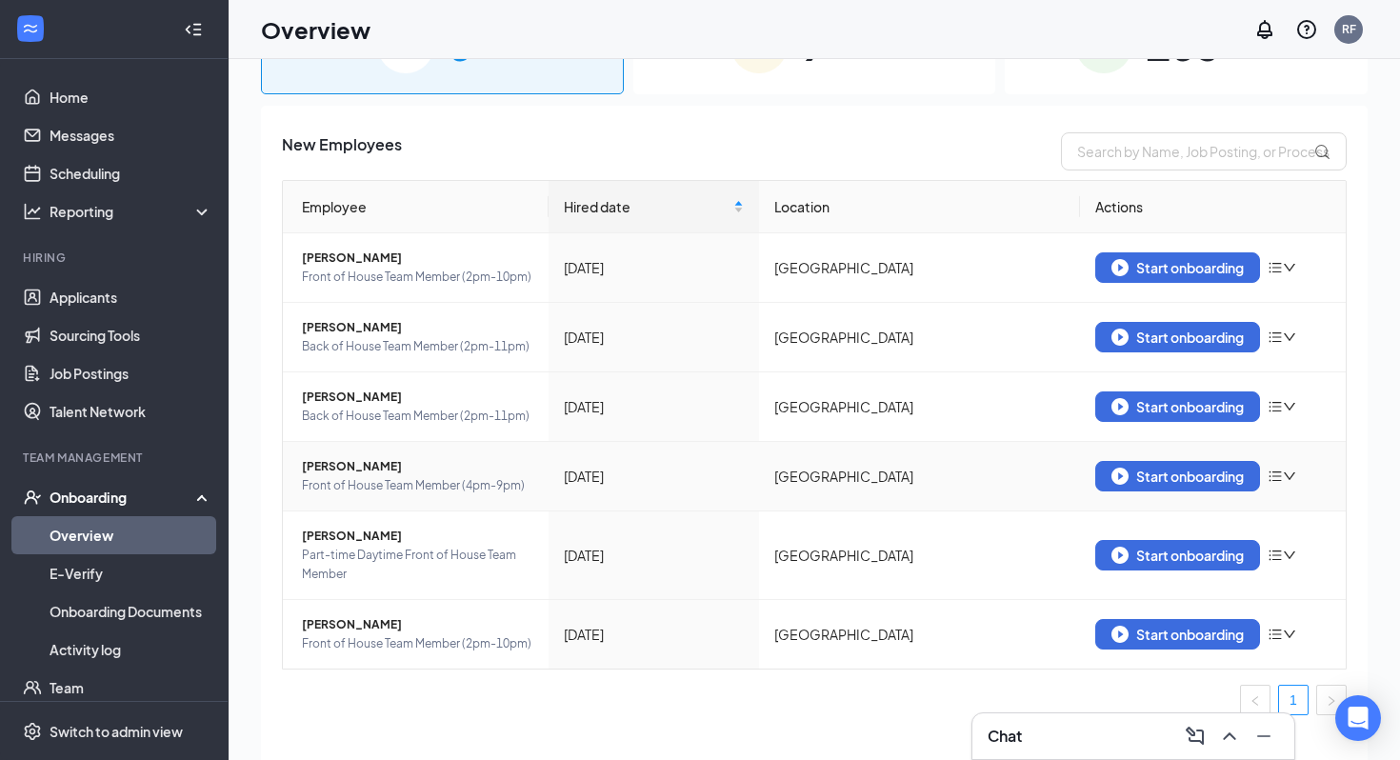
click at [353, 454] on td "Austin Bellace Front of House Team Member (4pm-9pm)" at bounding box center [416, 477] width 266 height 70
click at [352, 470] on span "Austin Bellace" at bounding box center [417, 466] width 231 height 19
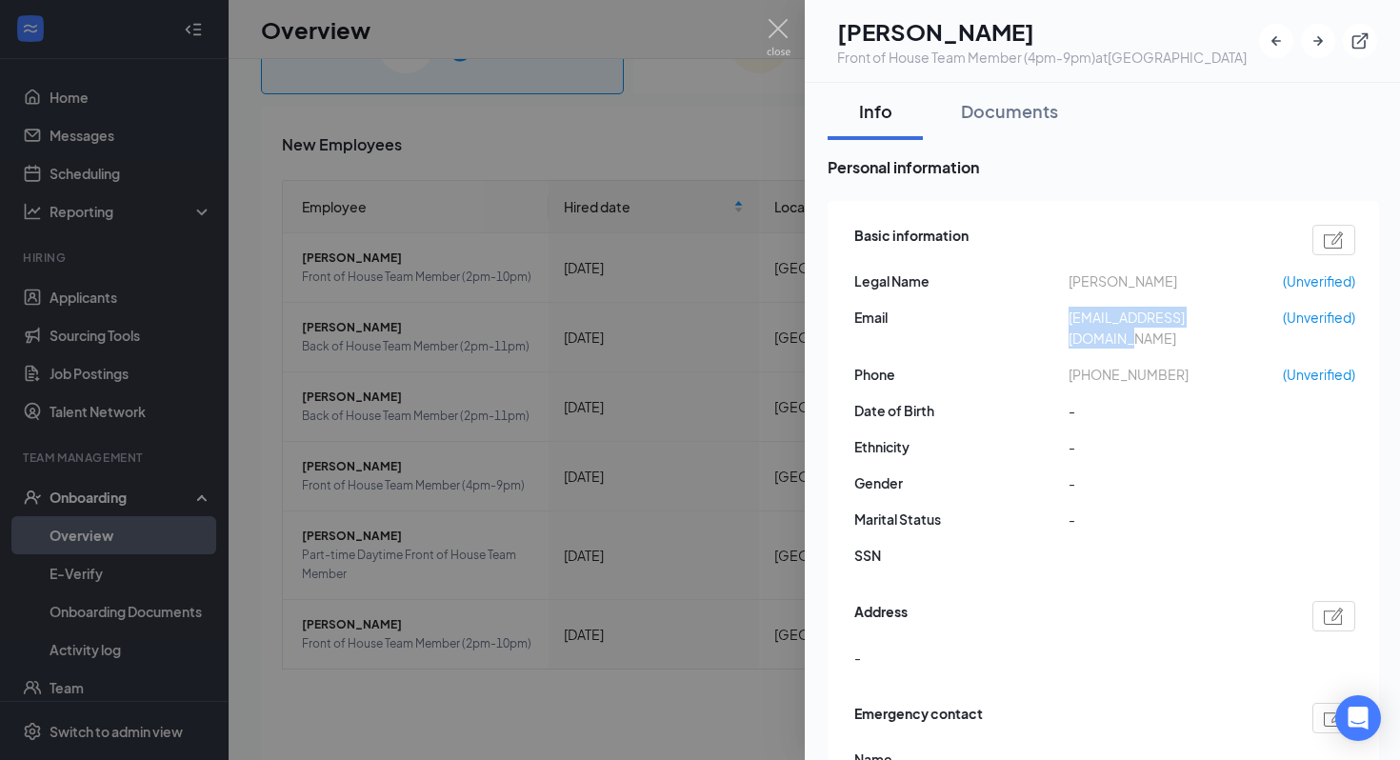
drag, startPoint x: 1066, startPoint y: 341, endPoint x: 1256, endPoint y: 346, distance: 190.6
click at [1256, 346] on div "Email austinbellace@gmail.com (Unverified)" at bounding box center [1104, 328] width 501 height 42
copy div "austinbellace@gmail.com"
click at [779, 25] on img at bounding box center [779, 37] width 24 height 37
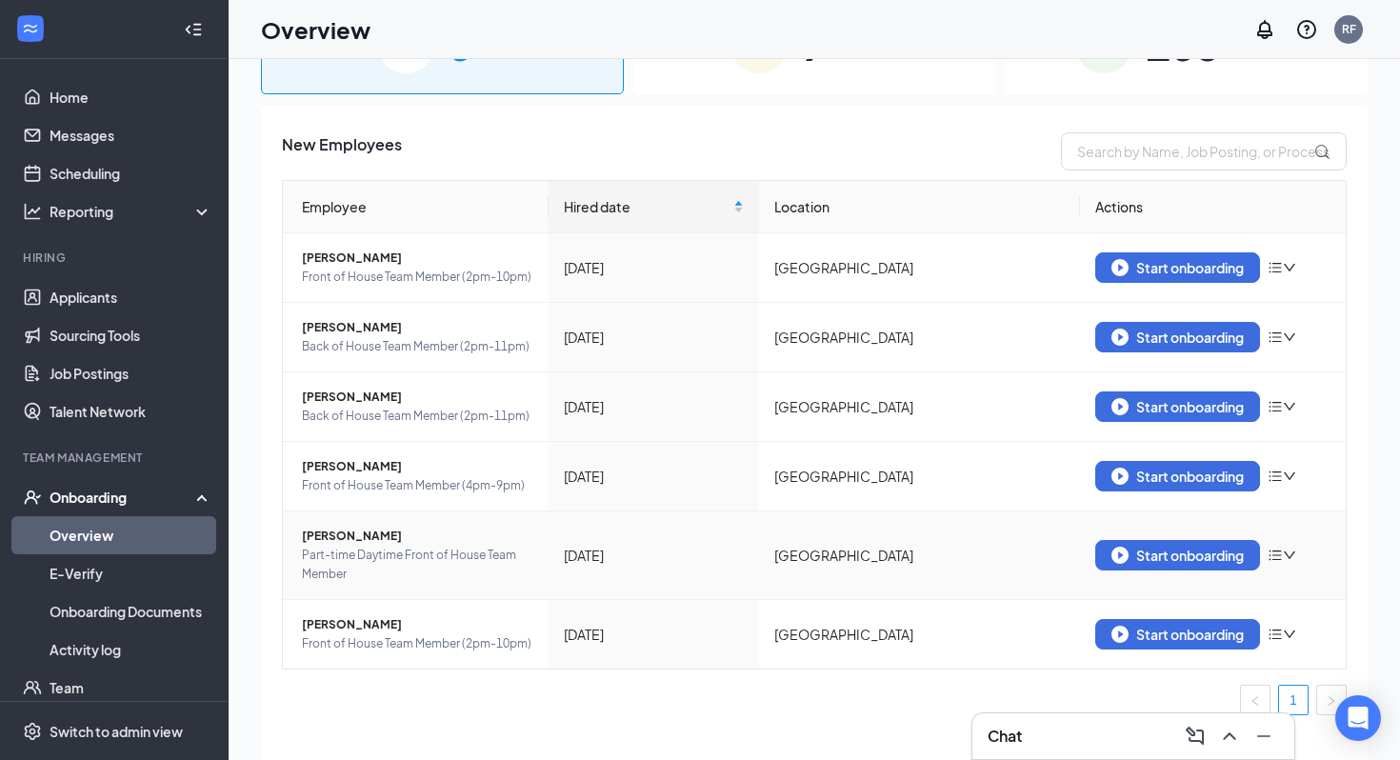
click at [340, 536] on span "Elizabeth Parlacoski" at bounding box center [417, 536] width 231 height 19
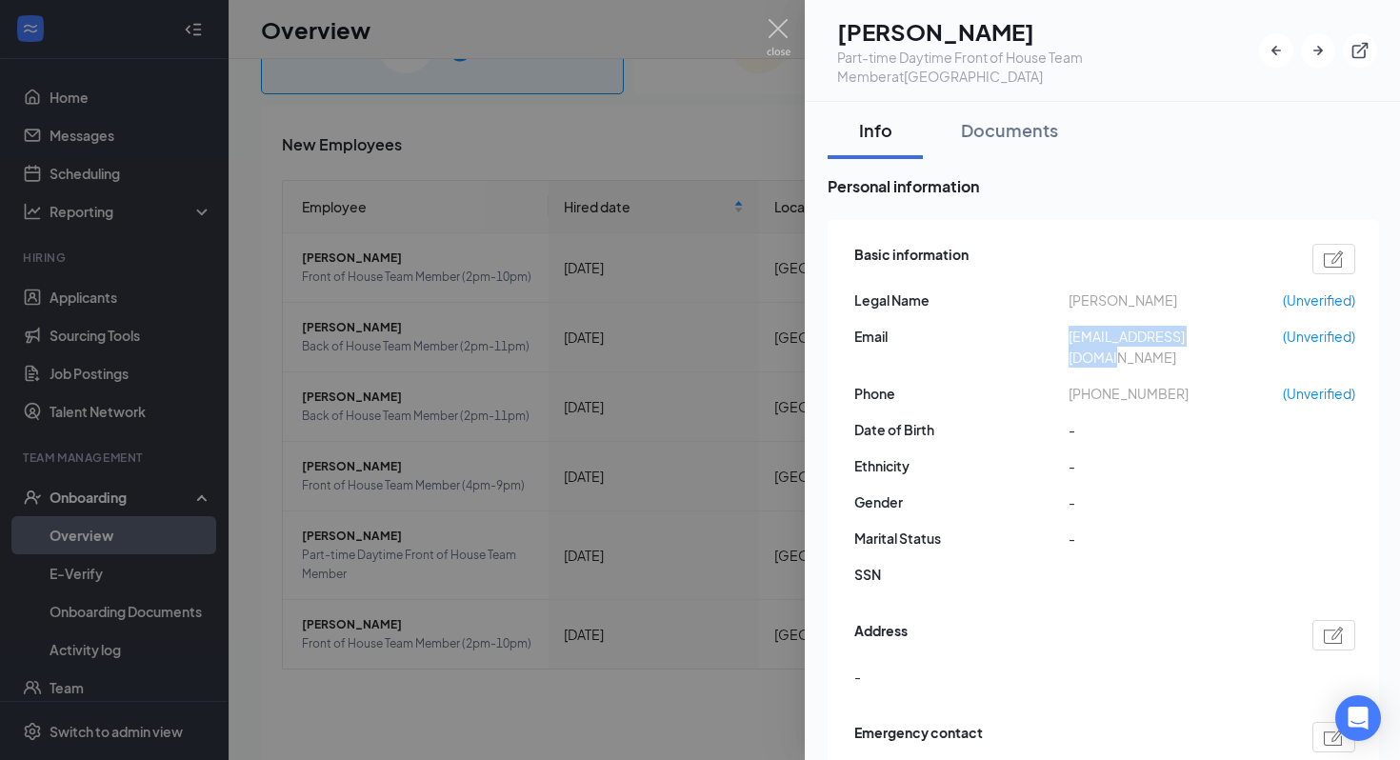
drag, startPoint x: 1214, startPoint y: 332, endPoint x: 1069, endPoint y: 333, distance: 145.7
click at [1069, 333] on span "lizzypski49@gmail.com" at bounding box center [1176, 347] width 214 height 42
copy span "lizzypski49@gmail.com"
click at [776, 35] on img at bounding box center [779, 37] width 24 height 37
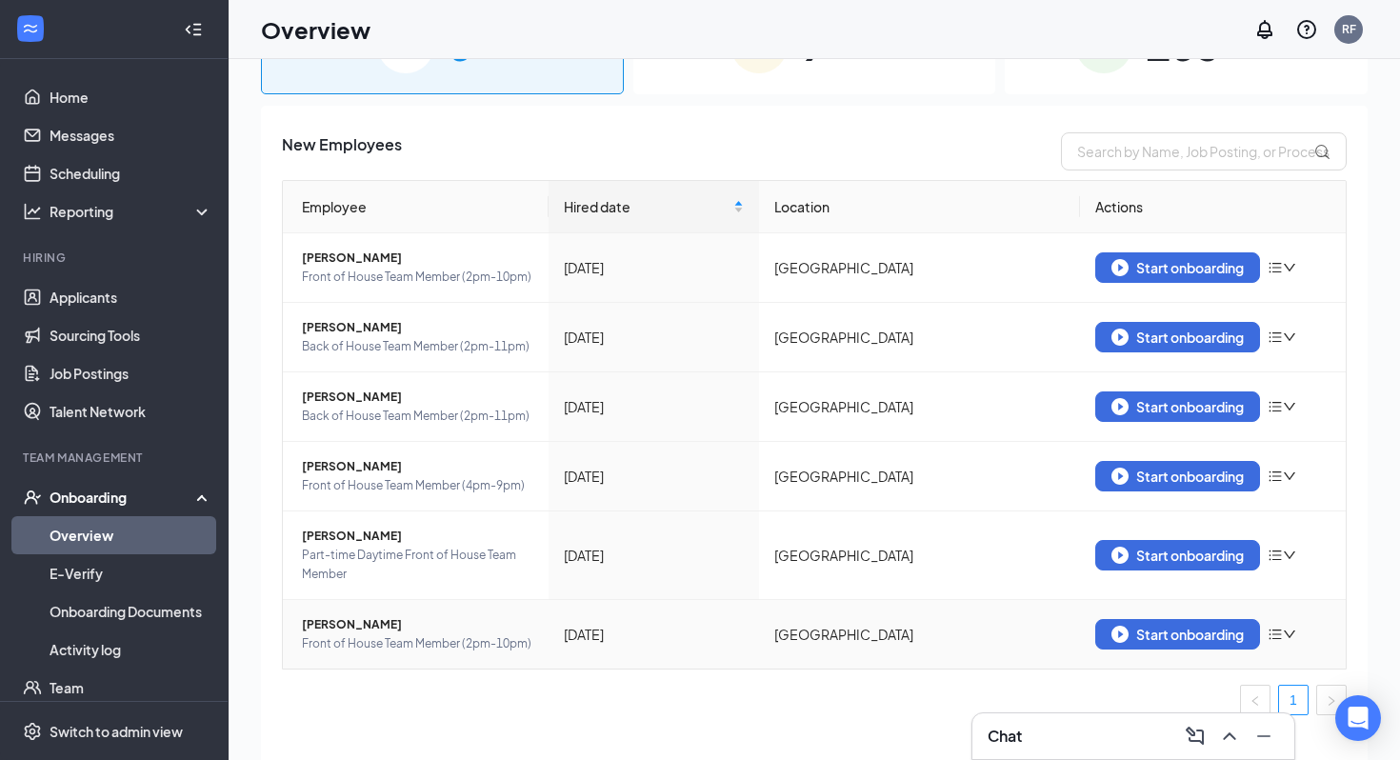
click at [379, 629] on span "Juan Marroquin" at bounding box center [417, 624] width 231 height 19
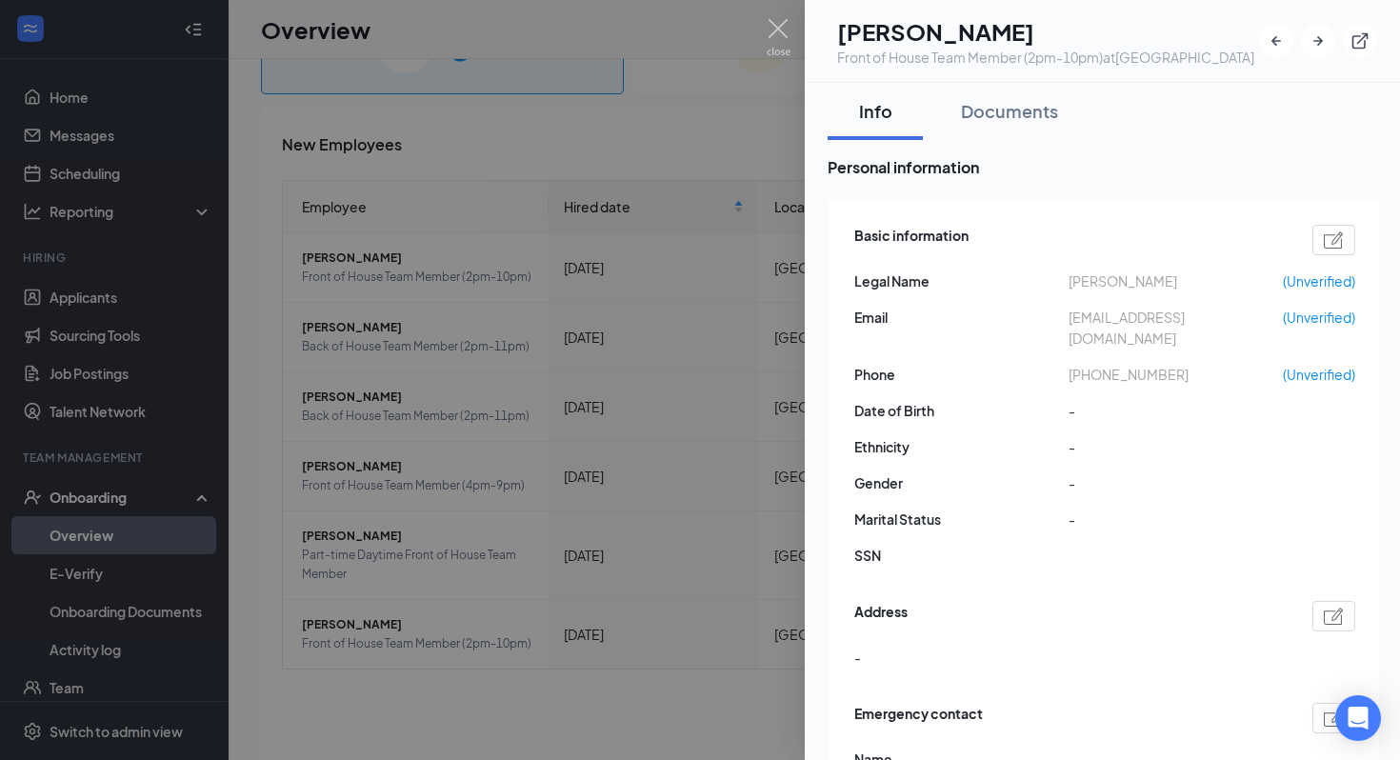
drag, startPoint x: 1078, startPoint y: 356, endPoint x: 1064, endPoint y: 343, distance: 19.5
click at [1064, 343] on div "Email marroquinambrosio84@gmail.com (Unverified)" at bounding box center [1104, 328] width 501 height 42
copy div "marroquinambrosio84@gmail.com"
